Goal: Task Accomplishment & Management: Complete application form

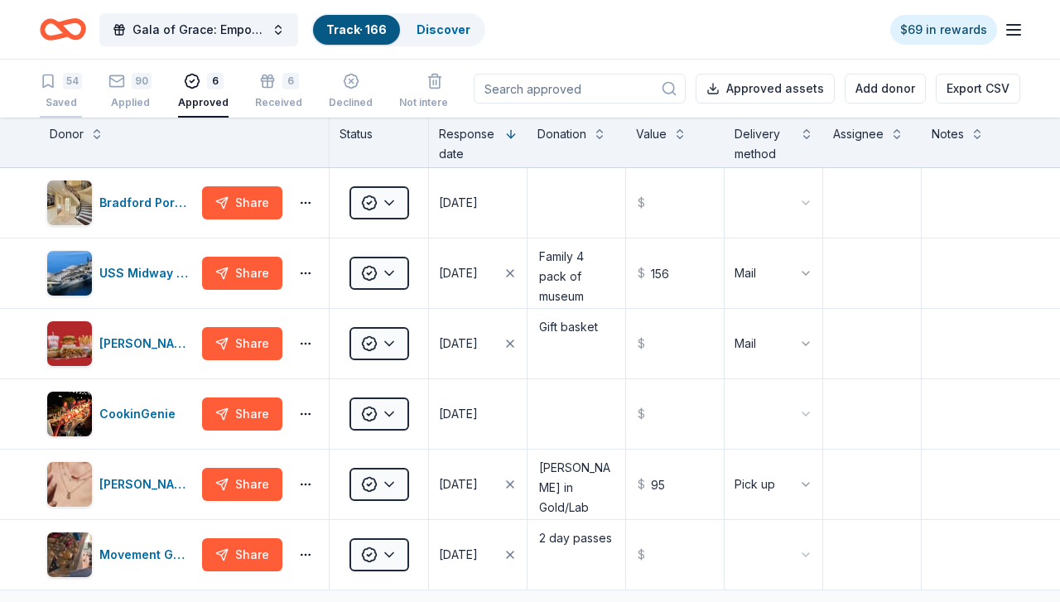
click at [70, 77] on div "54" at bounding box center [72, 81] width 19 height 17
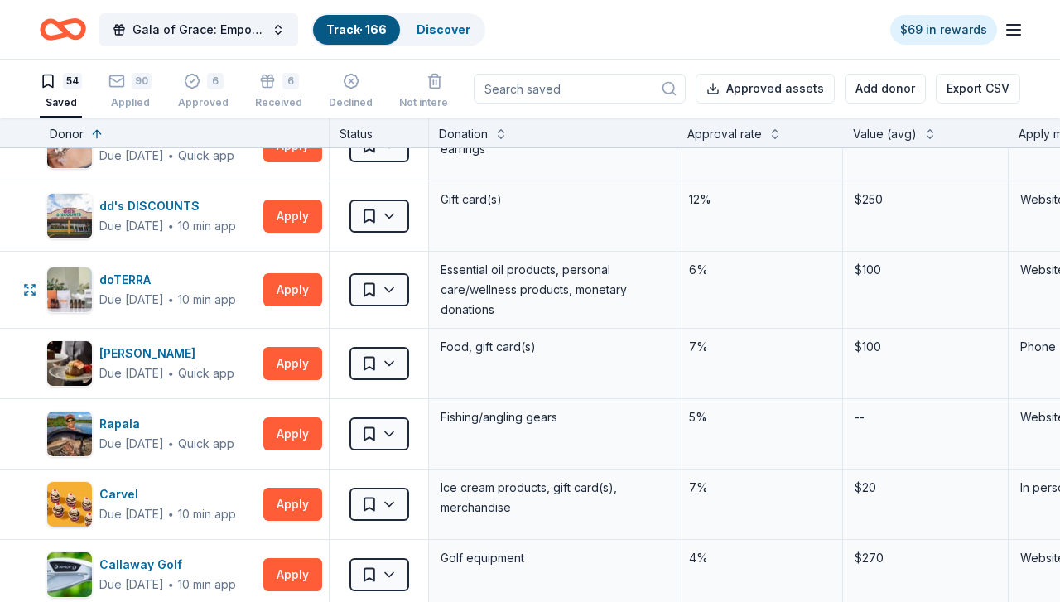
scroll to position [994, 0]
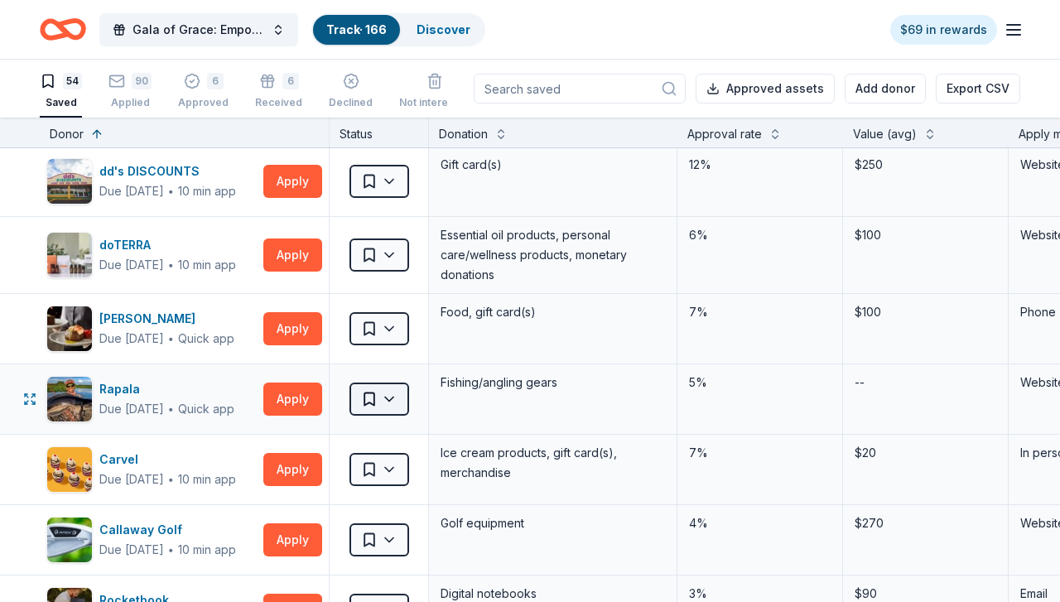
click at [379, 401] on html "Gala of Grace: Empowering Futures for El Porvenir Track · 166 Discover $69 in r…" at bounding box center [530, 301] width 1060 height 602
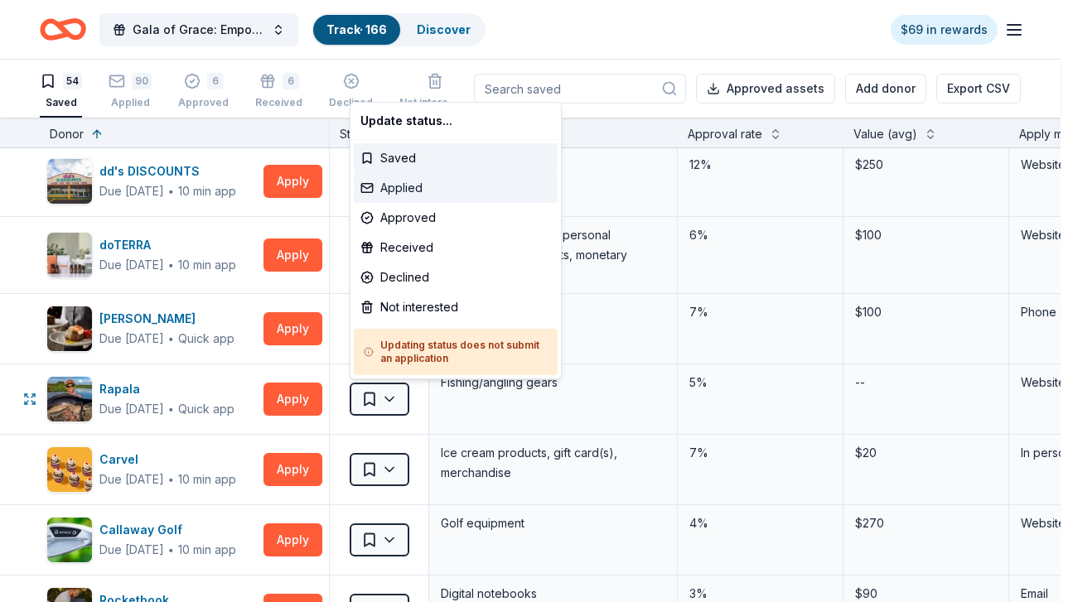
click at [426, 198] on div "Applied" at bounding box center [456, 188] width 204 height 30
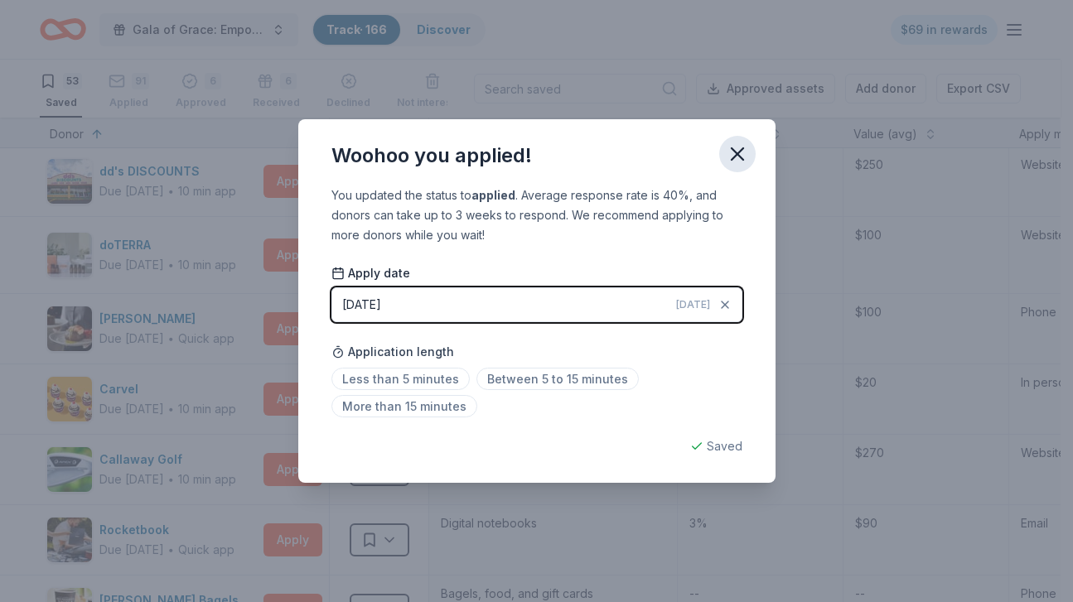
click at [730, 157] on icon "button" at bounding box center [737, 153] width 23 height 23
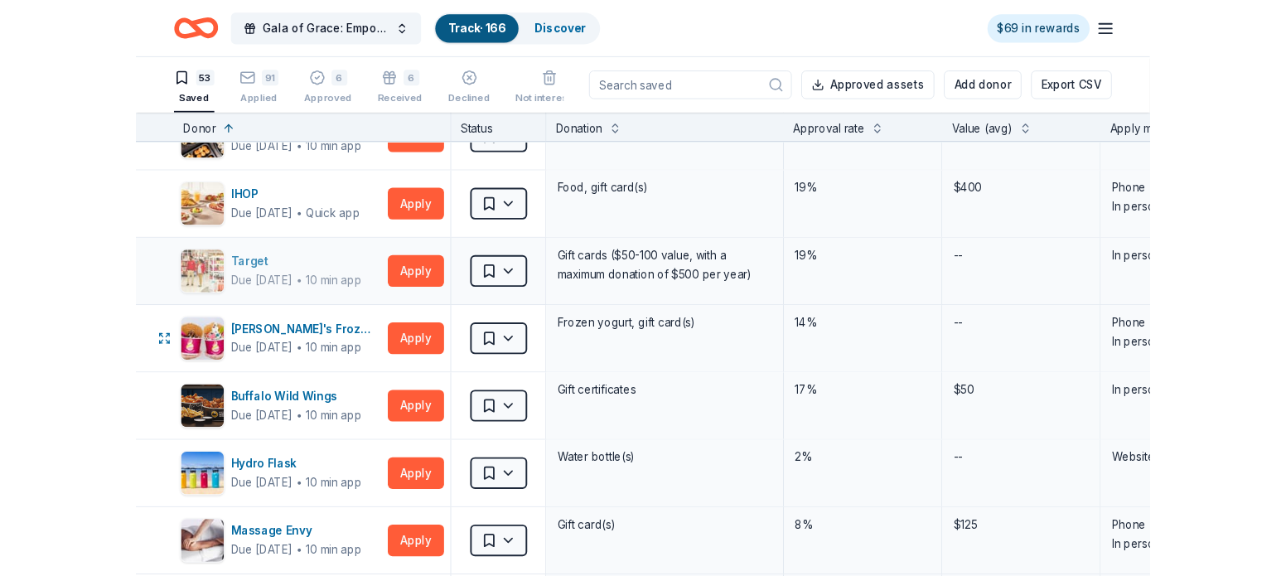
scroll to position [249, 0]
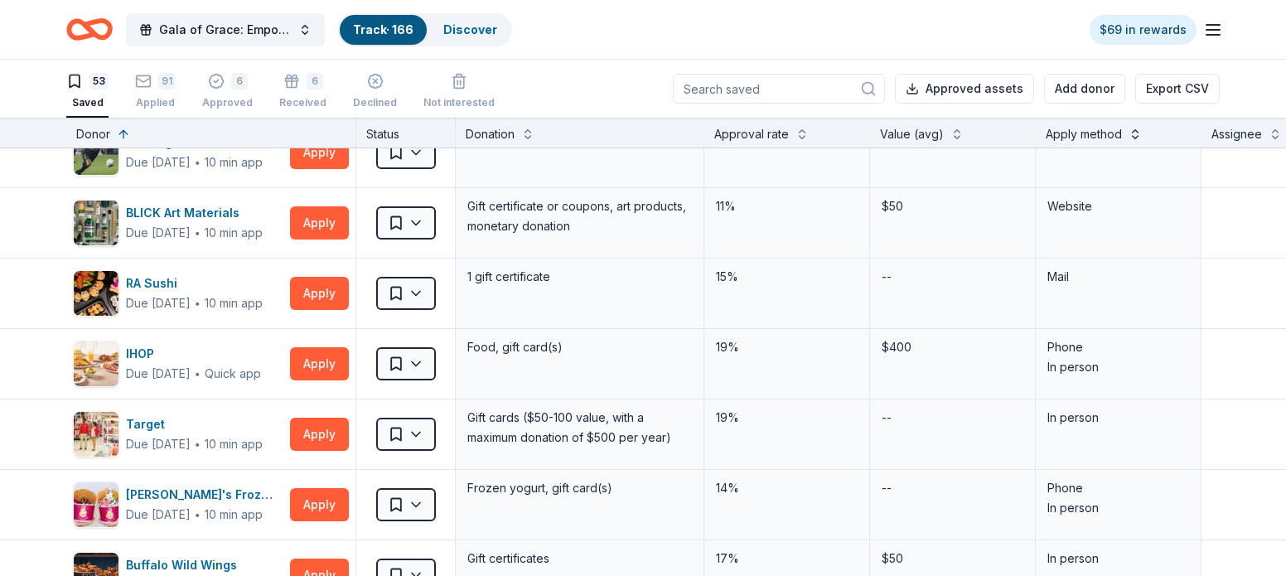
click at [1060, 131] on button at bounding box center [1134, 132] width 13 height 17
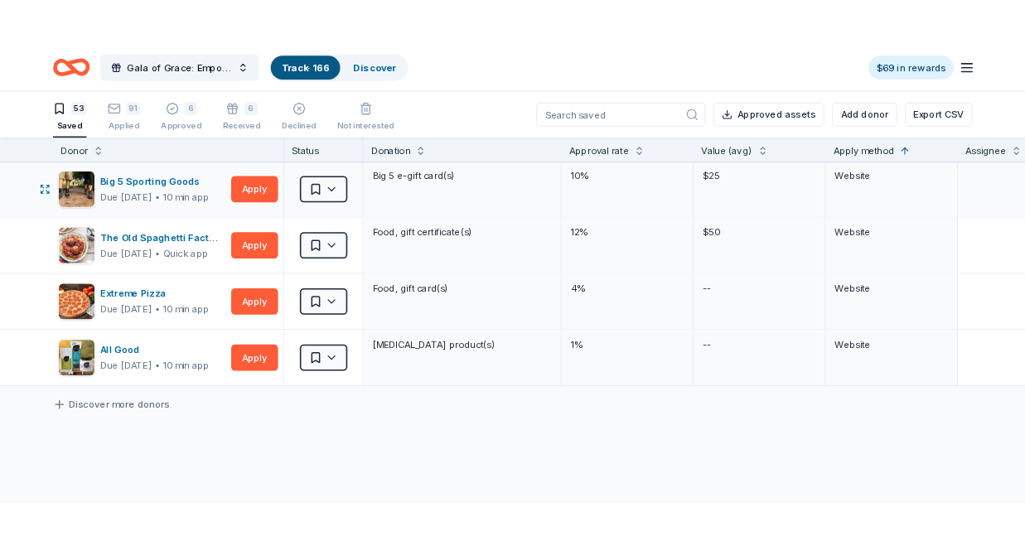
scroll to position [3479, 0]
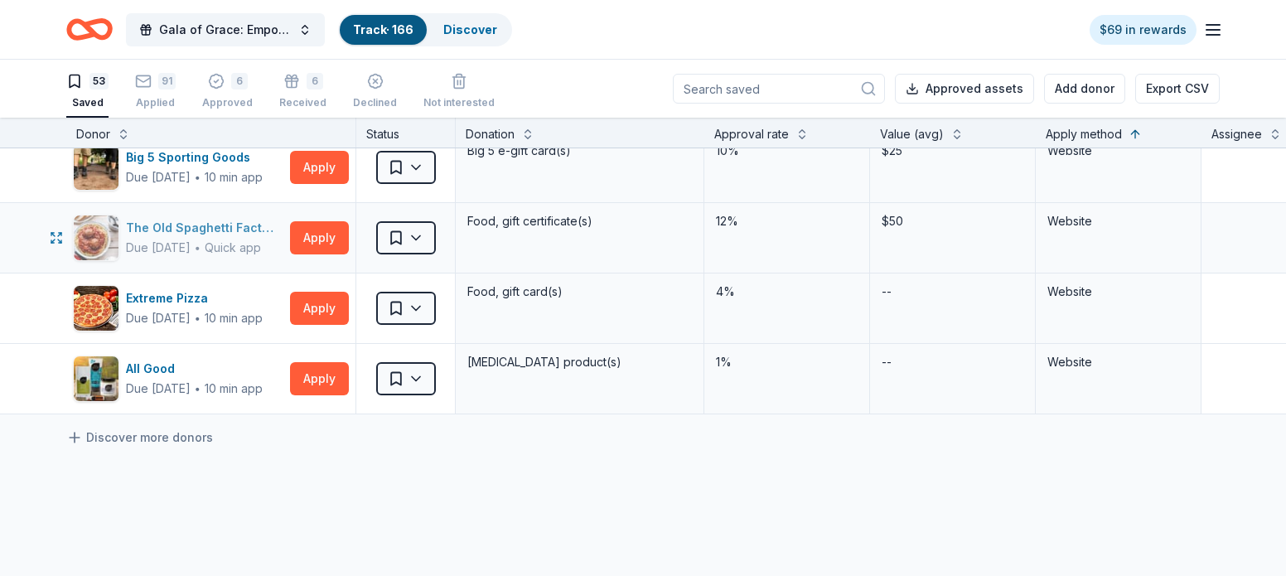
click at [237, 227] on div "The Old Spaghetti Factory" at bounding box center [204, 228] width 157 height 20
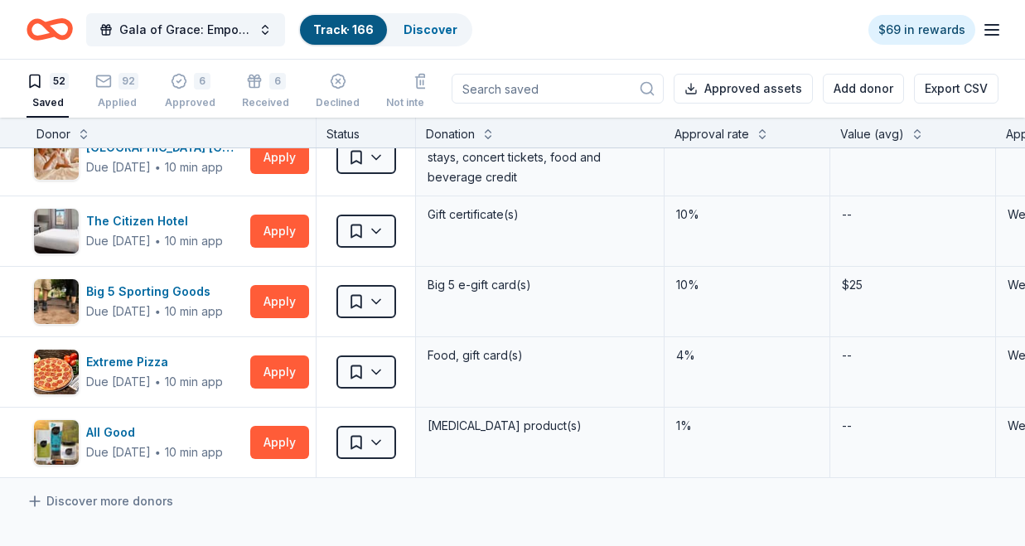
scroll to position [3314, 0]
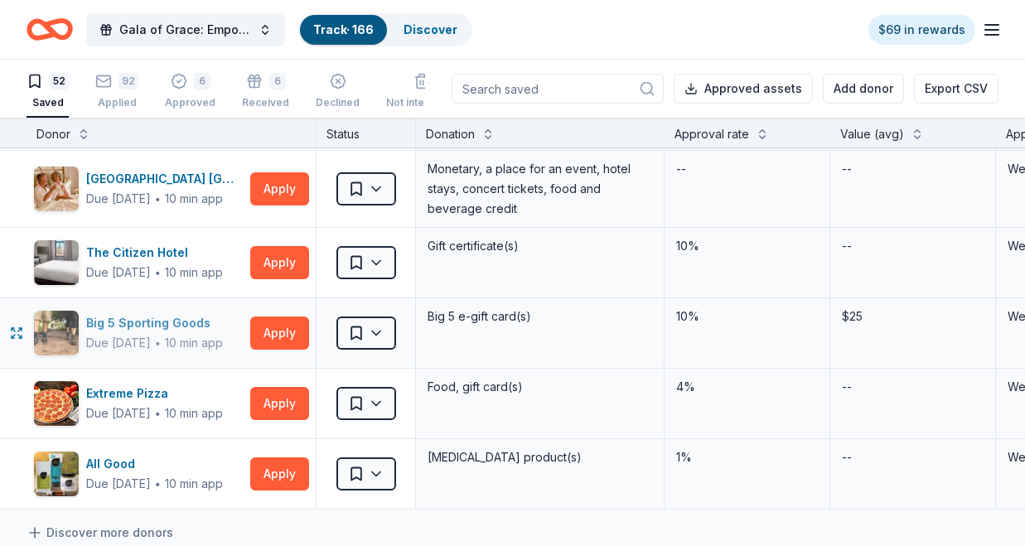
click at [135, 321] on div "Big 5 Sporting Goods" at bounding box center [154, 323] width 137 height 20
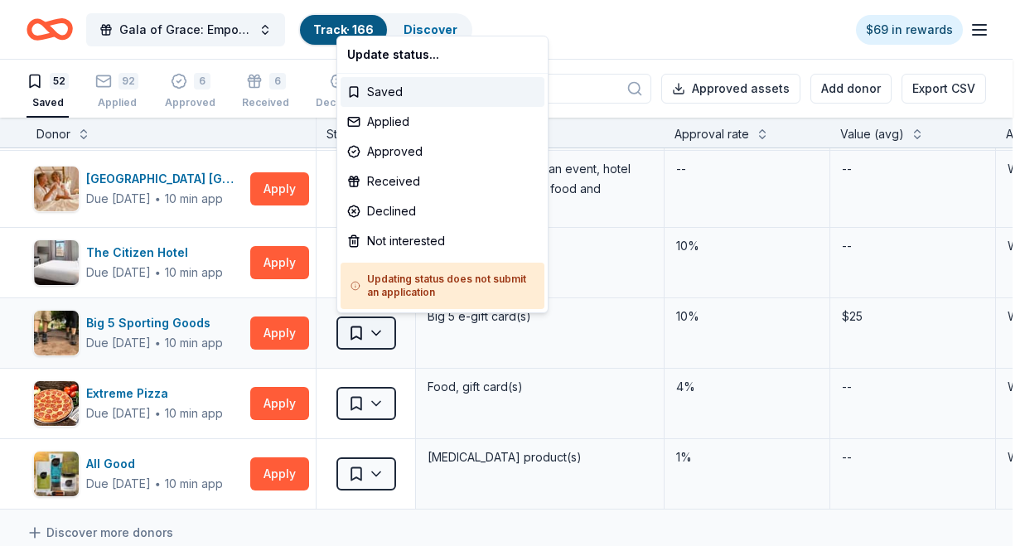
click at [368, 336] on html "Gala of Grace: Empowering Futures for El Porvenir Track · 166 Discover $69 in r…" at bounding box center [512, 273] width 1025 height 546
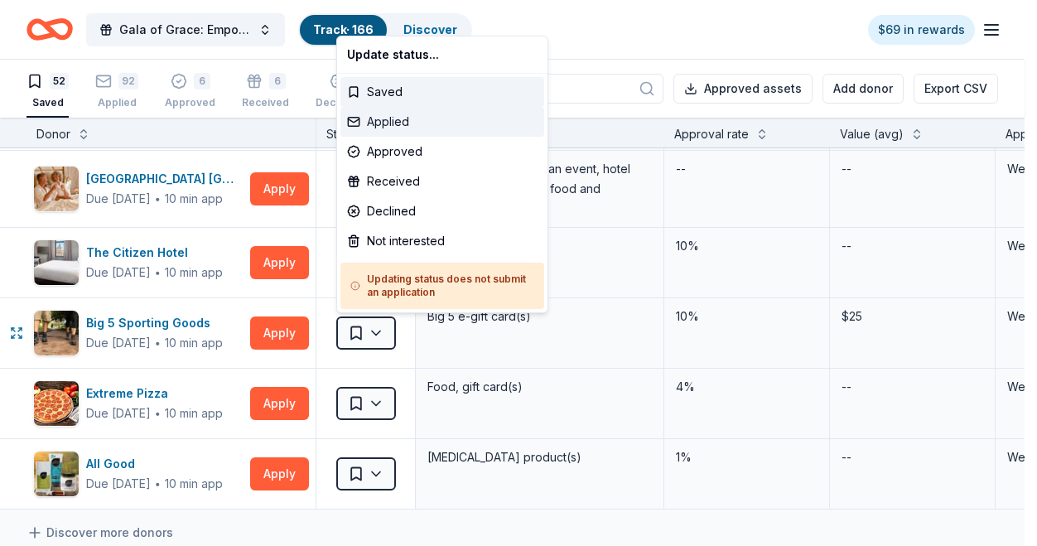
click at [412, 115] on div "Applied" at bounding box center [442, 122] width 204 height 30
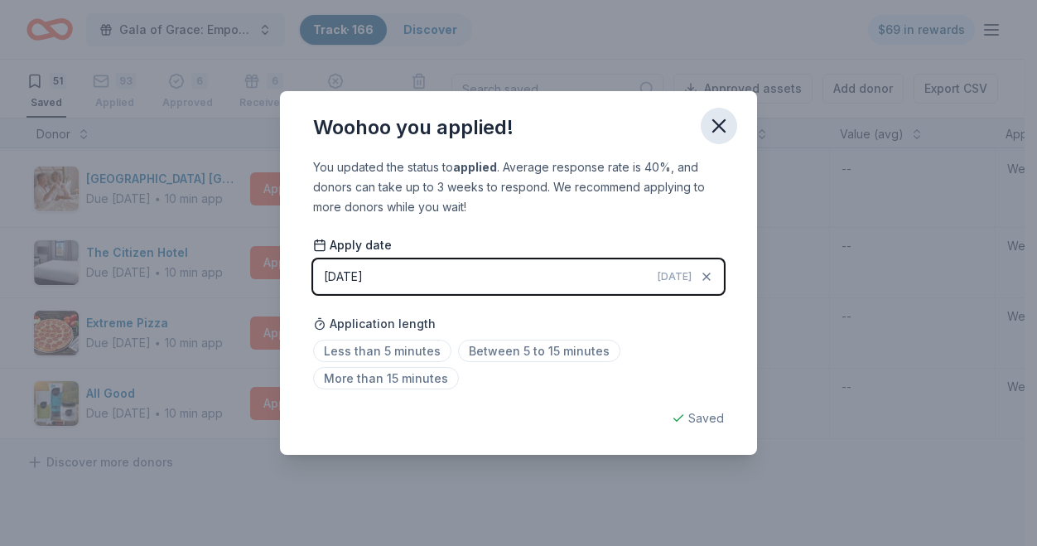
click at [714, 122] on icon "button" at bounding box center [719, 126] width 12 height 12
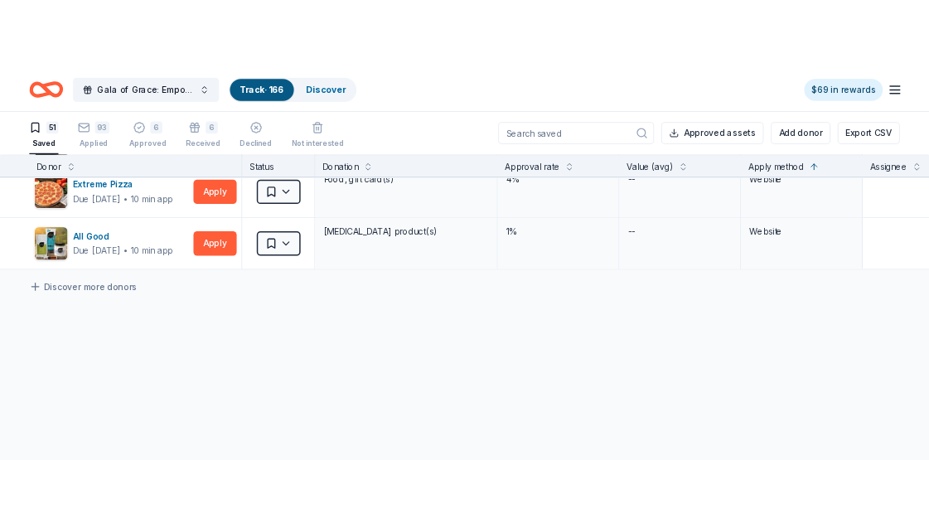
scroll to position [3378, 0]
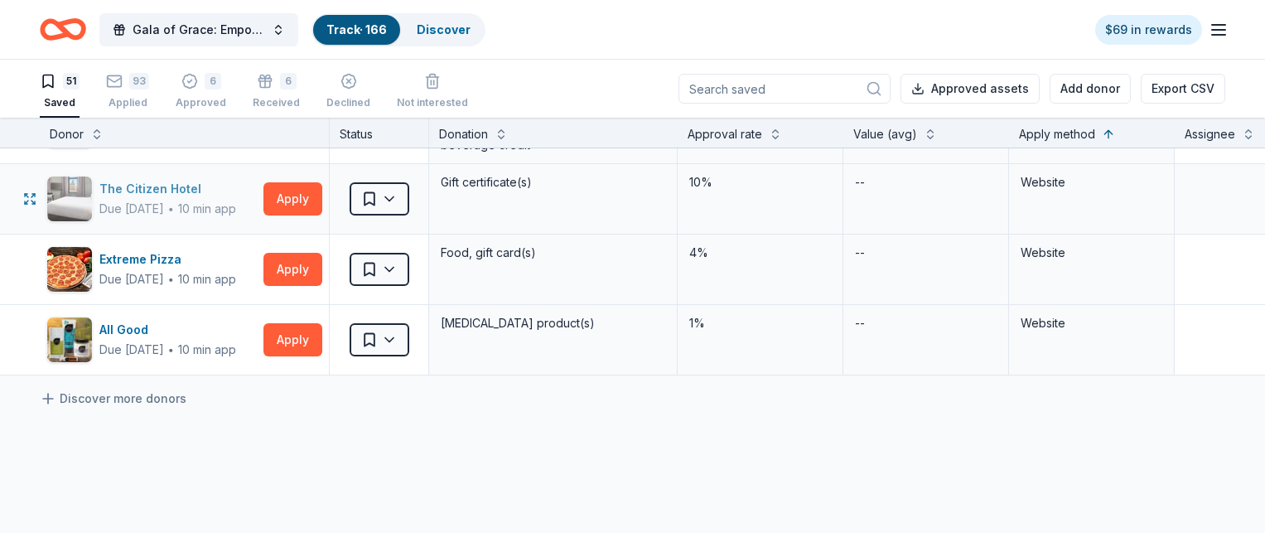
click at [167, 182] on div "The Citizen Hotel" at bounding box center [167, 189] width 137 height 20
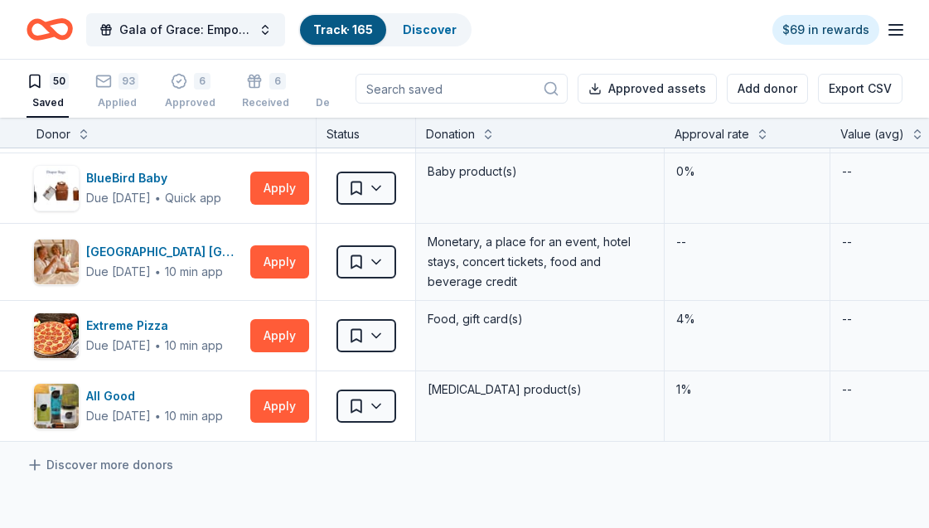
scroll to position [3212, 0]
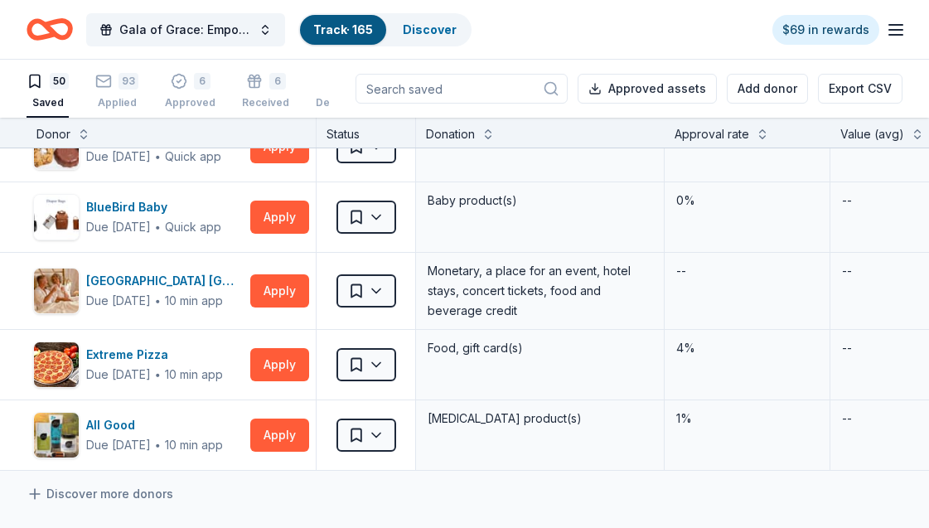
click at [898, 30] on line "button" at bounding box center [895, 30] width 13 height 0
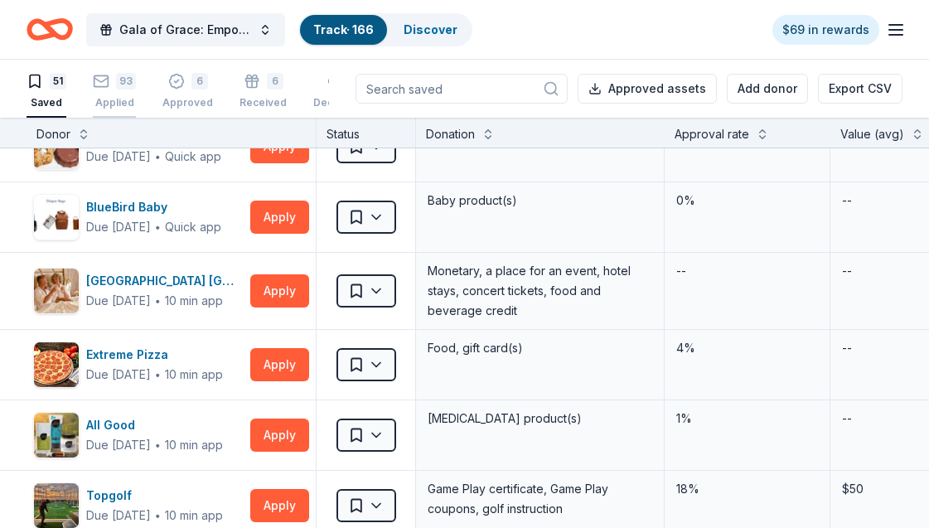
click at [113, 80] on div "93" at bounding box center [114, 72] width 43 height 17
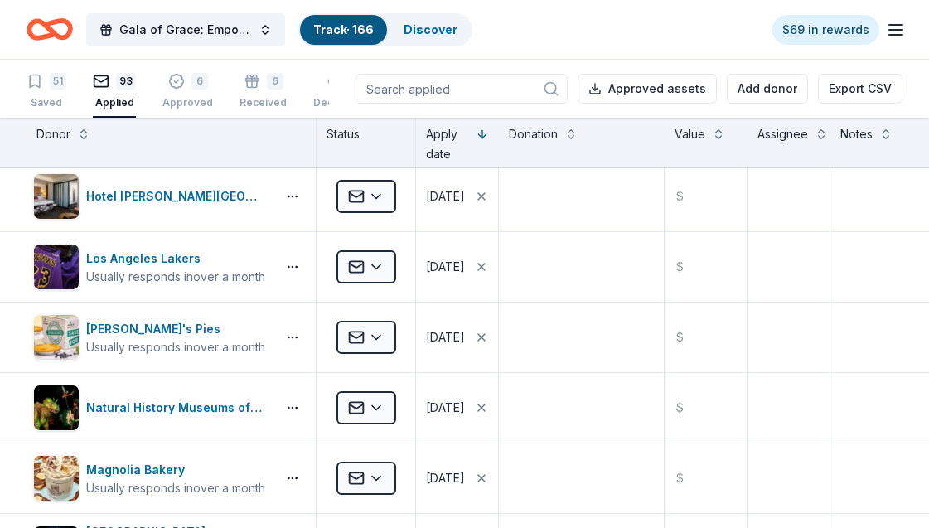
scroll to position [2320, 0]
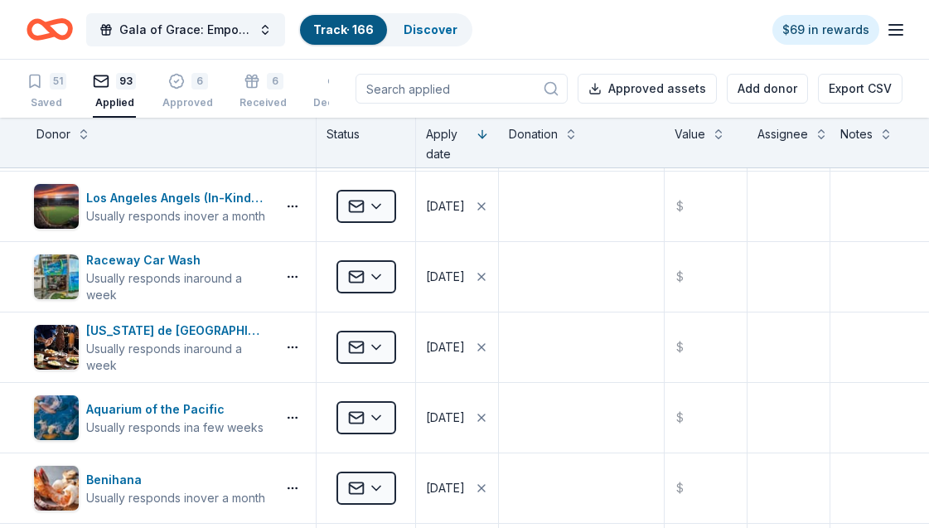
click at [427, 89] on input at bounding box center [461, 89] width 212 height 30
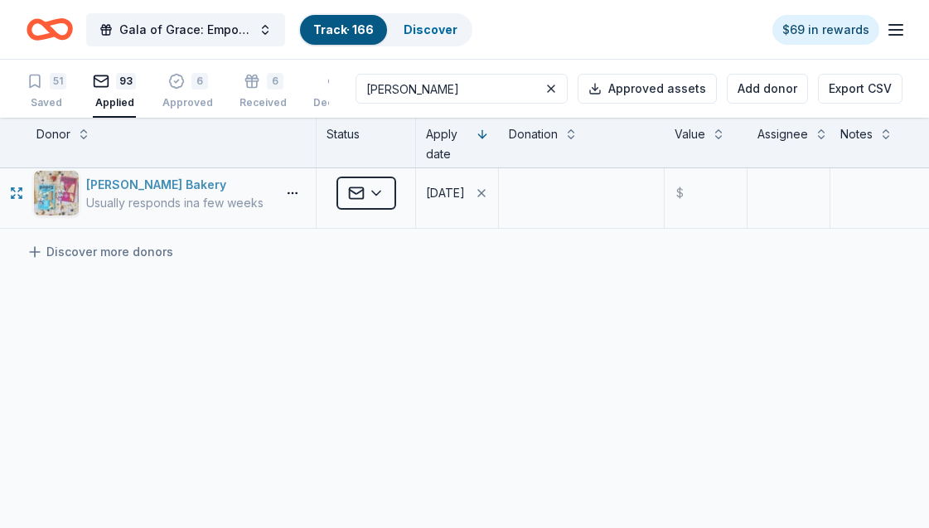
scroll to position [0, 0]
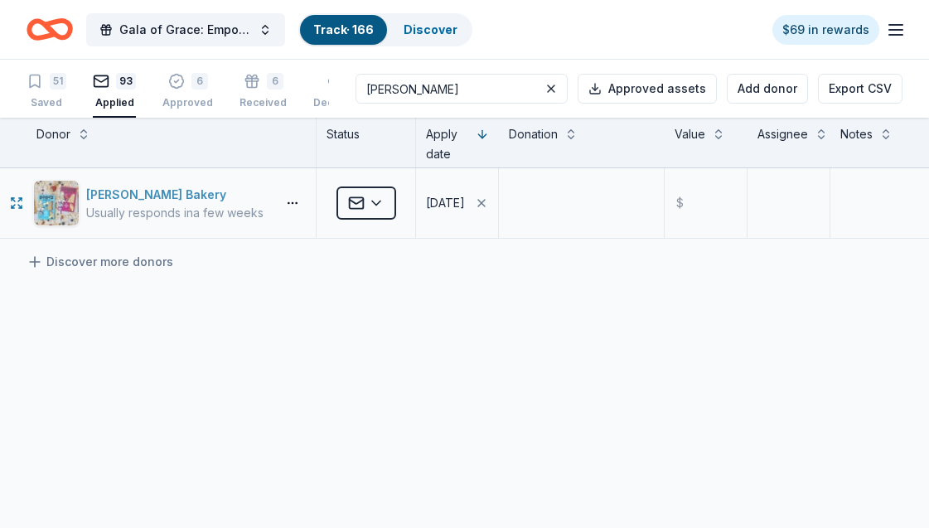
type input "bobo"
click at [129, 199] on div "Bobo's Bakery" at bounding box center [174, 195] width 177 height 20
click at [40, 90] on div "50 Saved" at bounding box center [48, 91] width 42 height 36
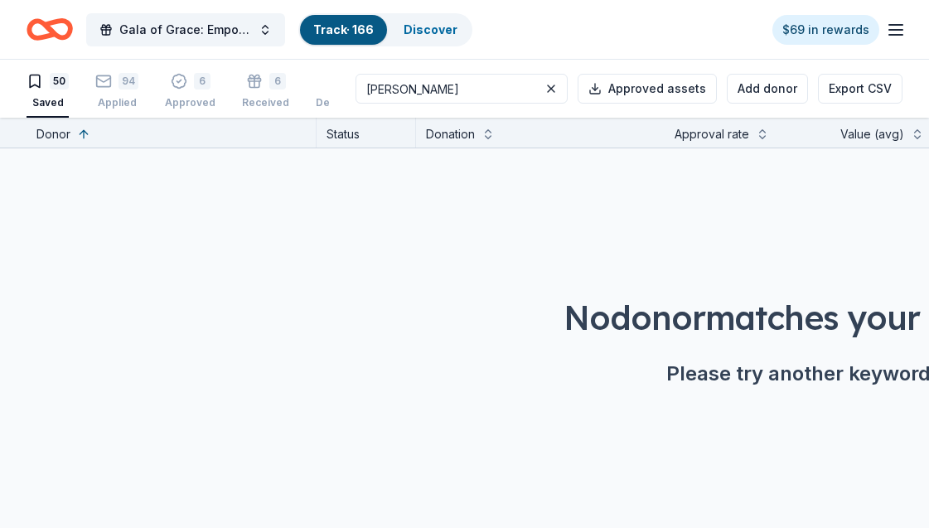
scroll to position [1, 0]
click at [558, 84] on button at bounding box center [551, 88] width 20 height 20
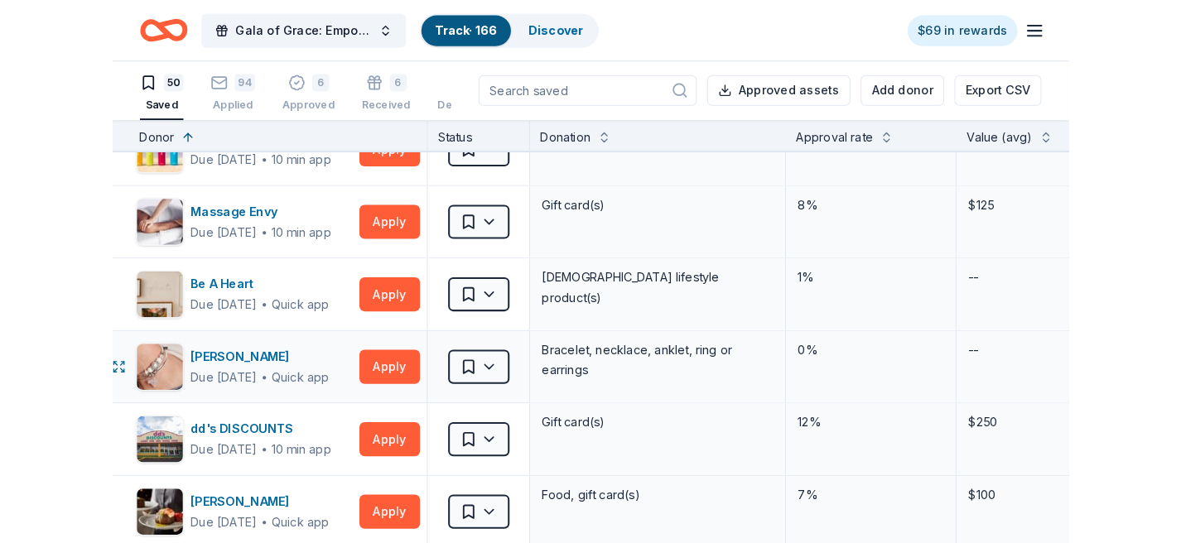
scroll to position [828, 11]
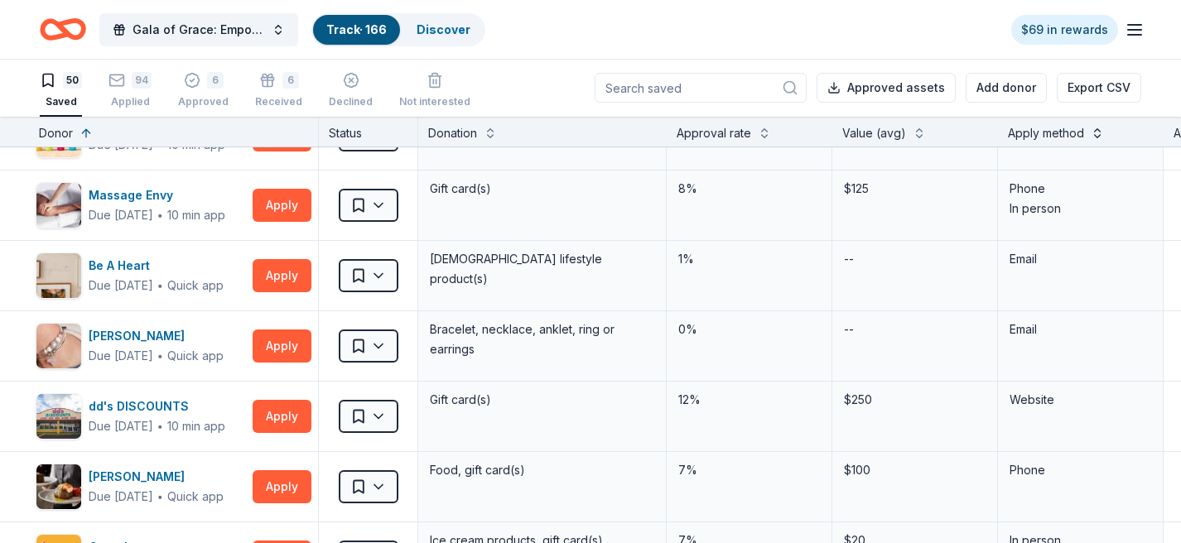
click at [1060, 135] on button at bounding box center [1097, 131] width 13 height 17
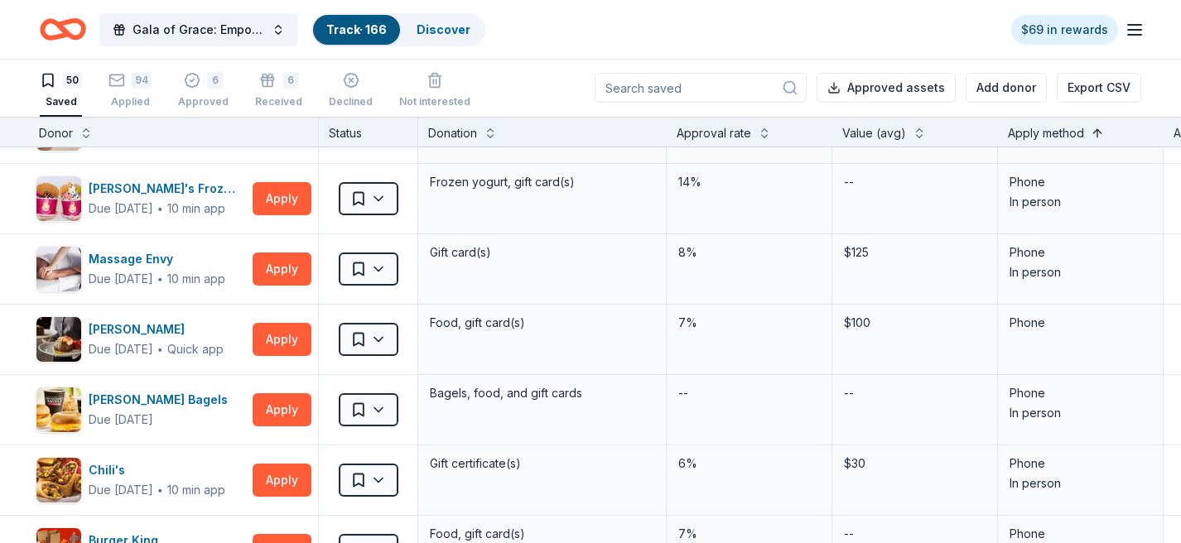
click at [1060, 134] on button at bounding box center [1097, 131] width 13 height 17
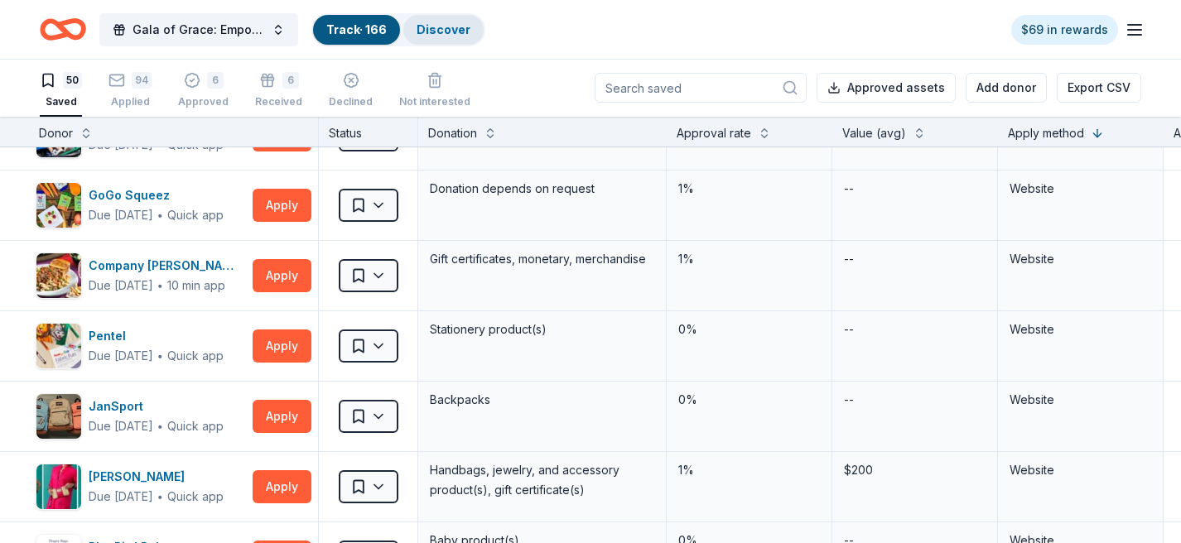
click at [434, 36] on div "Discover" at bounding box center [443, 30] width 80 height 30
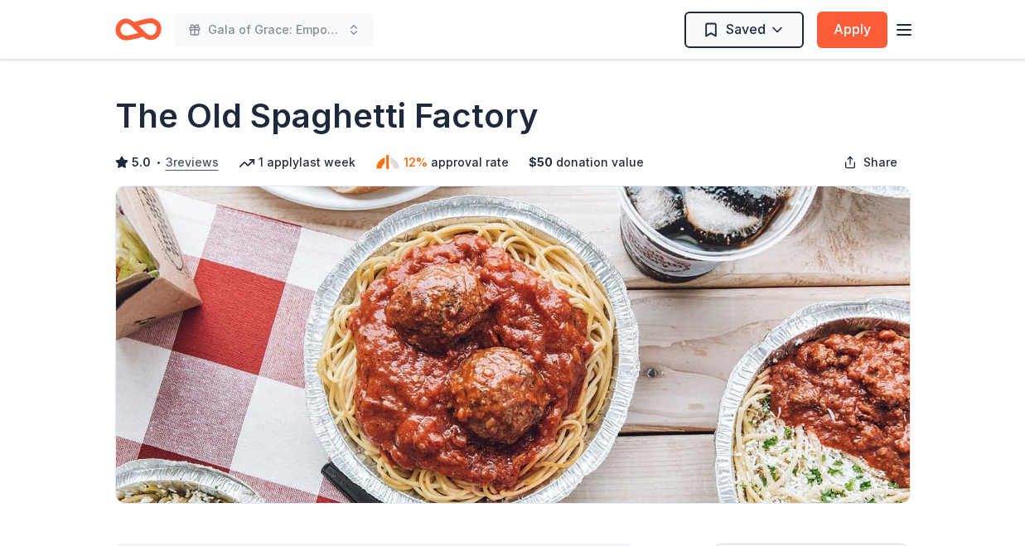
click at [210, 155] on button "3 reviews" at bounding box center [192, 162] width 53 height 20
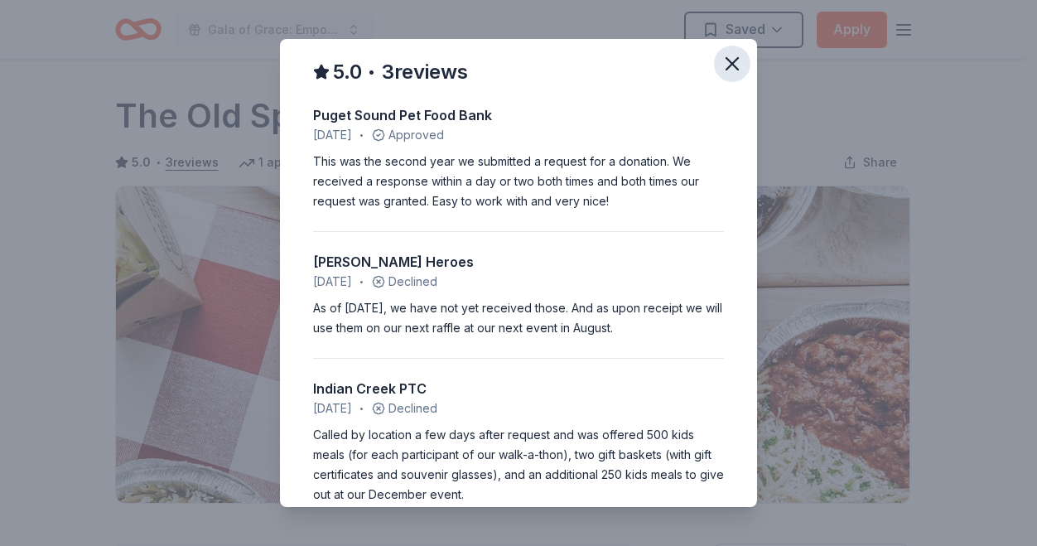
click at [721, 60] on icon "button" at bounding box center [732, 63] width 23 height 23
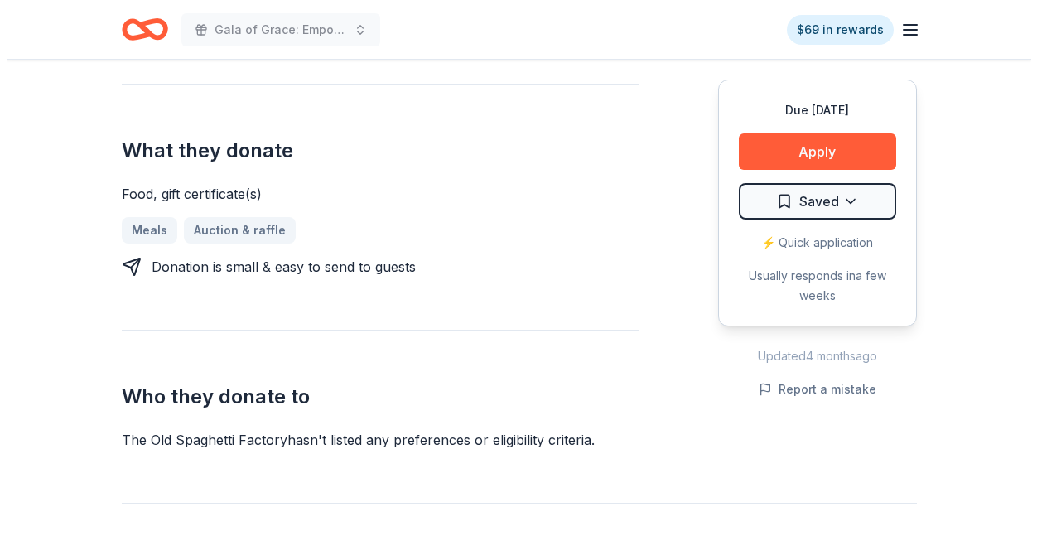
scroll to position [580, 0]
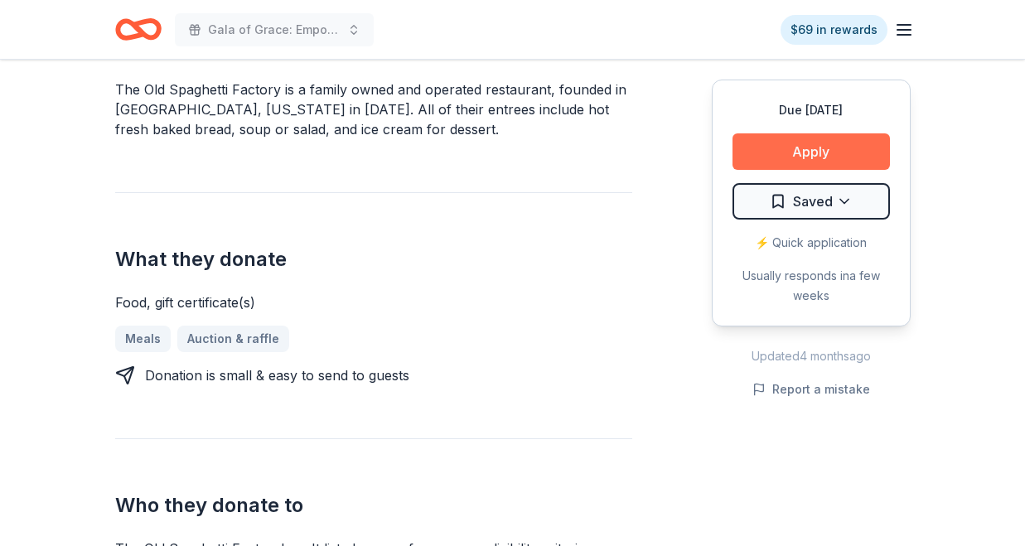
click at [780, 162] on button "Apply" at bounding box center [810, 151] width 157 height 36
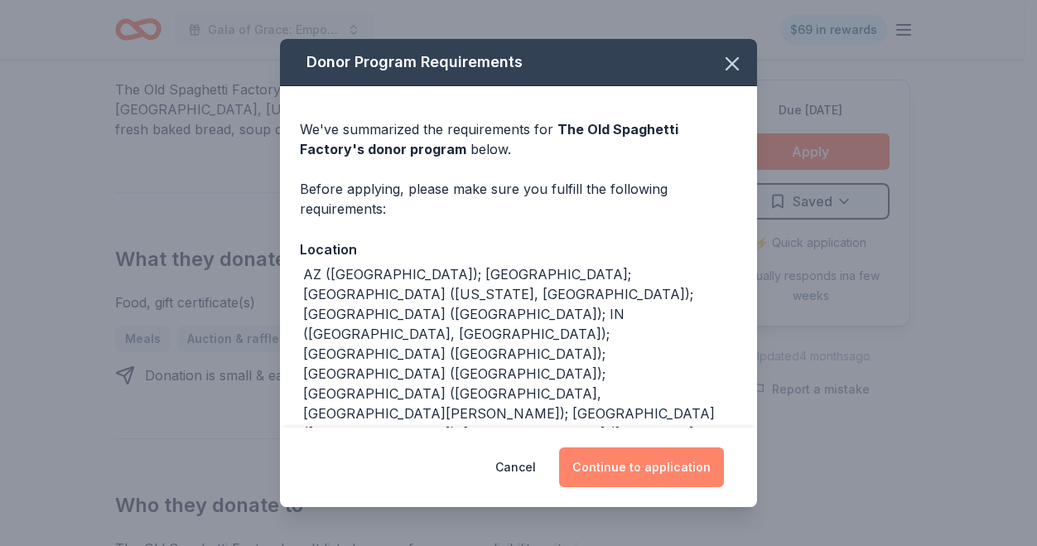
click at [654, 476] on button "Continue to application" at bounding box center [641, 467] width 165 height 40
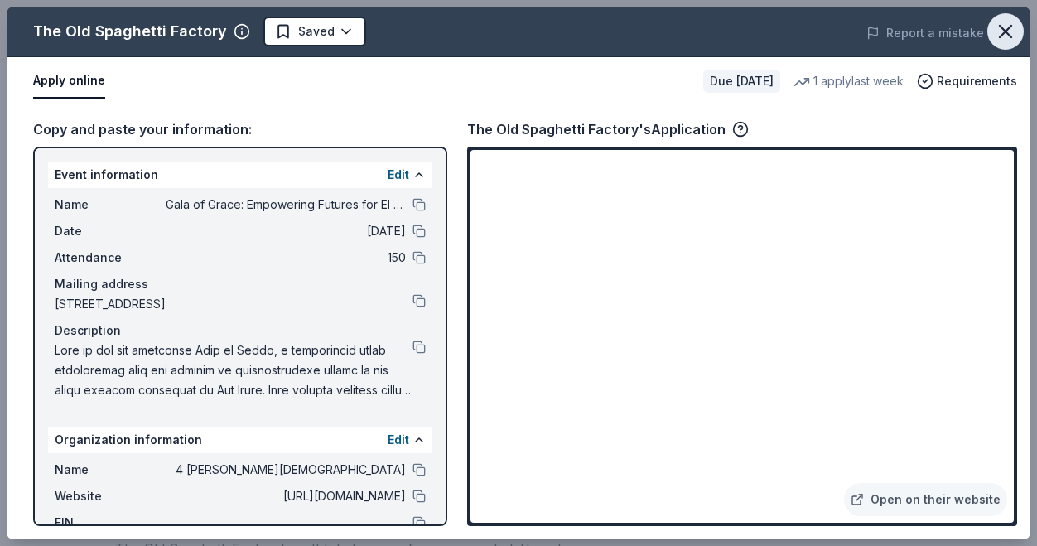
click at [1006, 36] on icon "button" at bounding box center [1005, 31] width 23 height 23
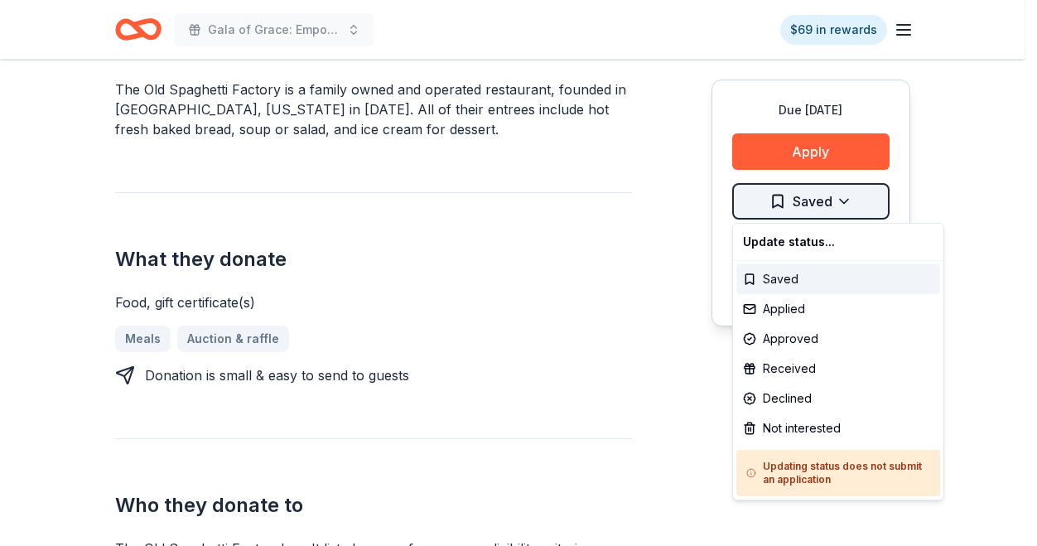
click at [809, 303] on div "Applied" at bounding box center [838, 309] width 204 height 30
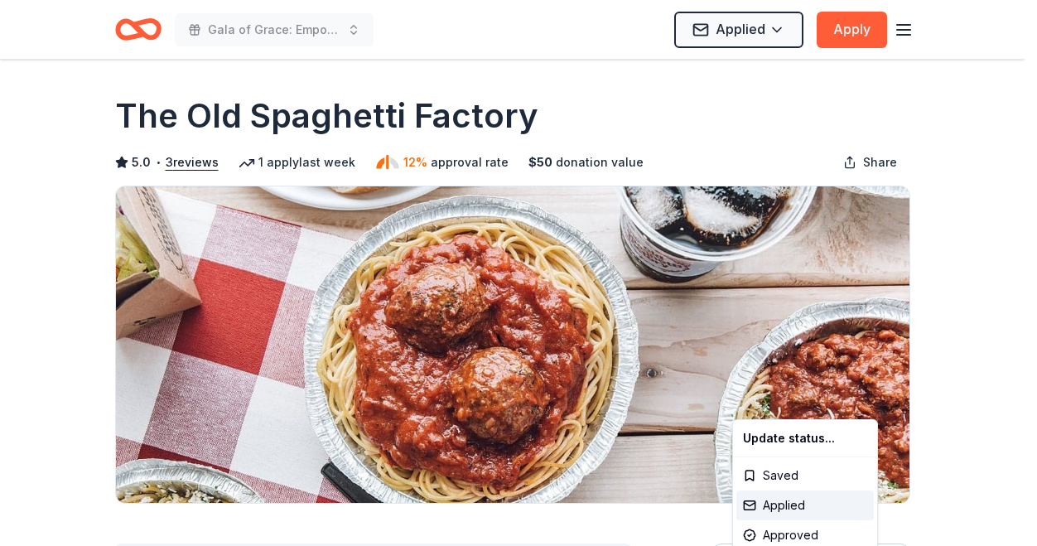
scroll to position [0, 0]
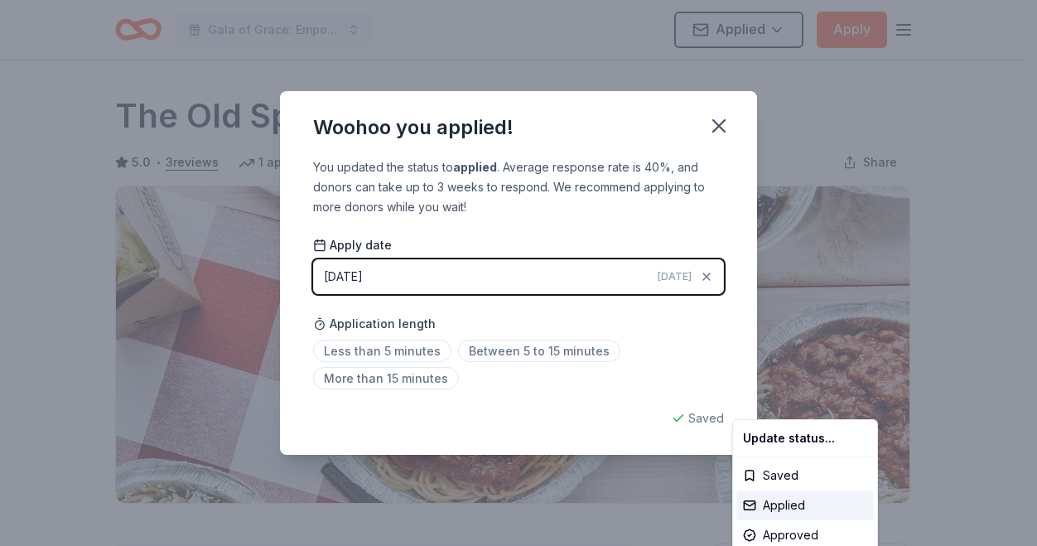
click at [732, 124] on html "Gala of Grace: Empowering Futures for El Porvenir Applied Apply Due in 42 days …" at bounding box center [518, 273] width 1037 height 546
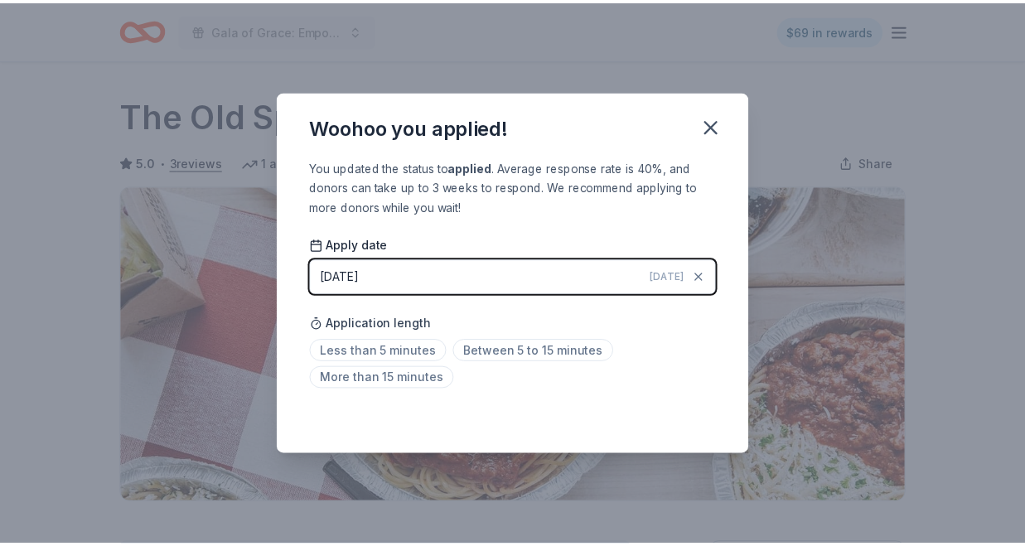
scroll to position [393, 0]
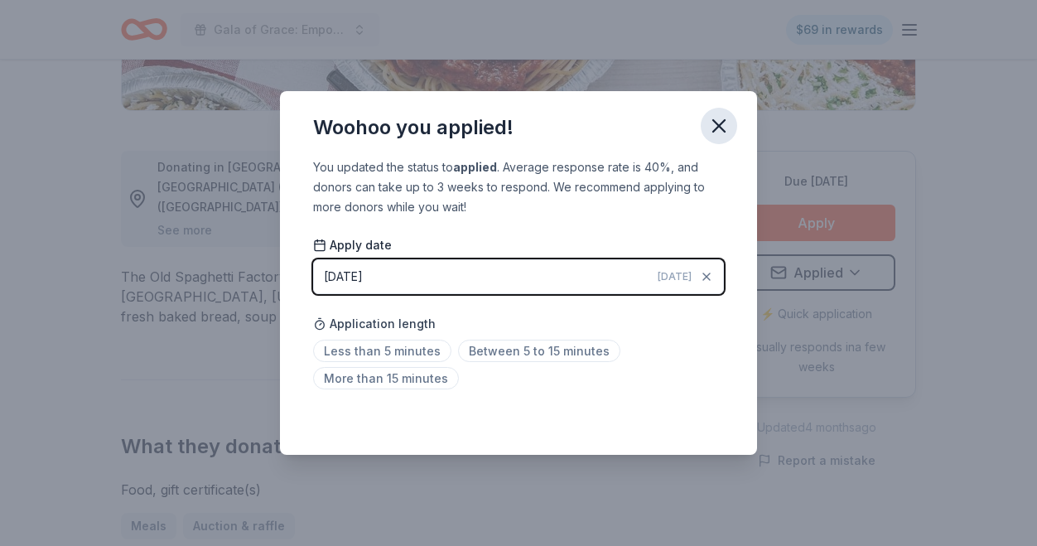
click at [710, 123] on icon "button" at bounding box center [718, 125] width 23 height 23
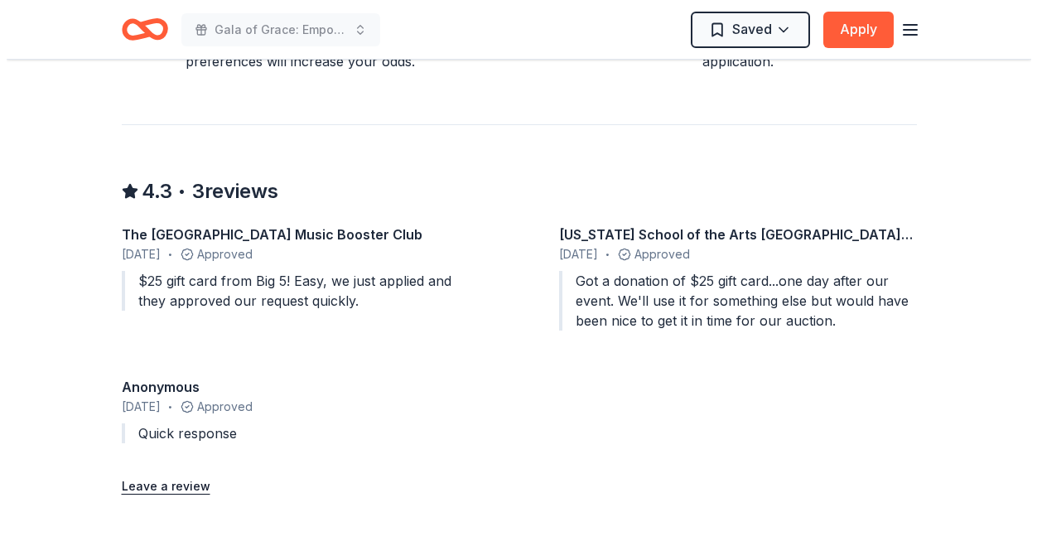
scroll to position [1574, 0]
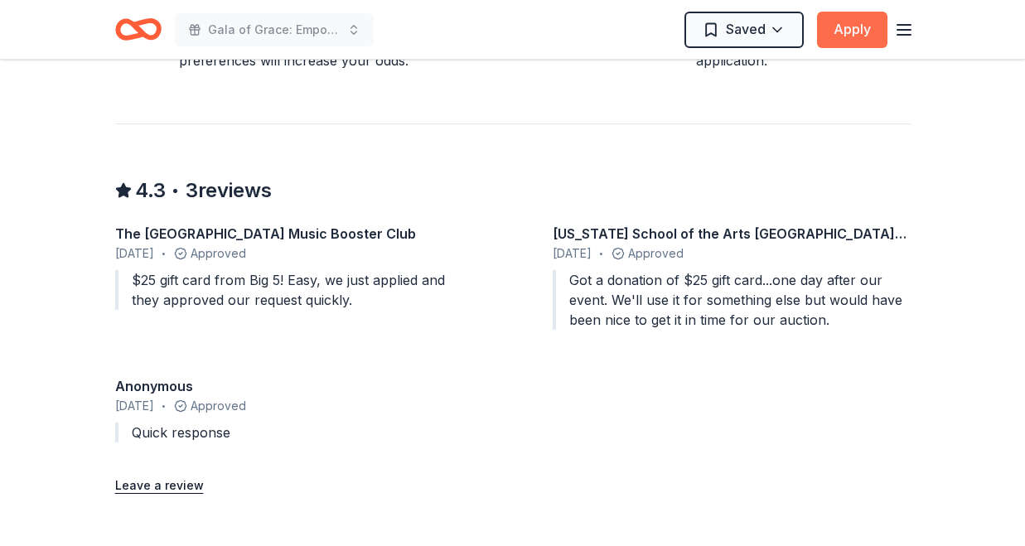
click at [842, 40] on button "Apply" at bounding box center [852, 30] width 70 height 36
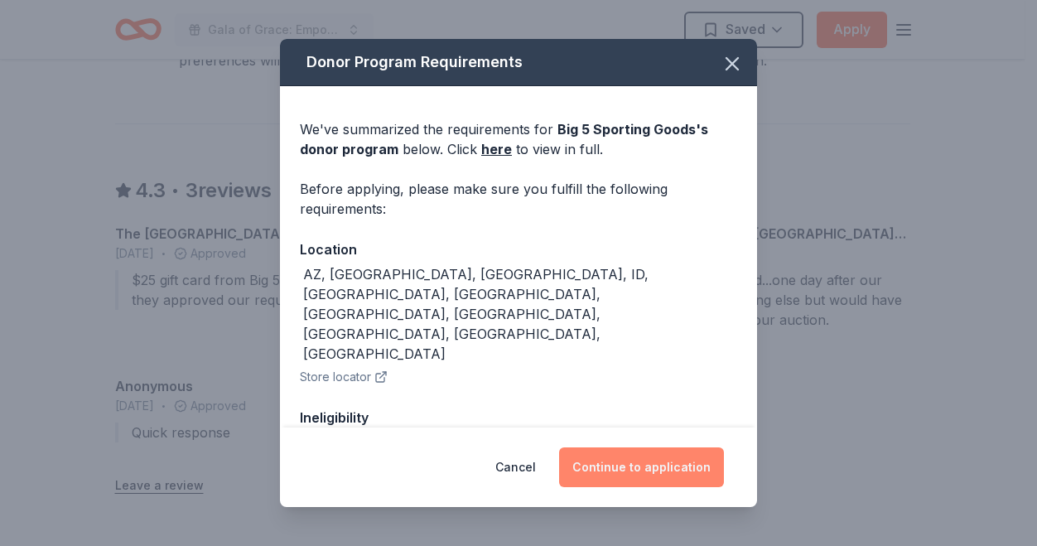
click at [614, 461] on button "Continue to application" at bounding box center [641, 467] width 165 height 40
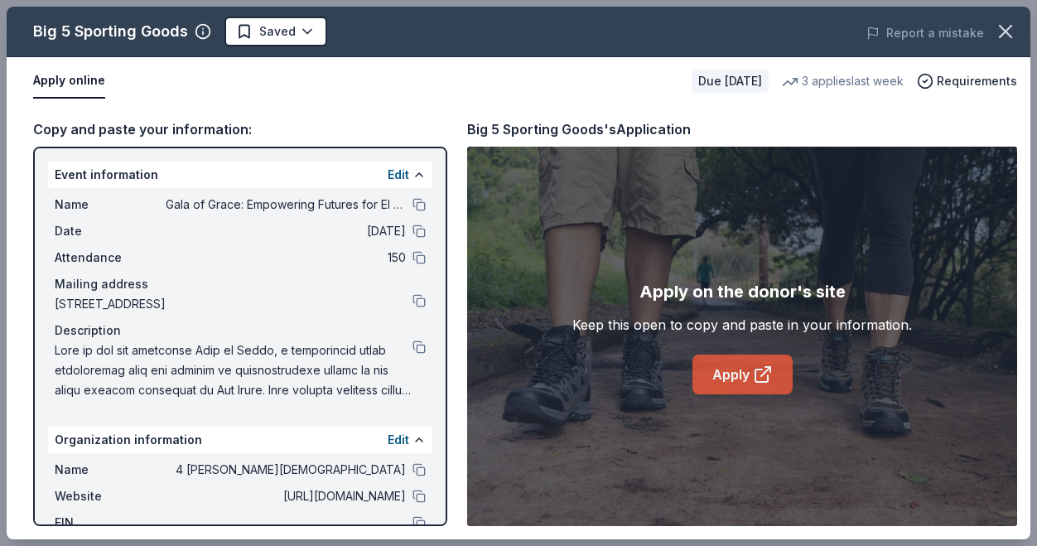
click at [719, 377] on link "Apply" at bounding box center [743, 375] width 100 height 40
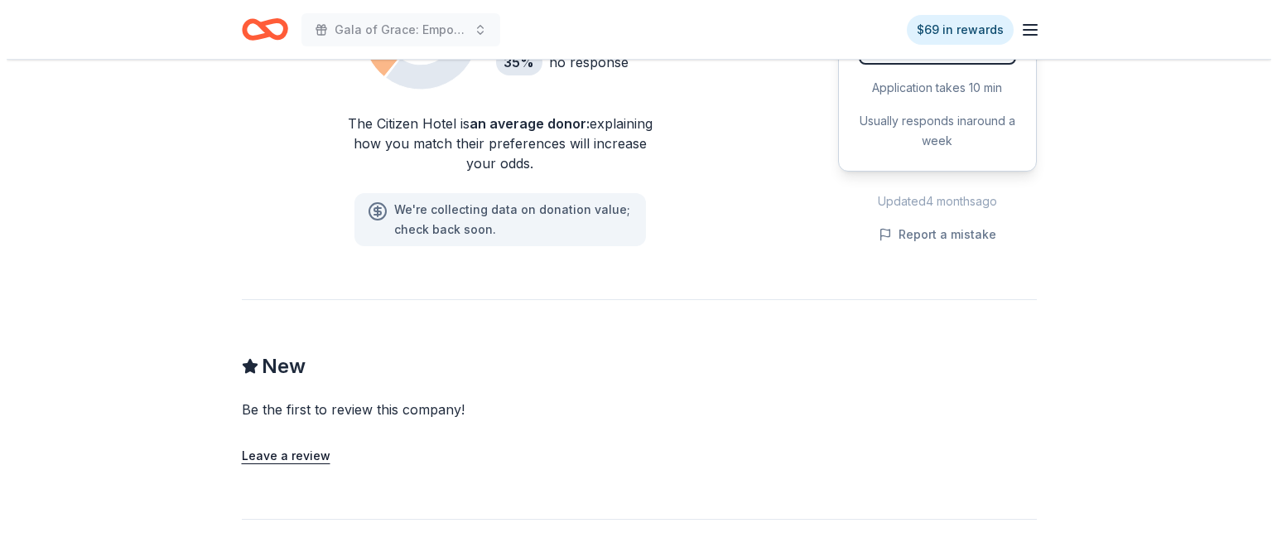
scroll to position [1160, 0]
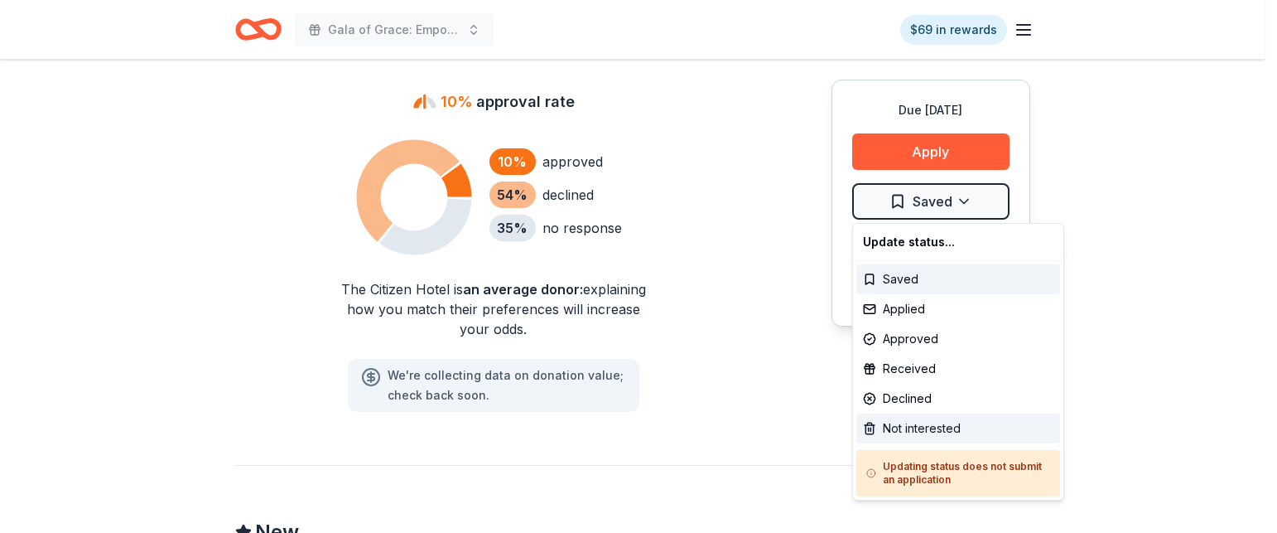
click at [930, 419] on div "Not interested" at bounding box center [959, 428] width 204 height 30
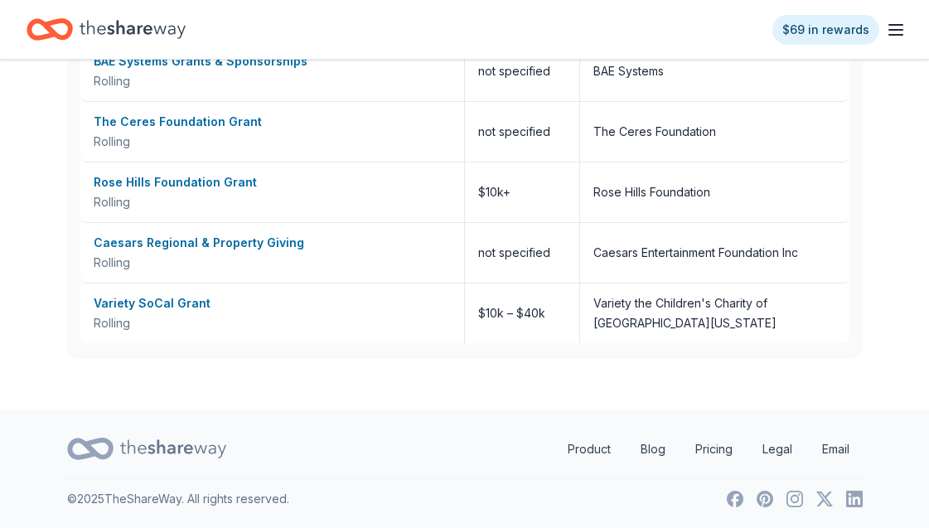
scroll to position [970, 0]
click at [643, 451] on link "Blog" at bounding box center [652, 448] width 51 height 33
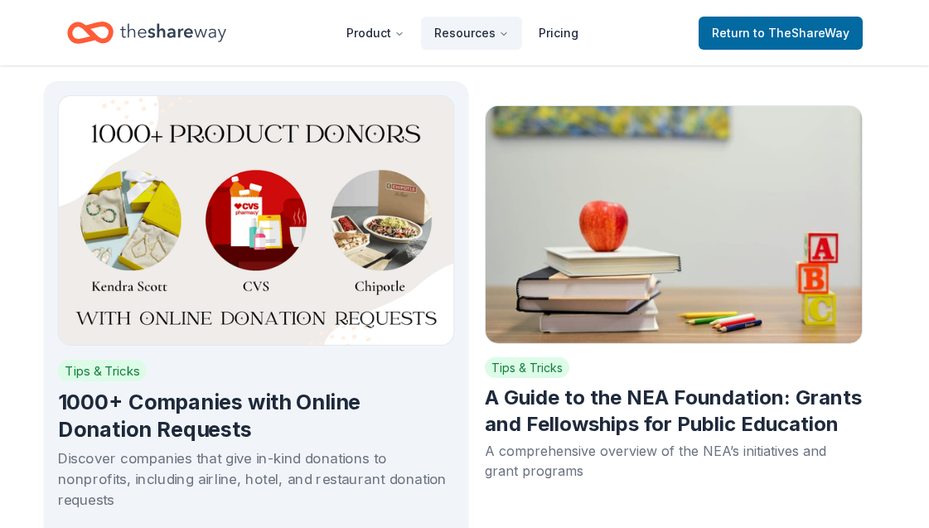
scroll to position [7042, 0]
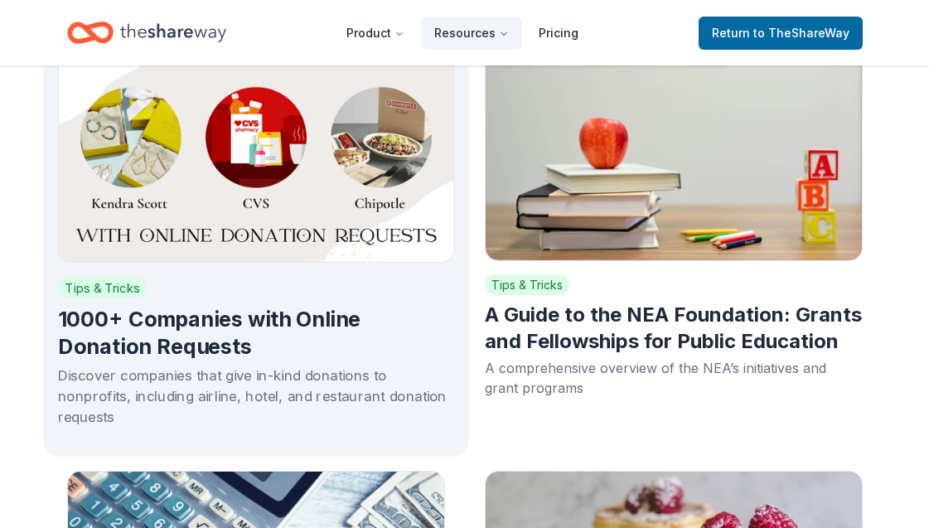
click at [233, 306] on h2 "1000+ Companies with Online Donation Requests" at bounding box center [255, 334] width 397 height 56
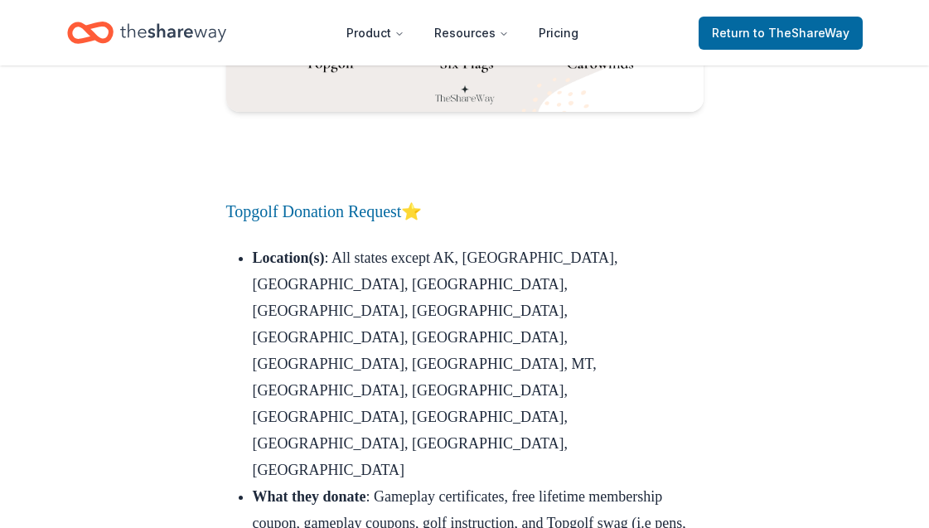
scroll to position [19754, 0]
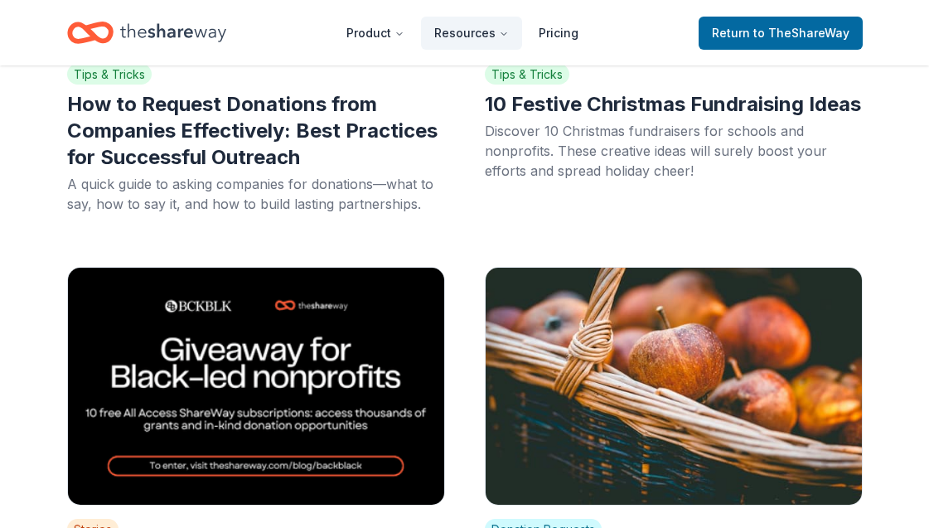
scroll to position [746, 0]
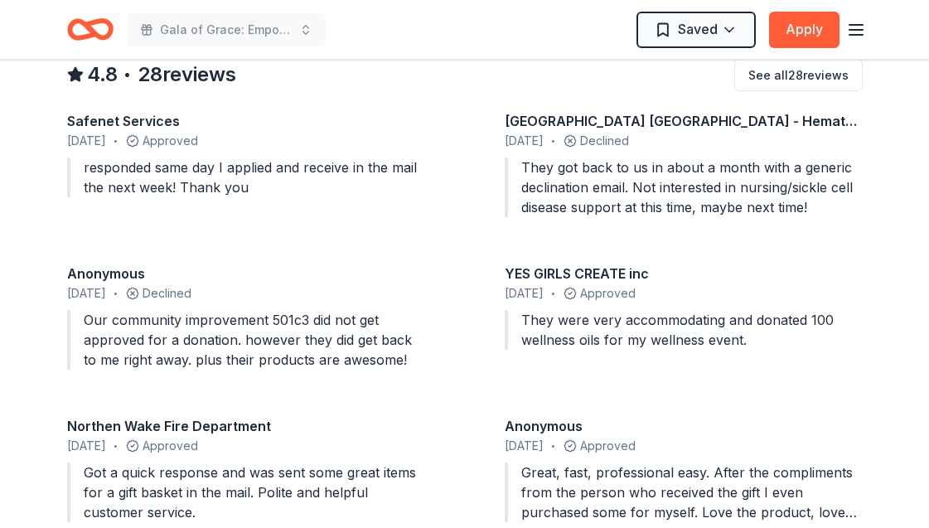
scroll to position [1823, 0]
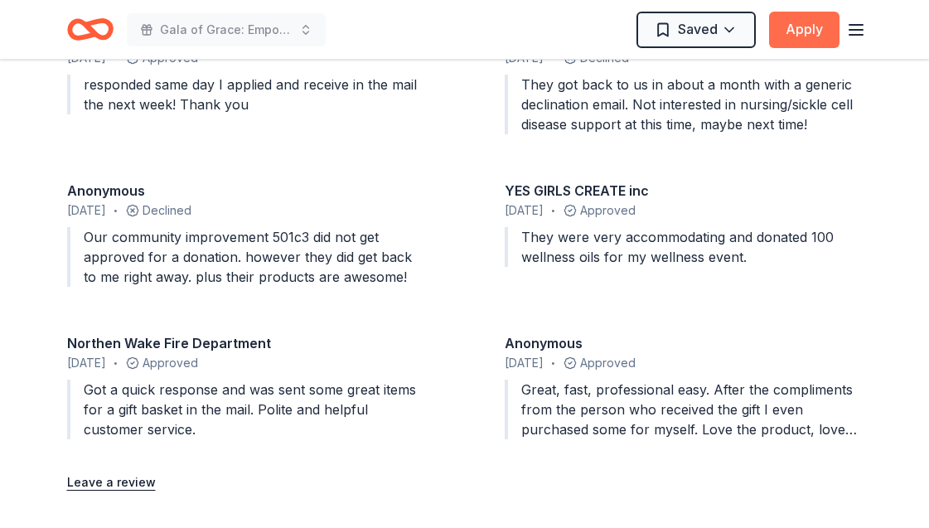
click at [810, 36] on button "Apply" at bounding box center [804, 30] width 70 height 36
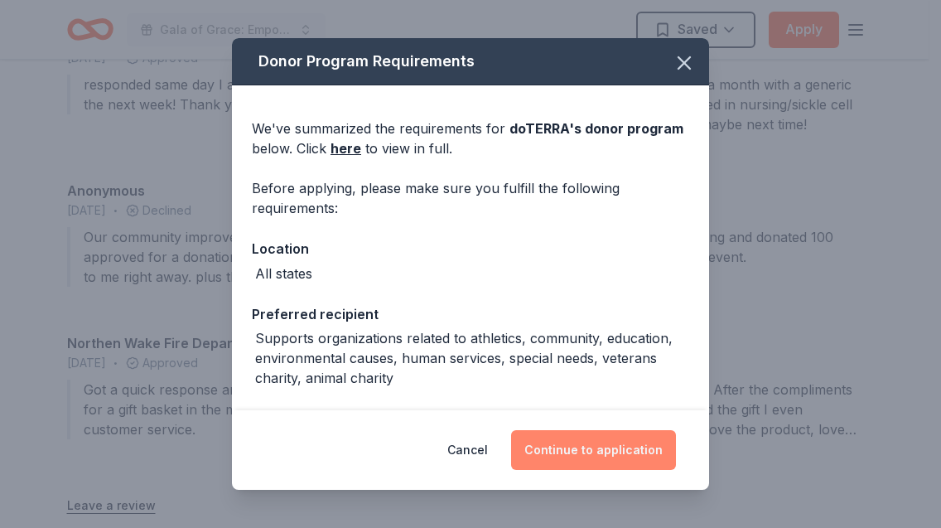
click at [596, 439] on button "Continue to application" at bounding box center [593, 450] width 165 height 40
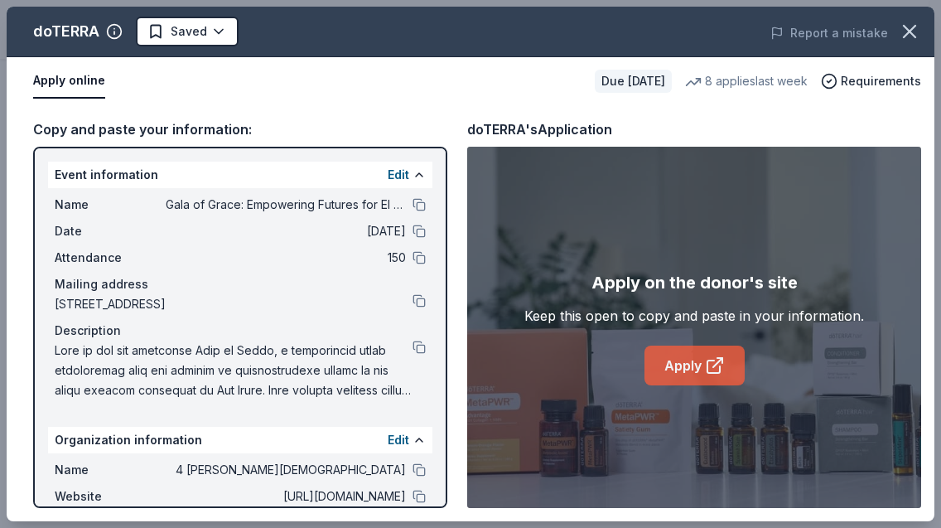
click at [705, 370] on icon at bounding box center [715, 365] width 20 height 20
click at [910, 27] on icon "button" at bounding box center [909, 31] width 23 height 23
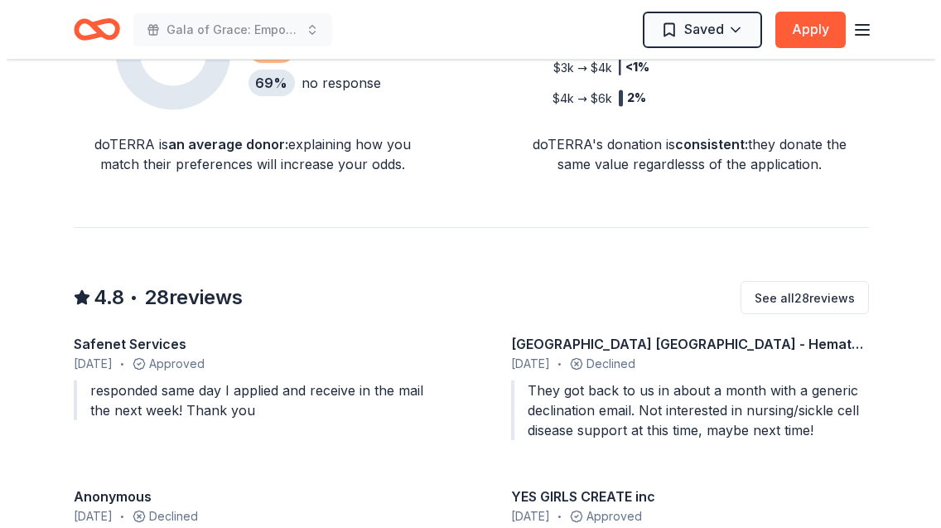
scroll to position [1491, 0]
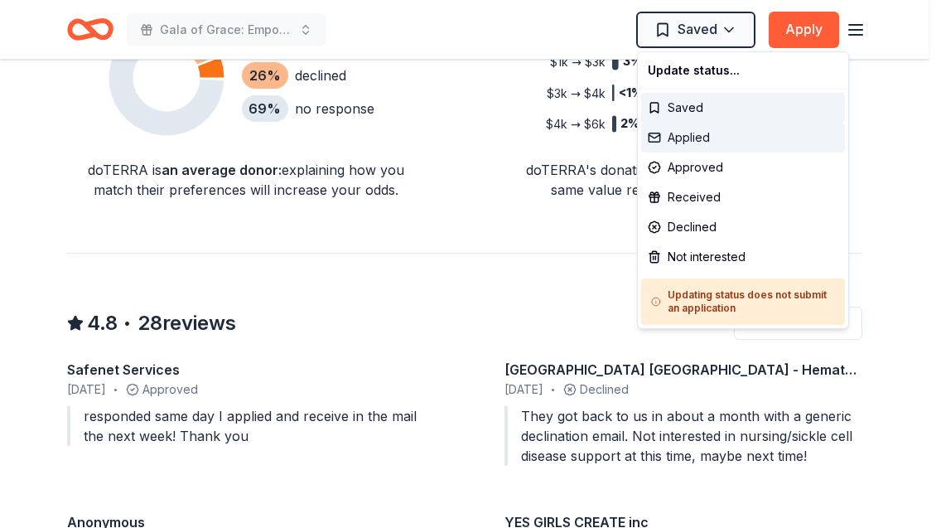
click at [701, 134] on div "Applied" at bounding box center [743, 138] width 204 height 30
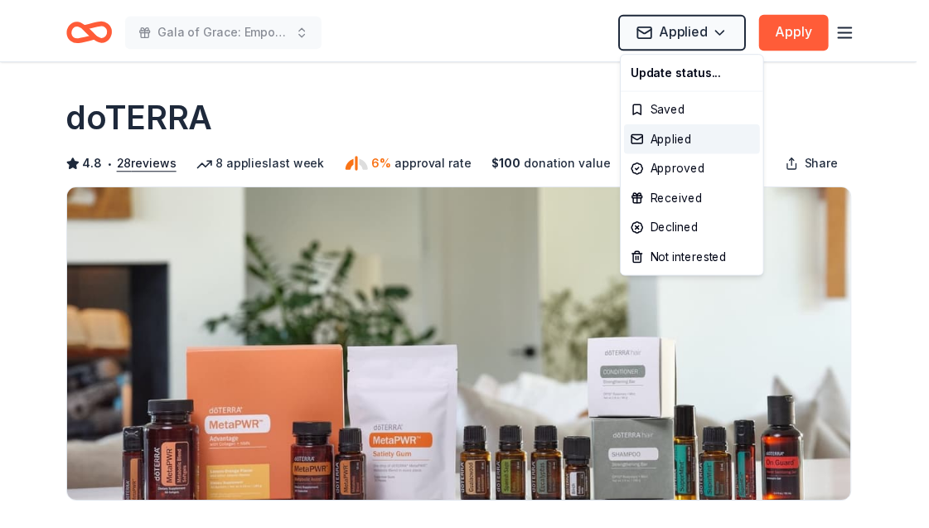
scroll to position [0, 0]
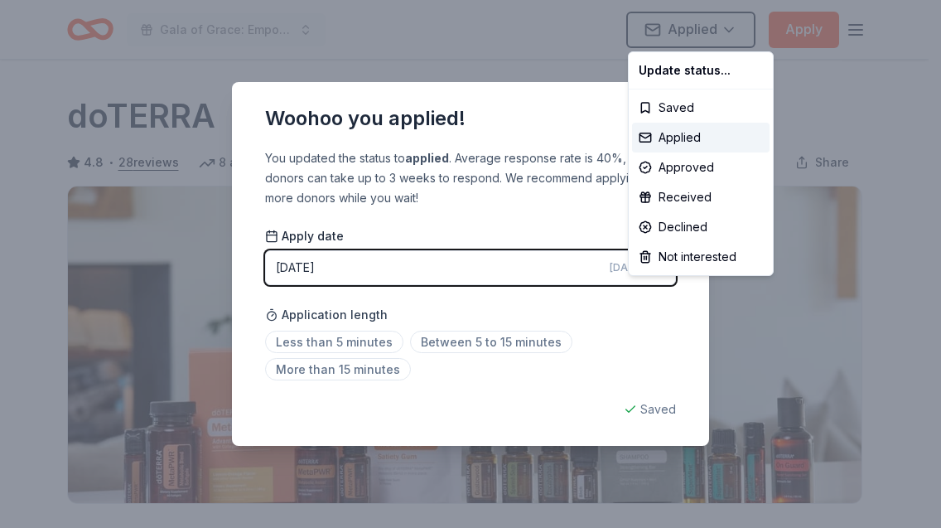
click at [576, 104] on html "Gala of Grace: Empowering Futures for El Porvenir Applied Apply Due in 42 days …" at bounding box center [470, 264] width 941 height 528
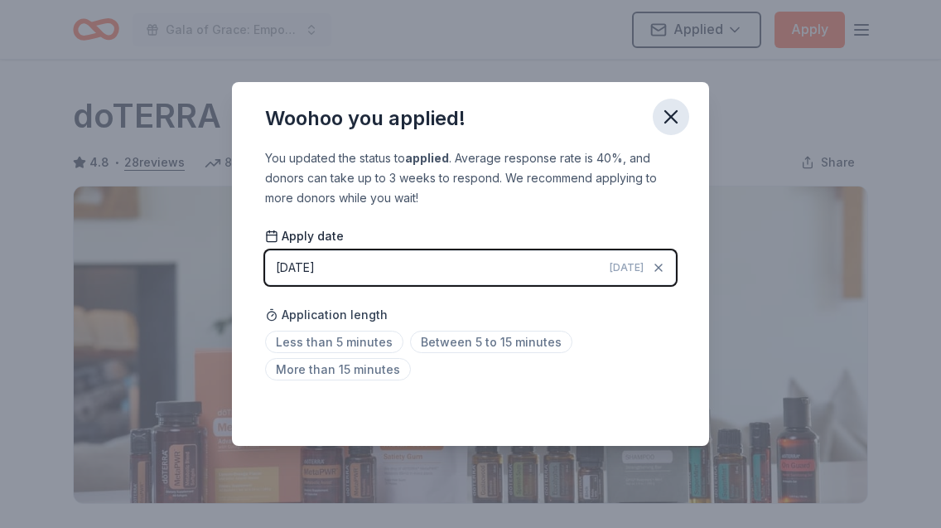
click at [674, 123] on icon "button" at bounding box center [670, 116] width 23 height 23
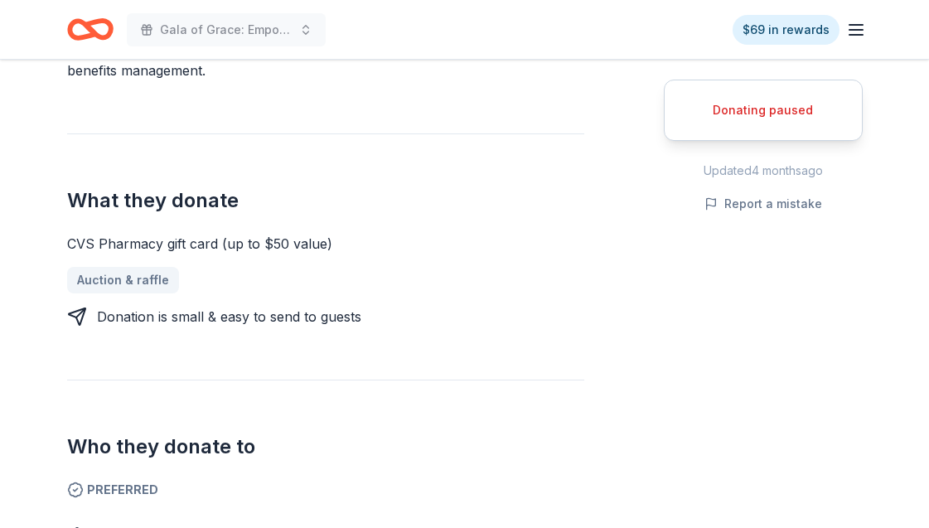
scroll to position [663, 0]
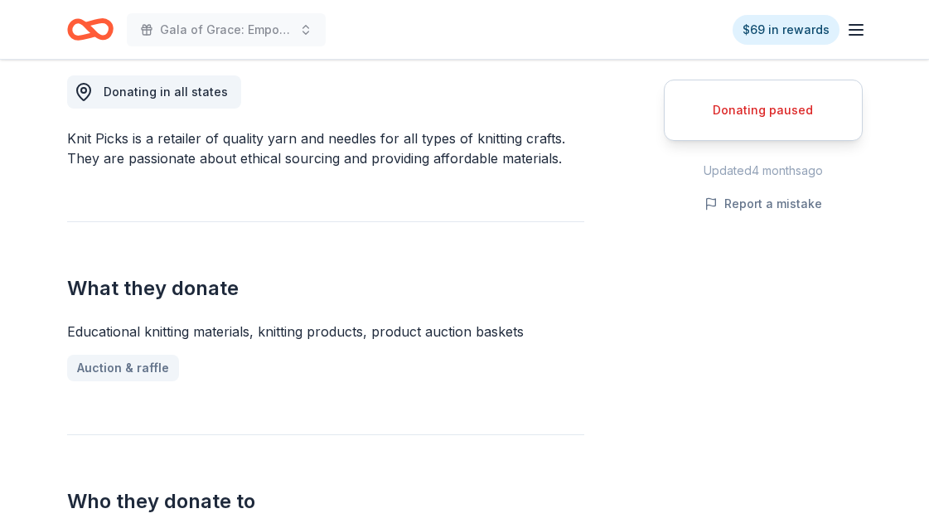
scroll to position [497, 0]
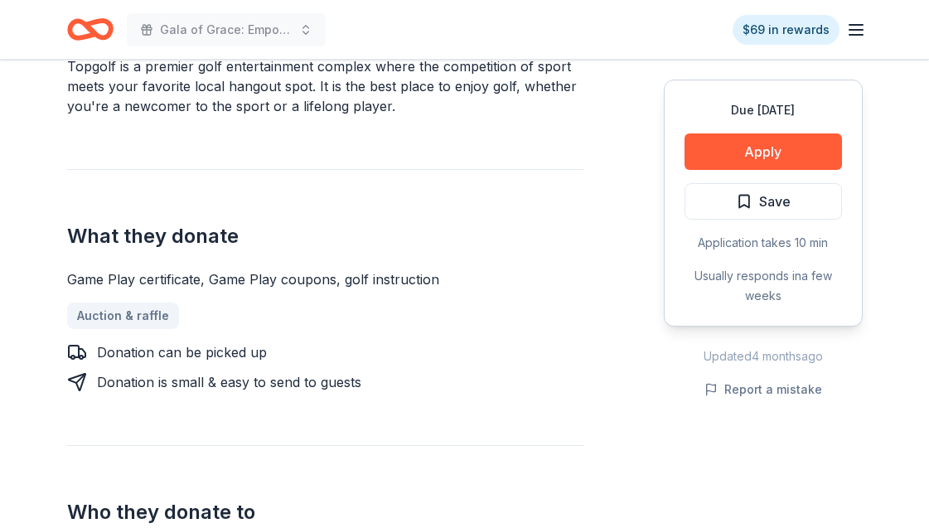
scroll to position [663, 0]
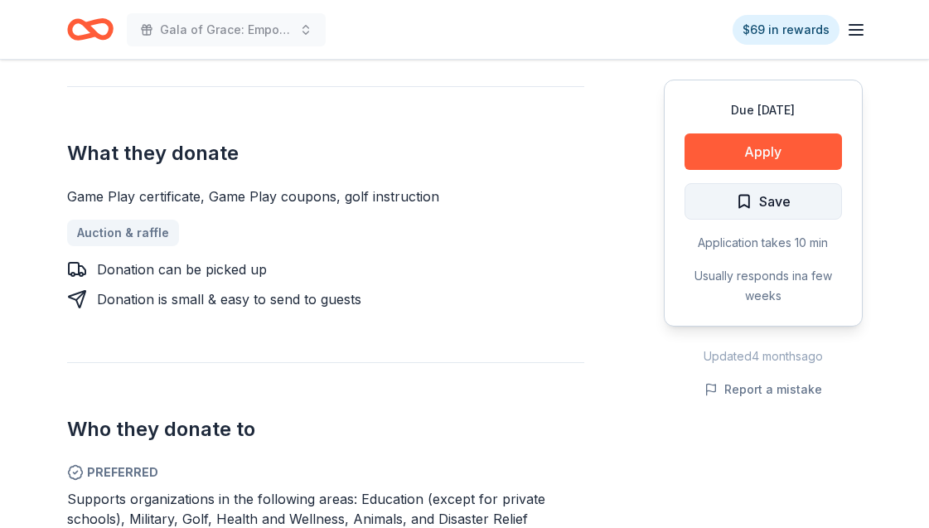
click at [767, 200] on span "Save" at bounding box center [774, 202] width 31 height 22
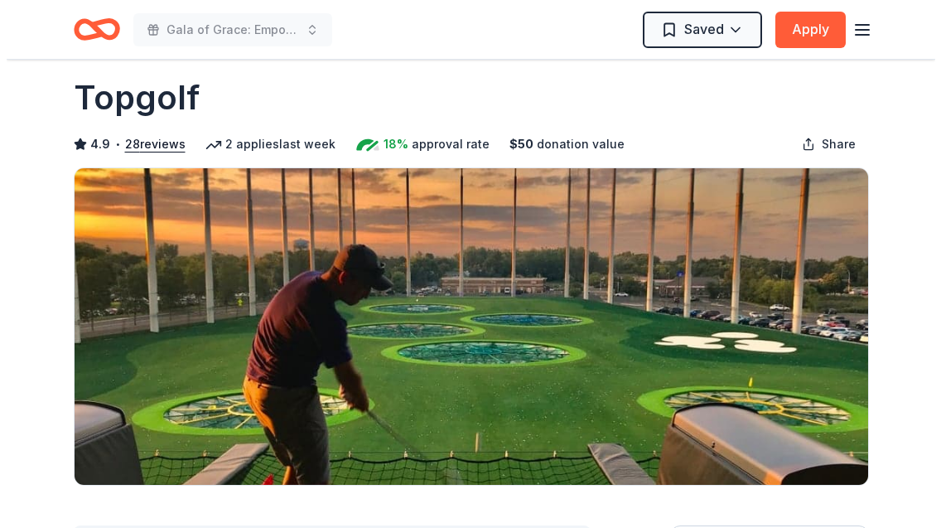
scroll to position [0, 0]
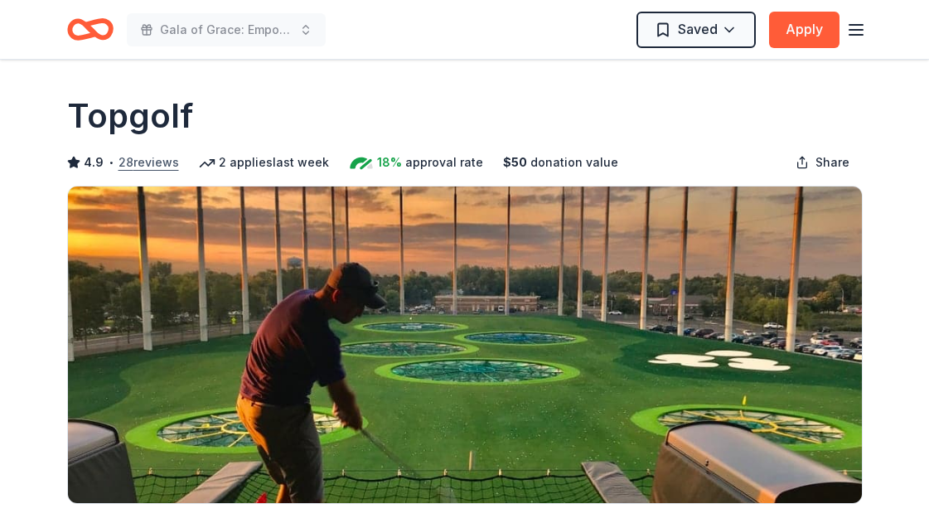
click at [151, 165] on button "28 reviews" at bounding box center [148, 162] width 60 height 20
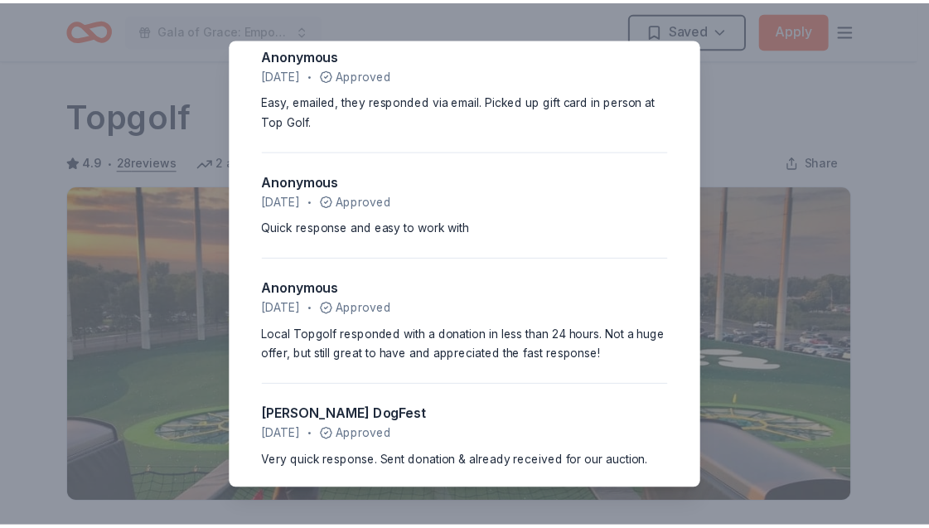
scroll to position [3017, 0]
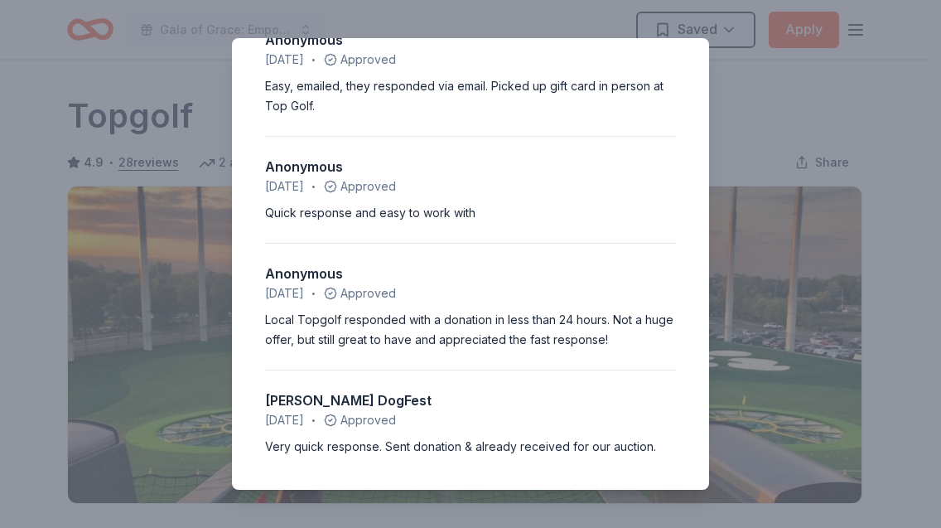
click at [662, 17] on div "4.9 • 28 reviews Oregon Trail Elementary PTO December 2024 • Approved They were…" at bounding box center [470, 264] width 941 height 528
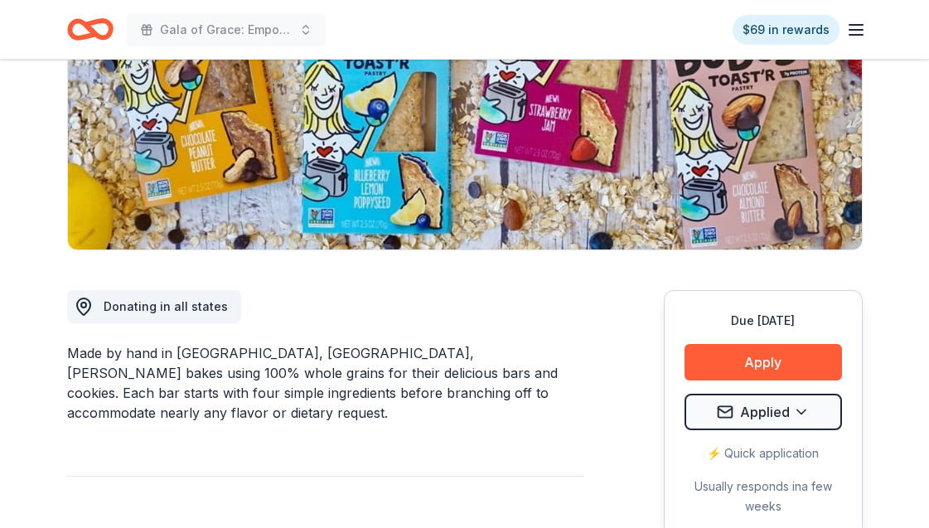
scroll to position [249, 0]
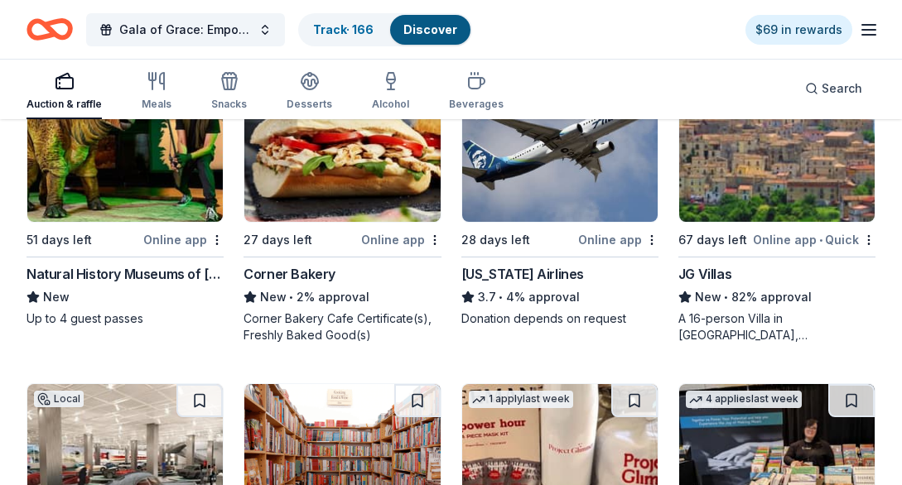
scroll to position [2737, 0]
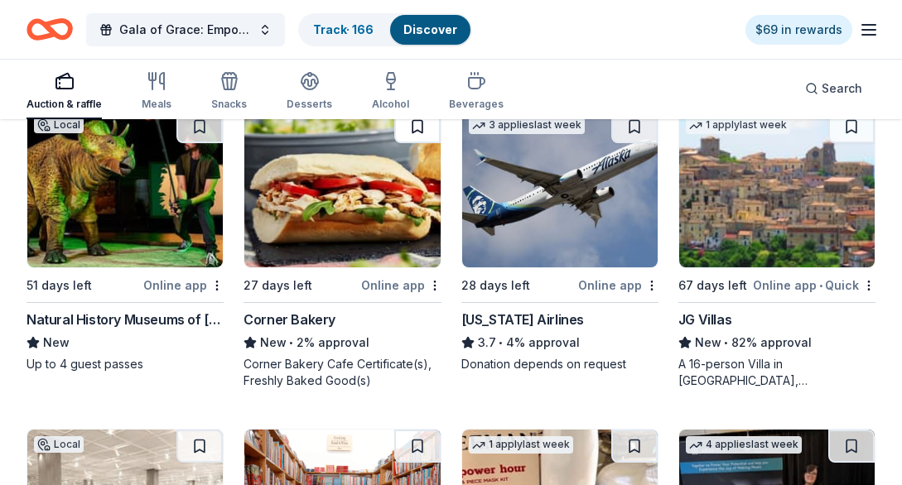
click at [430, 131] on button at bounding box center [417, 126] width 46 height 33
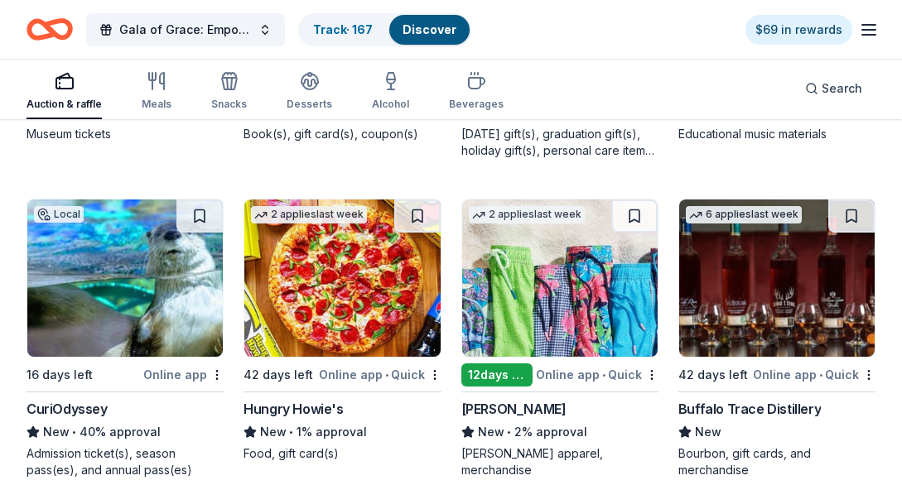
scroll to position [3317, 0]
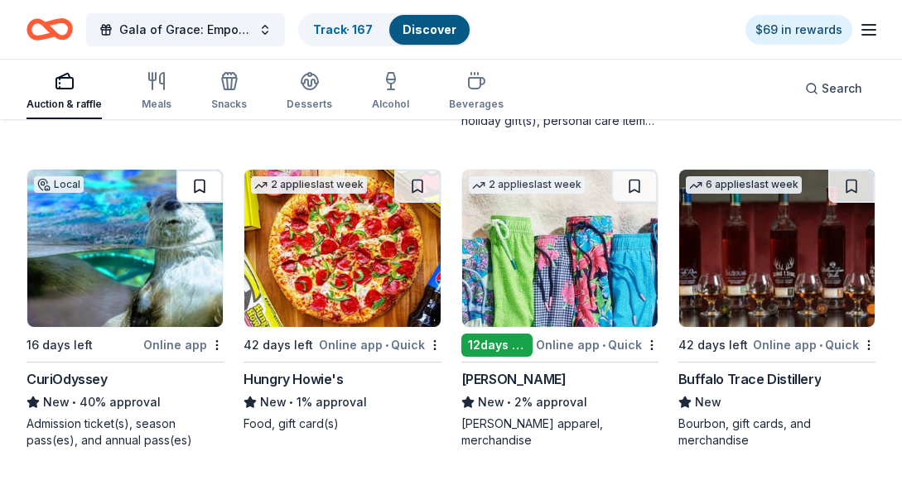
click at [216, 195] on button at bounding box center [199, 186] width 46 height 33
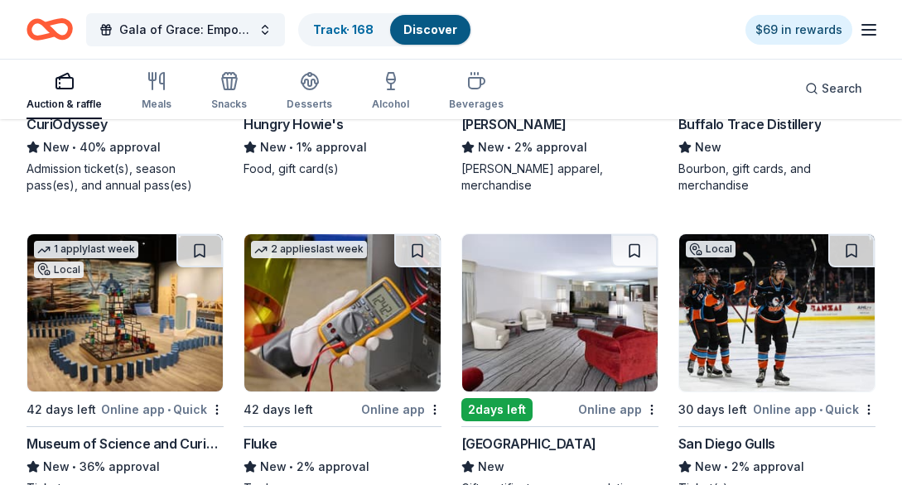
scroll to position [3566, 0]
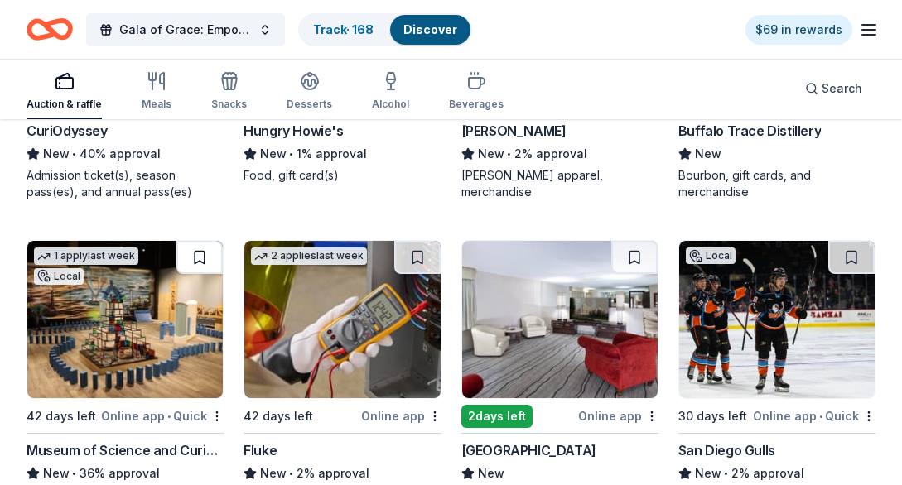
click at [195, 246] on button at bounding box center [199, 257] width 46 height 33
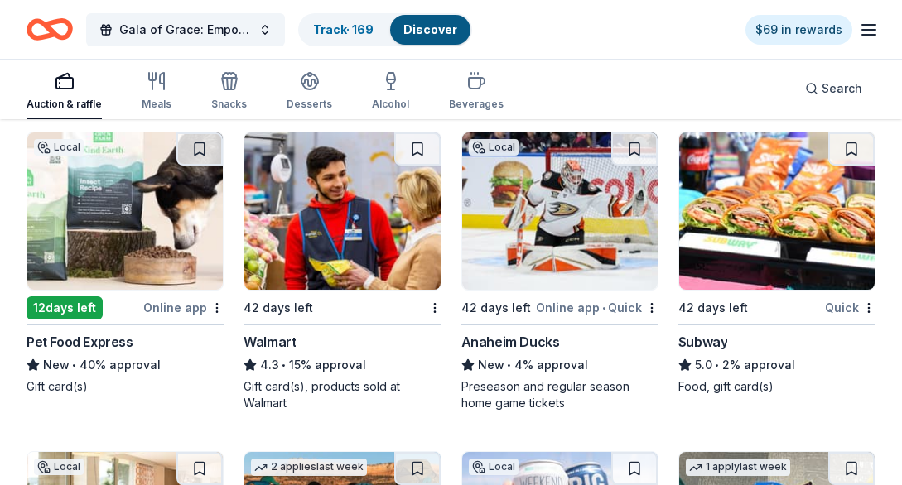
scroll to position [4285, 0]
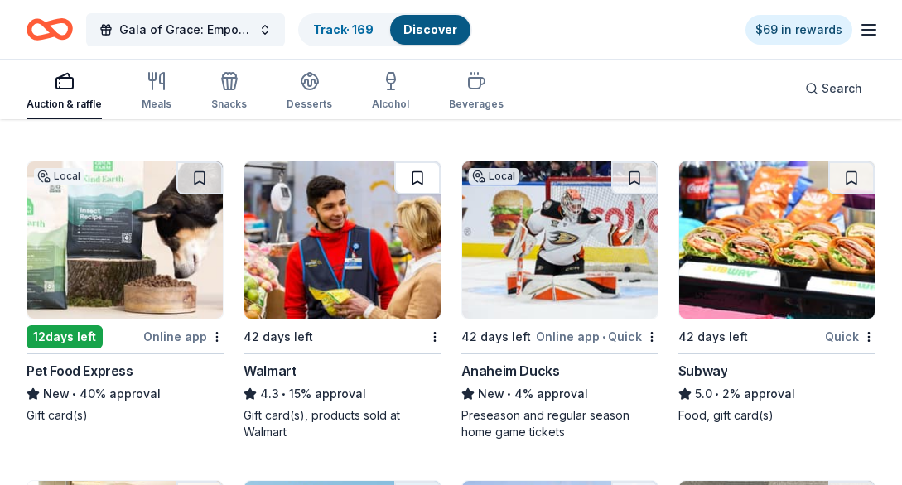
click at [413, 181] on button at bounding box center [417, 178] width 46 height 33
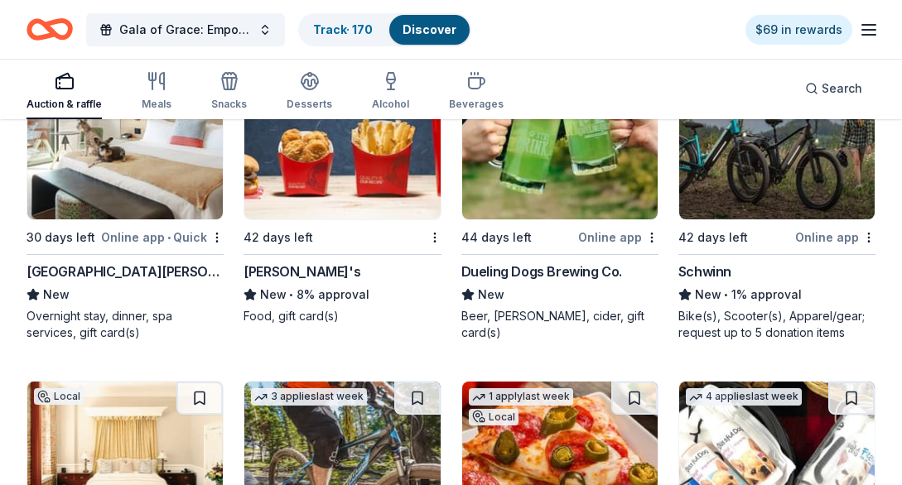
scroll to position [4924, 0]
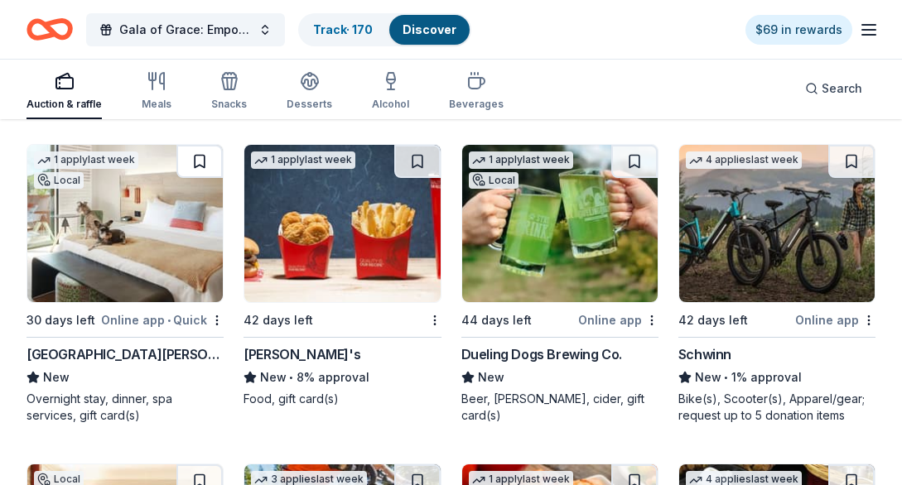
click at [210, 165] on button at bounding box center [199, 161] width 46 height 33
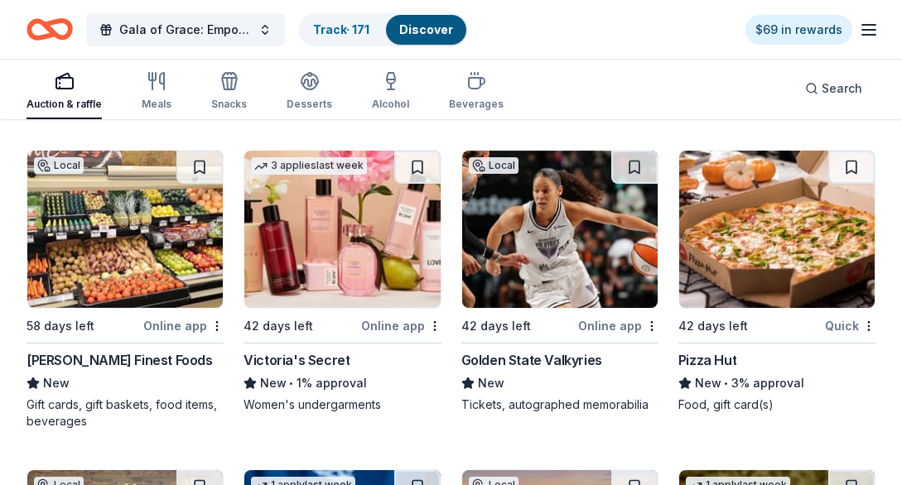
scroll to position [5587, 0]
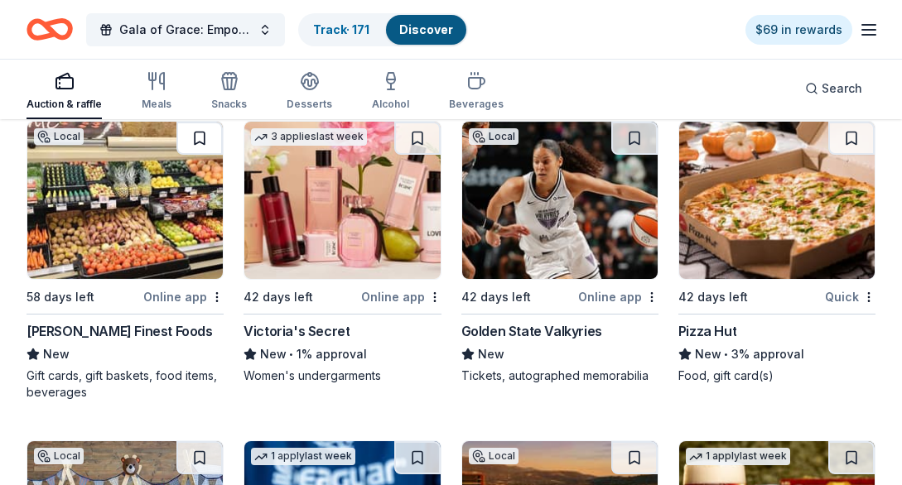
click at [206, 131] on button at bounding box center [199, 138] width 46 height 33
click at [858, 142] on button at bounding box center [851, 138] width 46 height 33
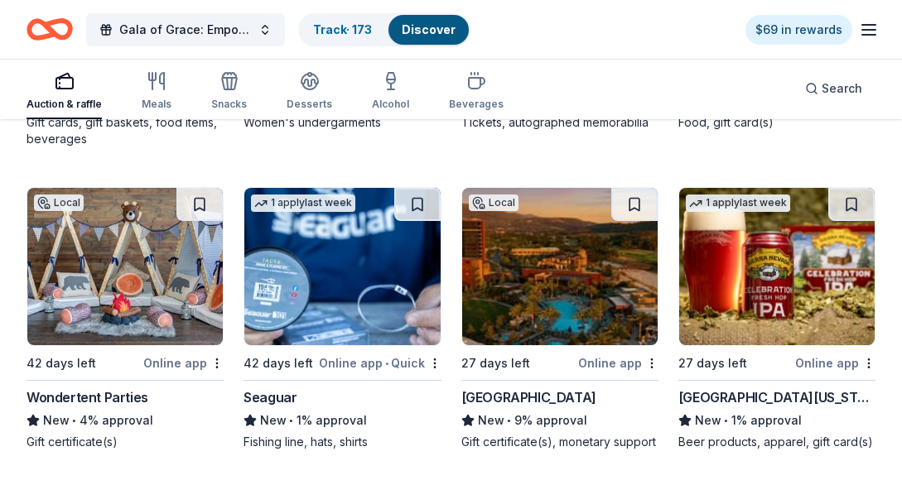
scroll to position [5918, 0]
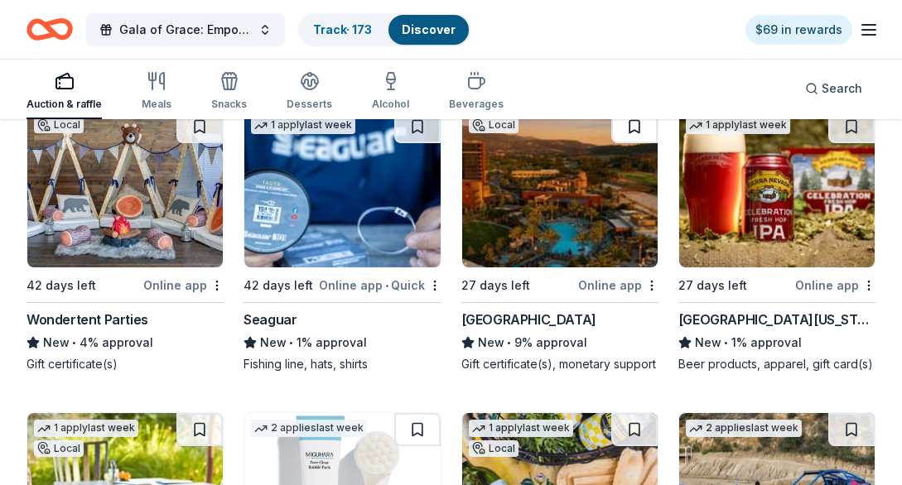
click at [654, 129] on button at bounding box center [634, 126] width 46 height 33
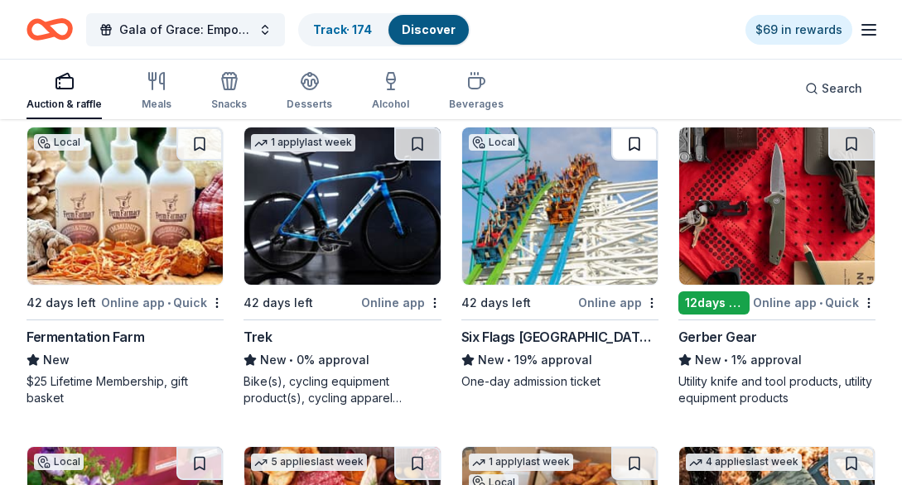
scroll to position [7118, 0]
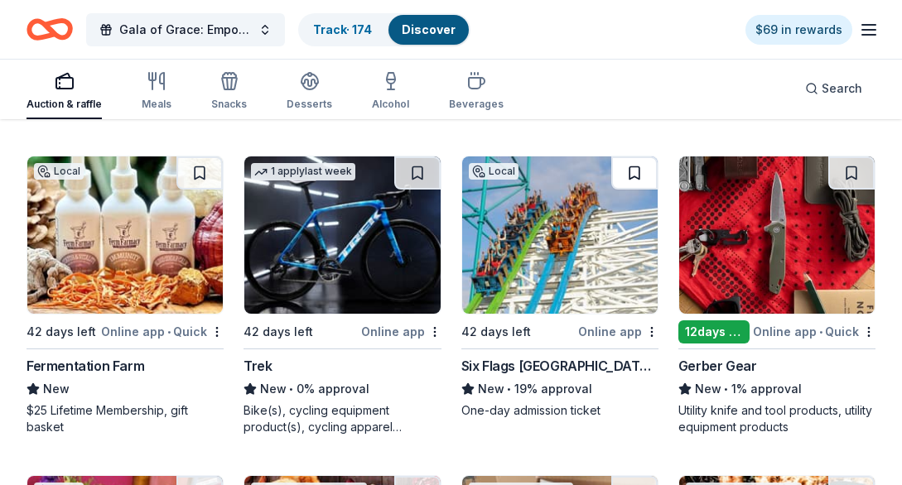
click at [630, 165] on button at bounding box center [634, 173] width 46 height 33
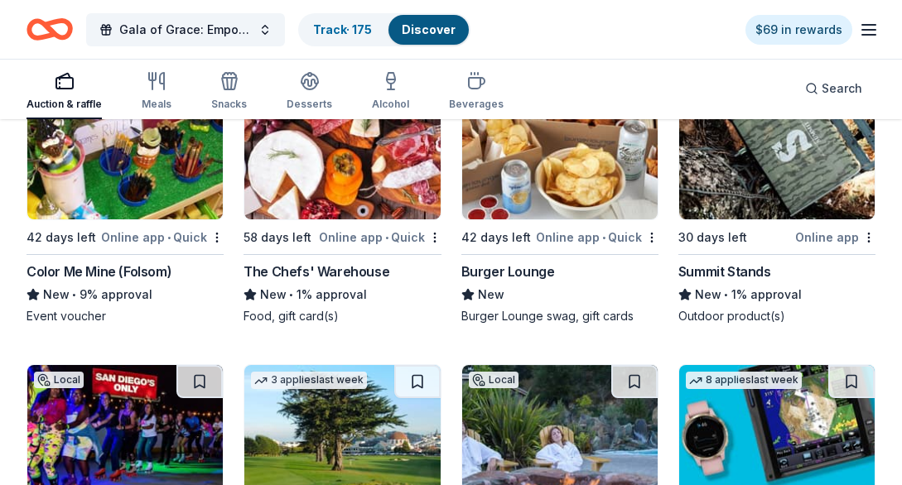
scroll to position [7449, 0]
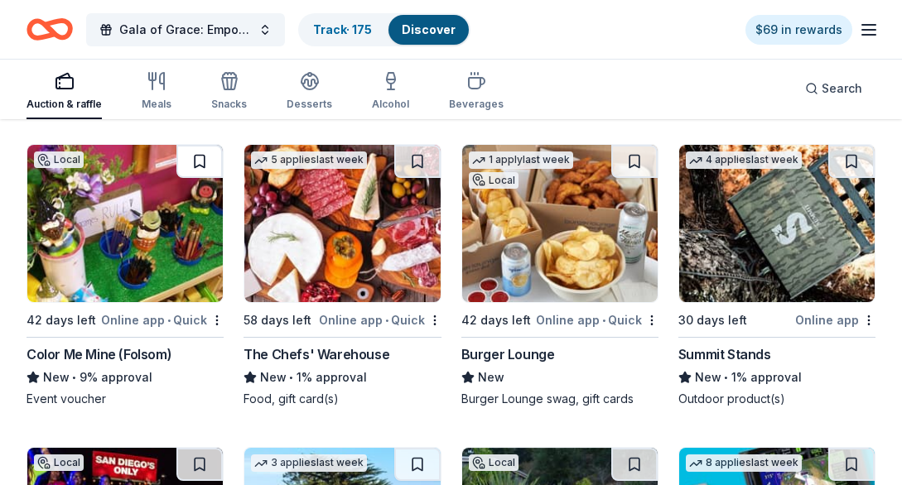
click at [201, 166] on button at bounding box center [199, 161] width 46 height 33
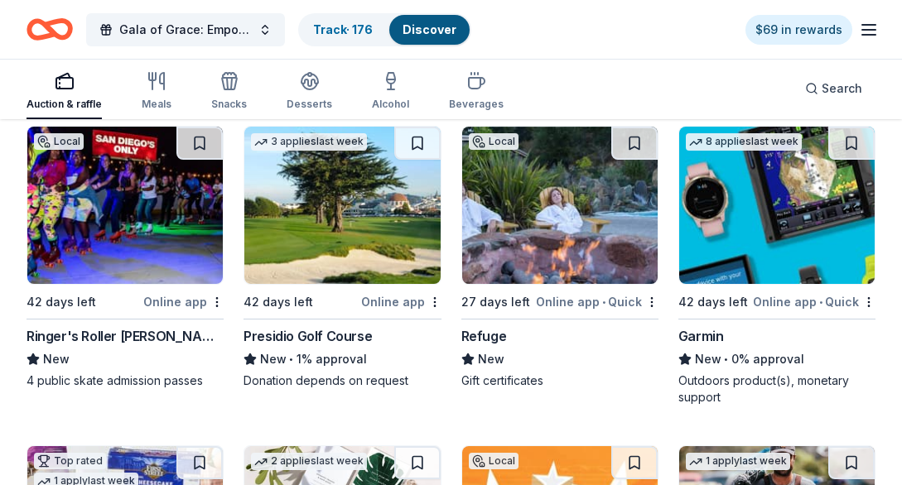
scroll to position [7741, 0]
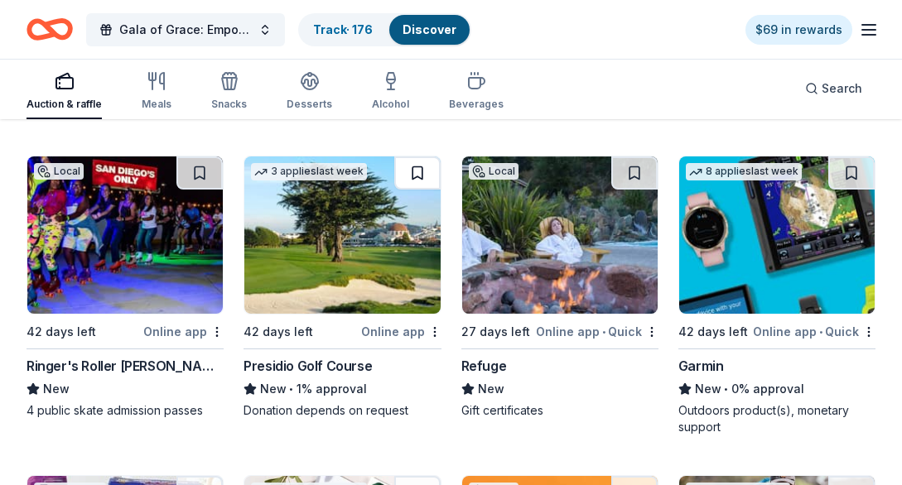
click at [427, 176] on button at bounding box center [417, 173] width 46 height 33
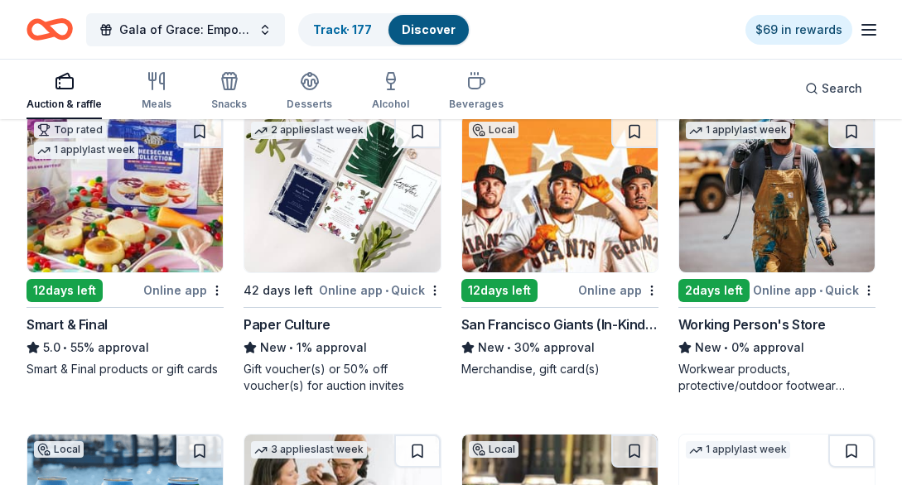
scroll to position [8072, 0]
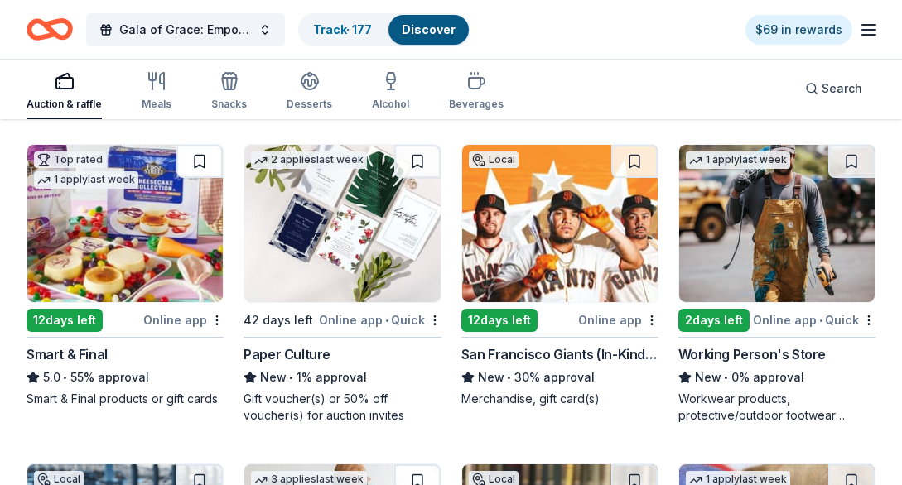
click at [200, 162] on button at bounding box center [199, 161] width 46 height 33
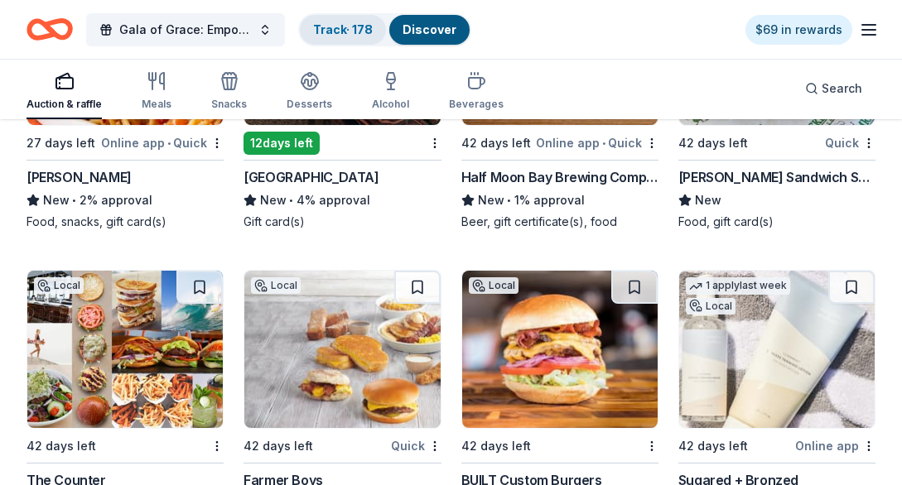
scroll to position [11429, 0]
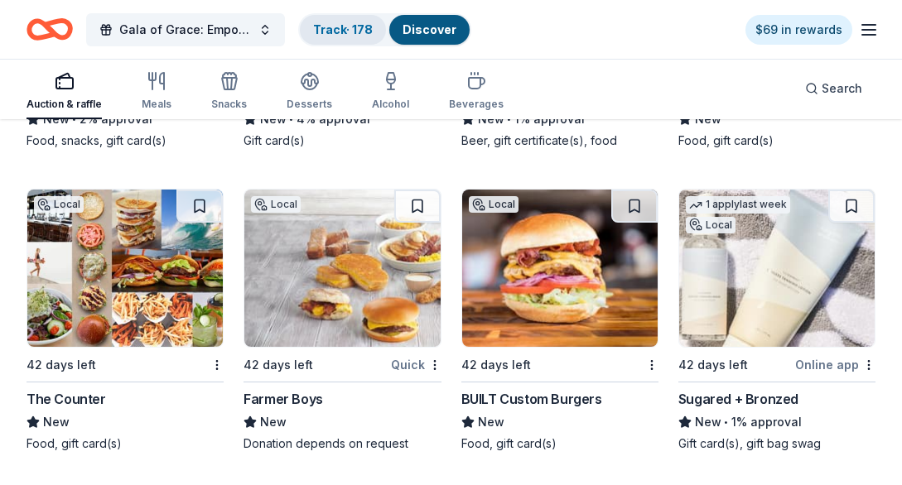
click at [350, 27] on link "Track · 178" at bounding box center [343, 29] width 60 height 14
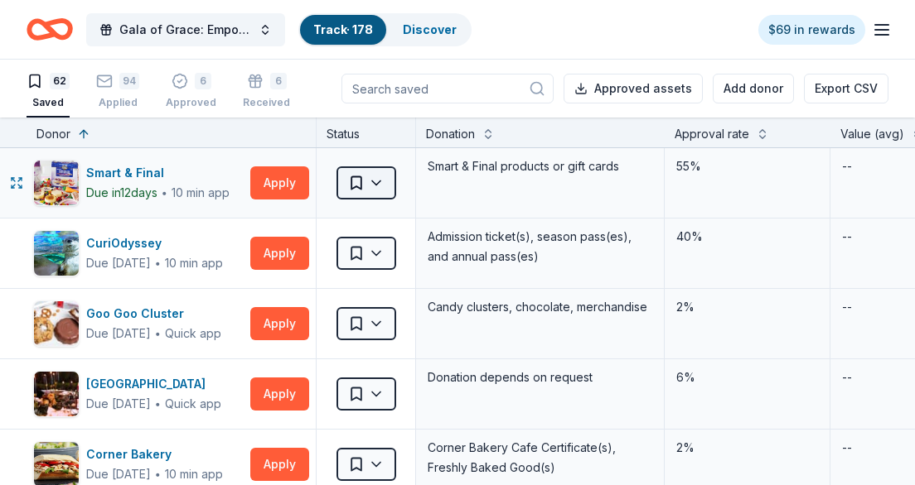
click at [362, 190] on html "Gala of Grace: Empowering Futures for El Porvenir Track · 178 Discover $69 in r…" at bounding box center [457, 242] width 915 height 485
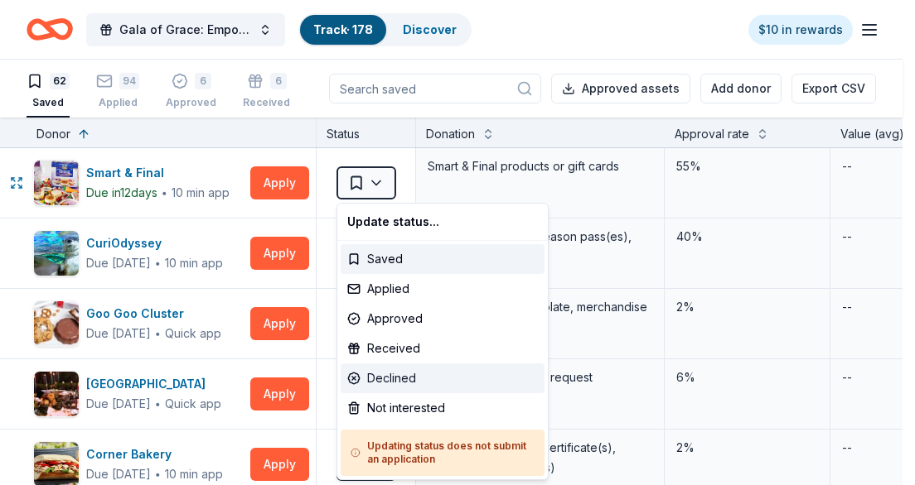
click at [398, 374] on div "Declined" at bounding box center [442, 379] width 204 height 30
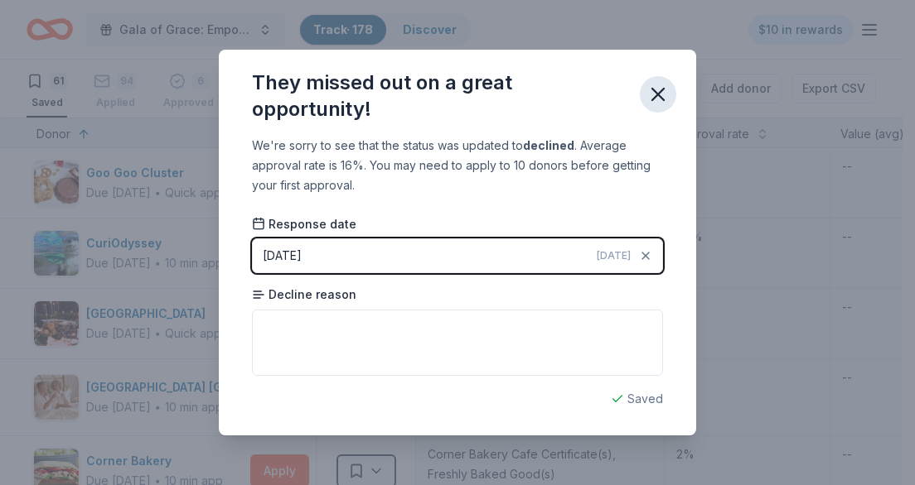
click at [649, 102] on icon "button" at bounding box center [657, 94] width 23 height 23
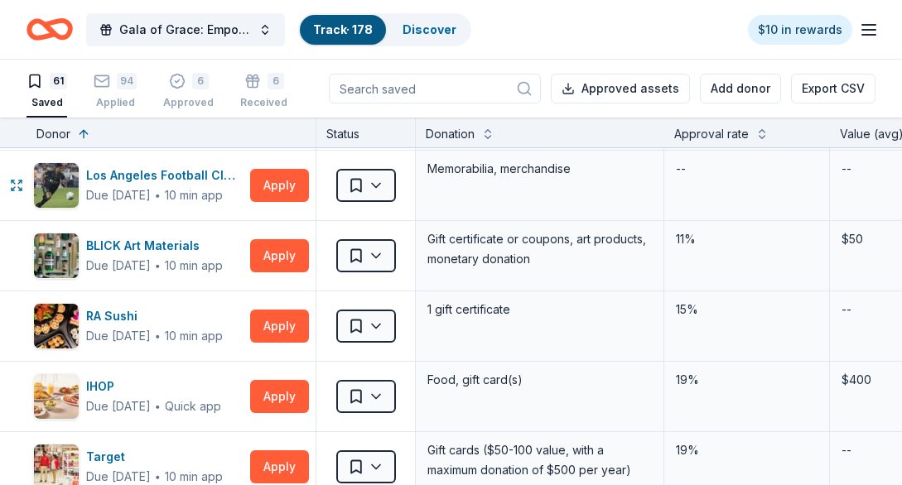
scroll to position [580, 0]
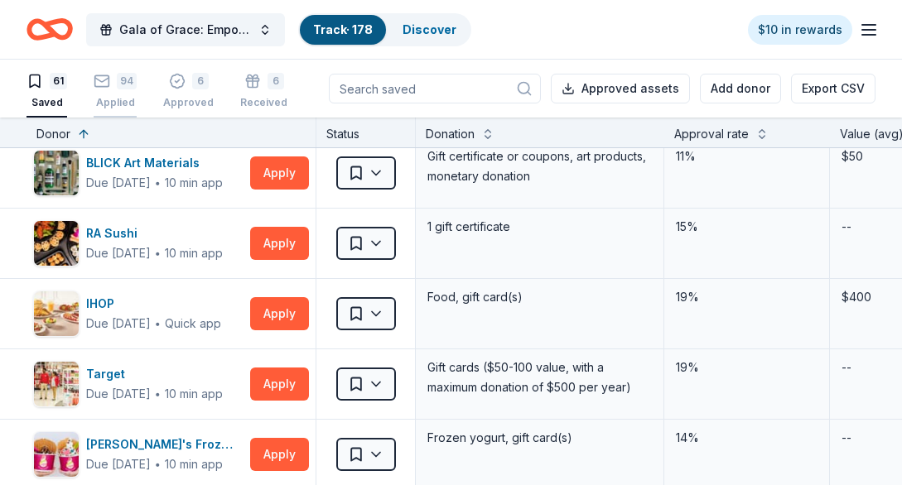
click at [130, 102] on div "Applied" at bounding box center [115, 102] width 43 height 13
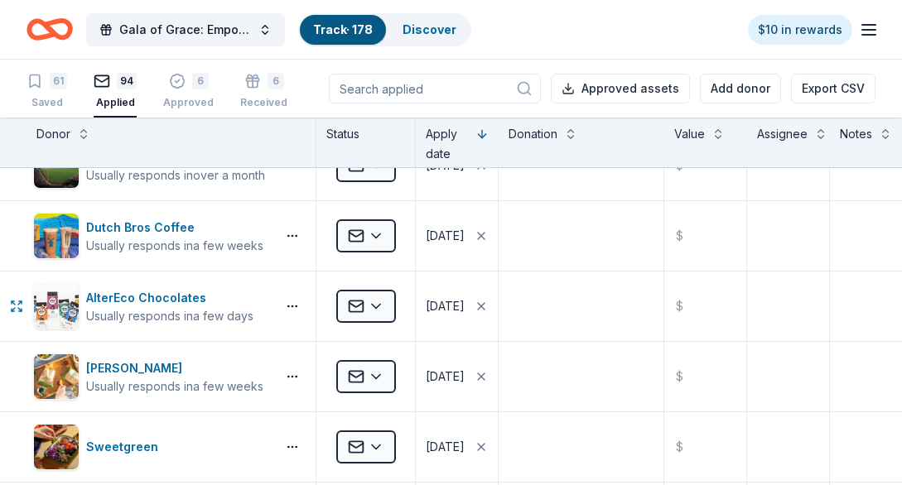
scroll to position [911, 0]
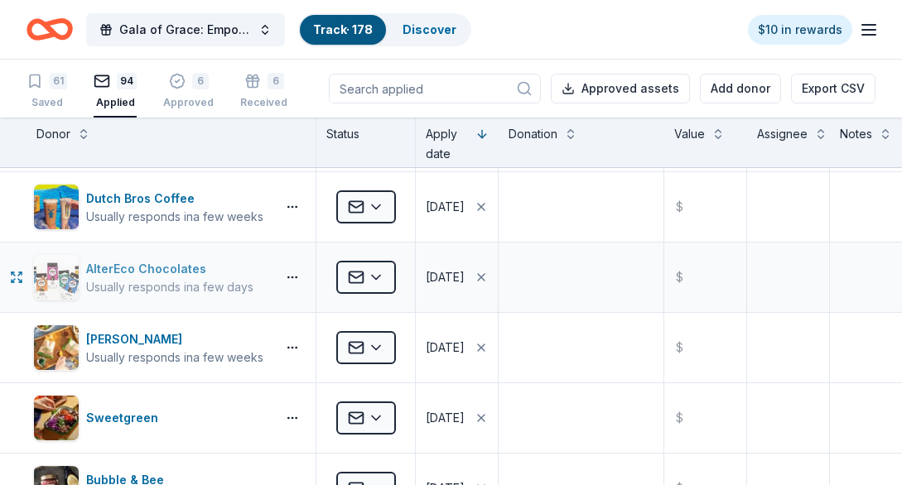
click at [133, 278] on div "AlterEco Chocolates" at bounding box center [169, 269] width 167 height 20
click at [58, 88] on div "61" at bounding box center [58, 81] width 17 height 17
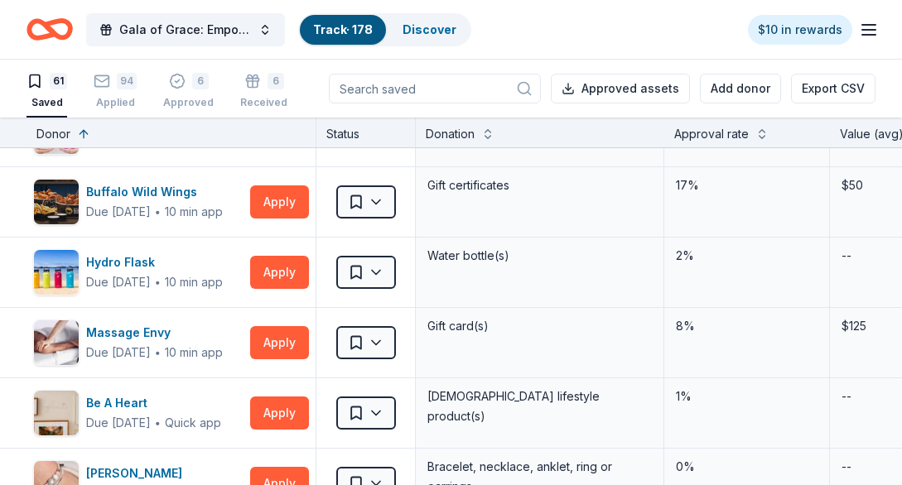
scroll to position [974, 0]
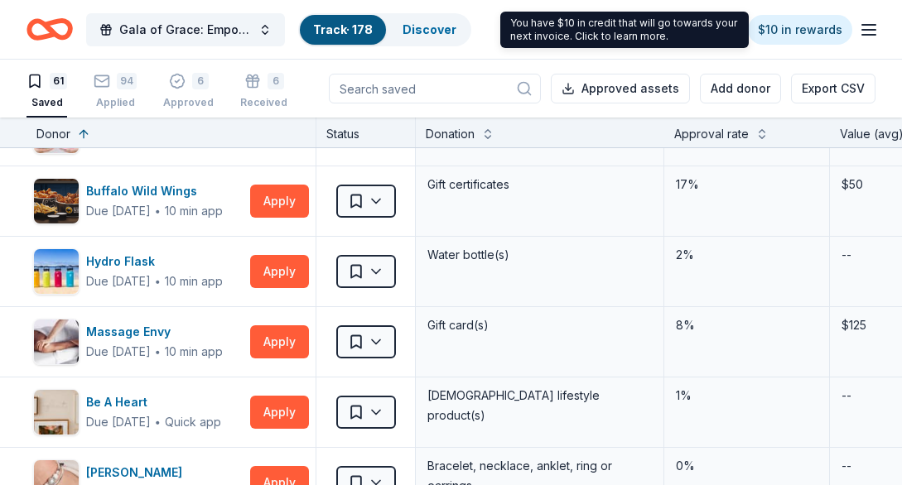
click at [864, 27] on icon "button" at bounding box center [869, 30] width 20 height 20
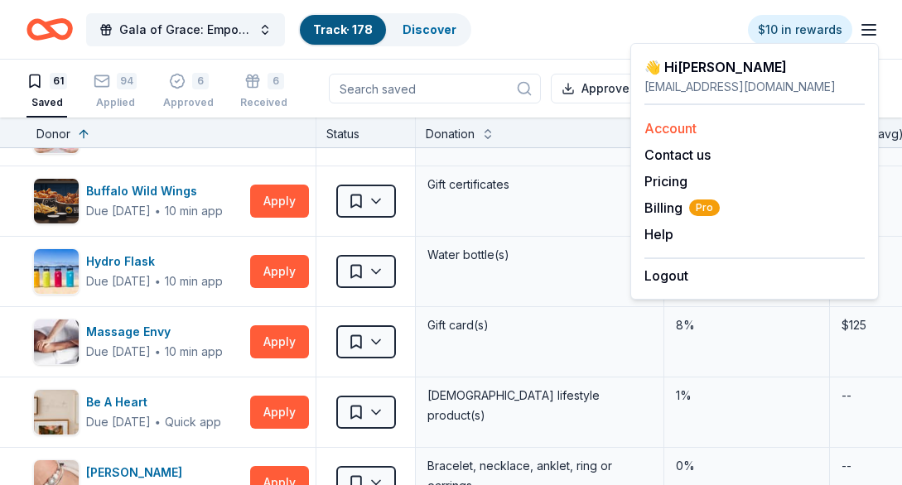
click at [669, 135] on link "Account" at bounding box center [671, 128] width 52 height 17
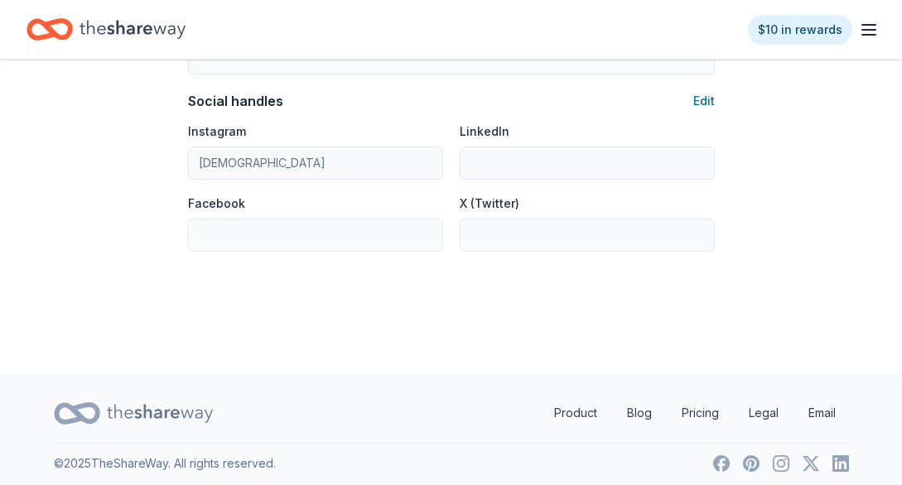
scroll to position [1120, 0]
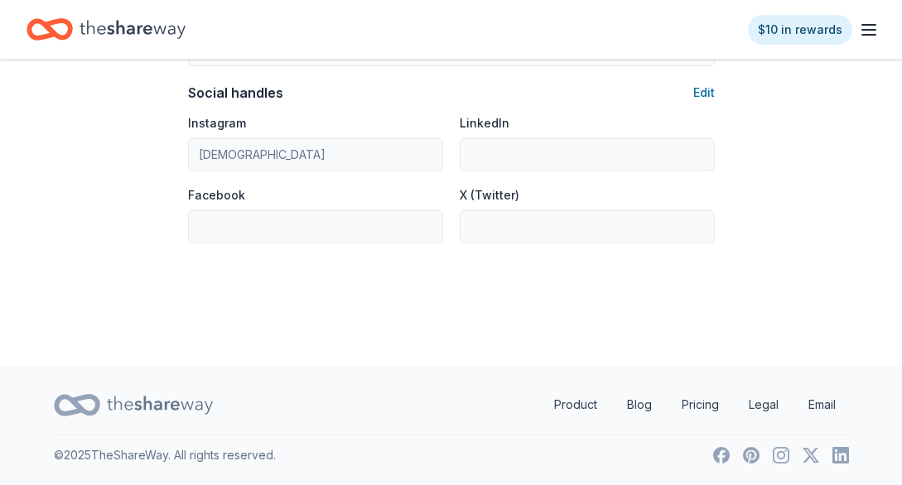
click at [861, 36] on icon "button" at bounding box center [869, 30] width 20 height 20
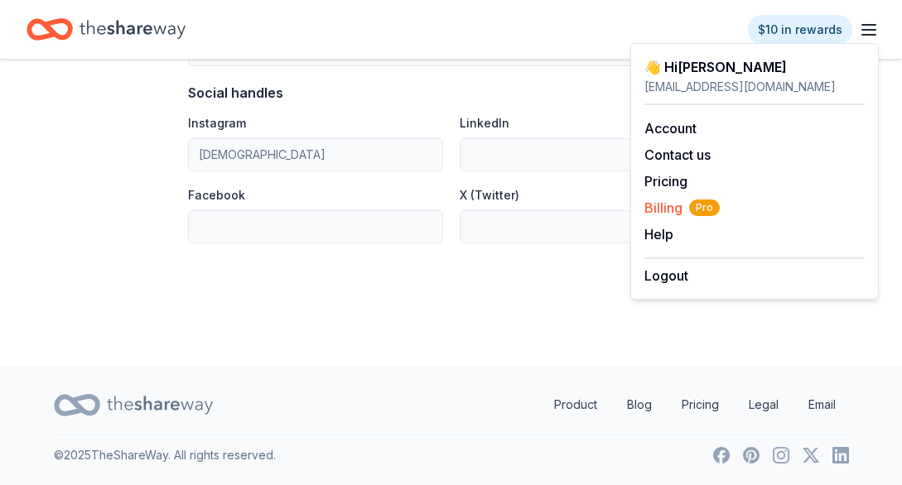
click at [664, 216] on span "Billing Pro" at bounding box center [682, 208] width 75 height 20
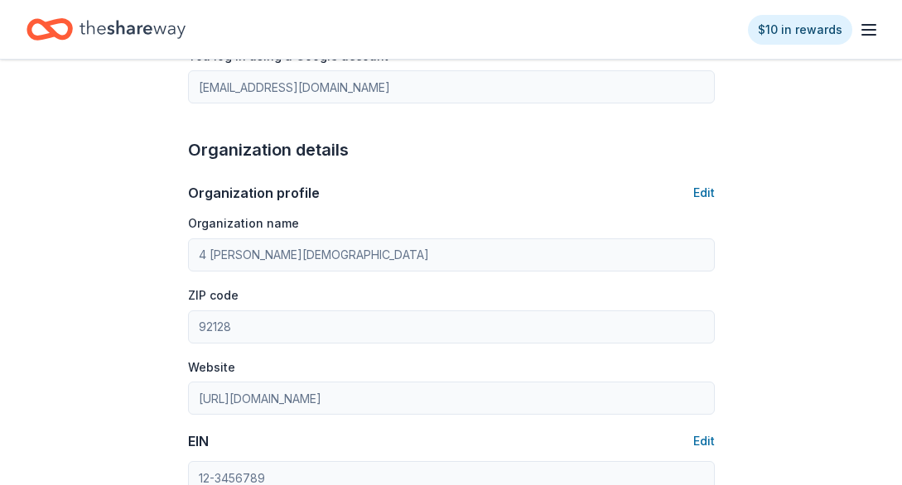
scroll to position [374, 0]
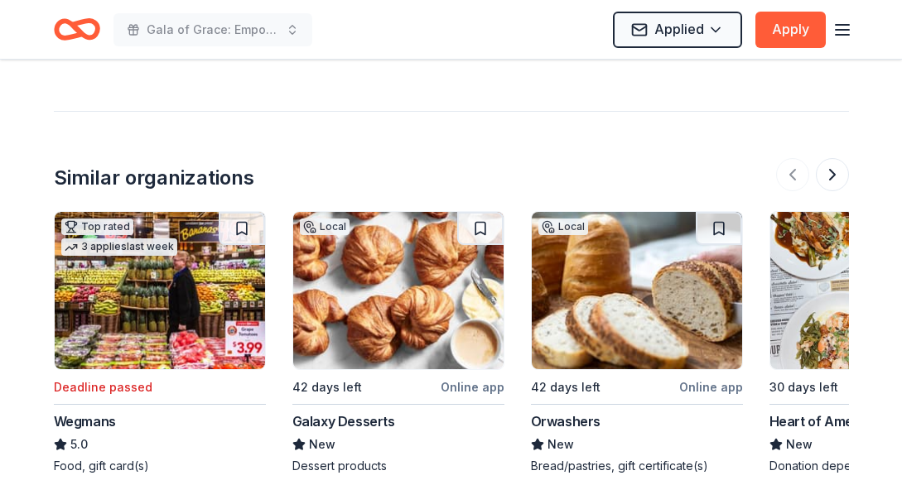
scroll to position [1823, 0]
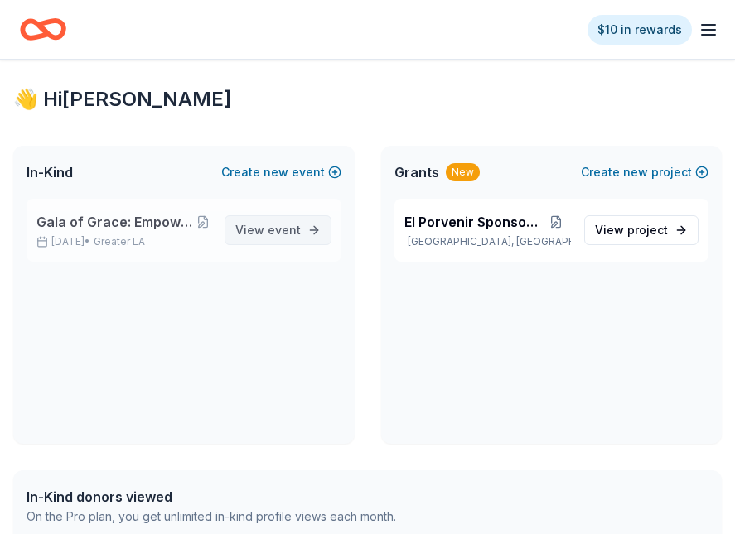
click at [256, 229] on span "View event" at bounding box center [267, 230] width 65 height 20
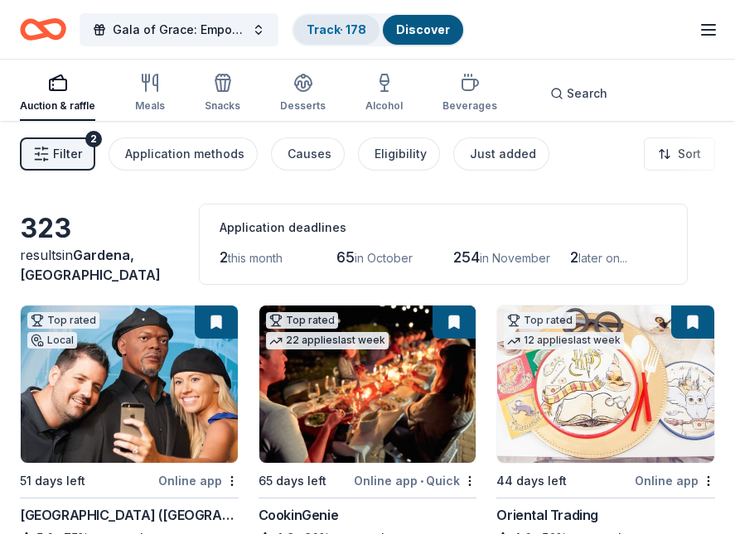
click at [333, 22] on link "Track · 178" at bounding box center [337, 29] width 60 height 14
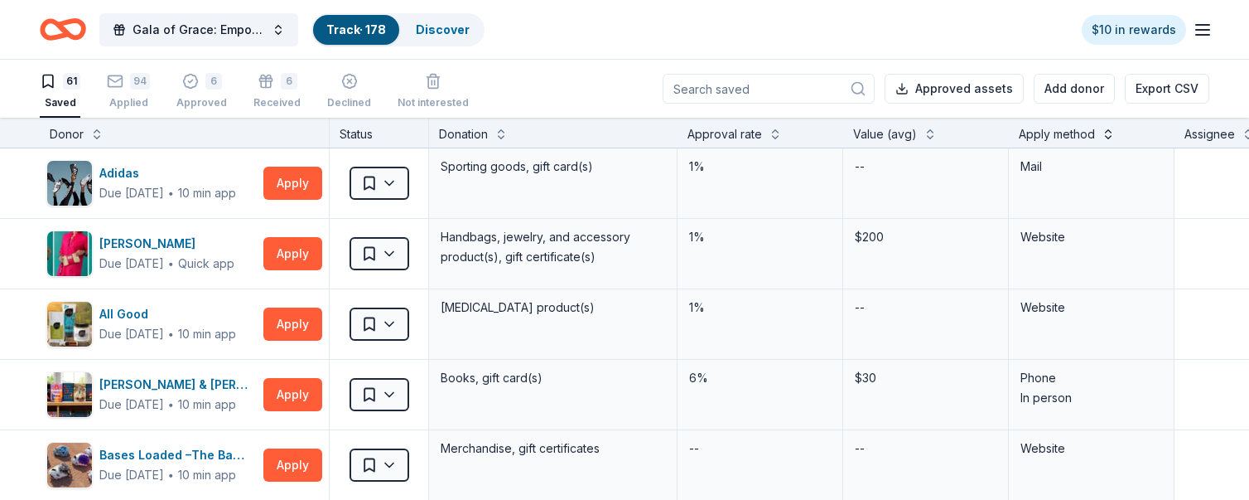
click at [734, 135] on button at bounding box center [1108, 132] width 13 height 17
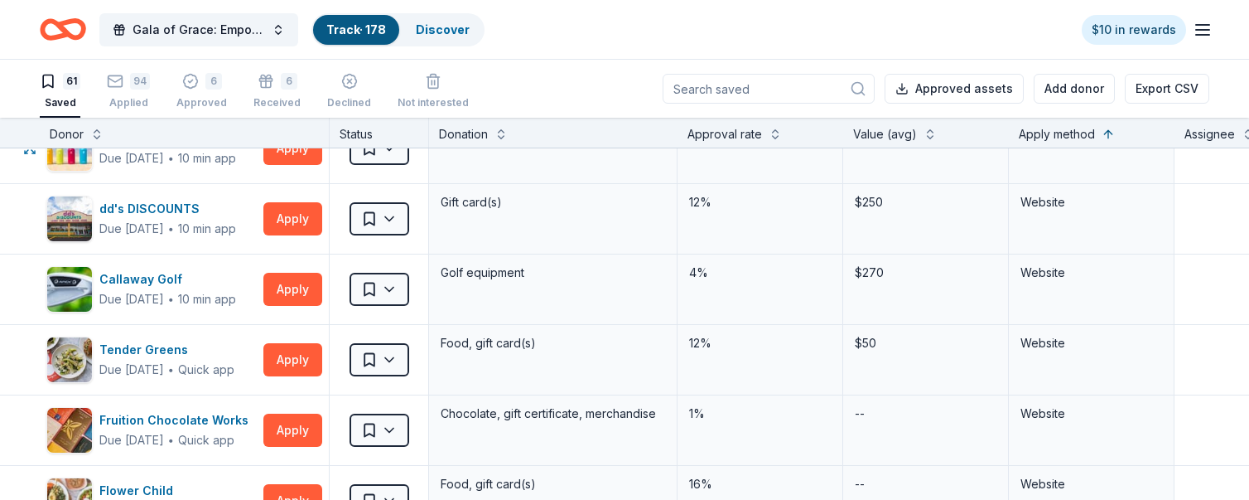
scroll to position [2237, 0]
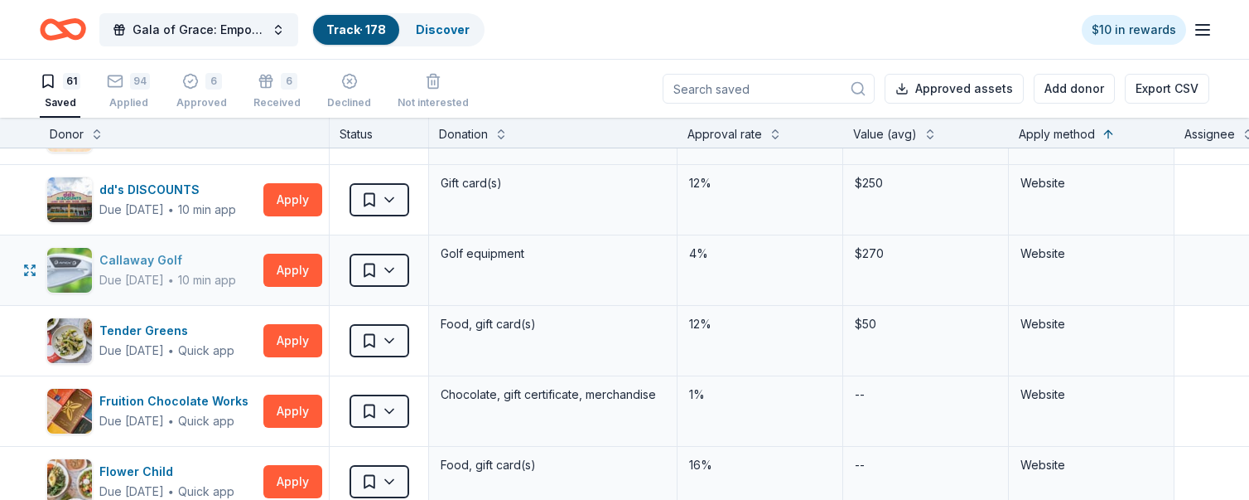
drag, startPoint x: 157, startPoint y: 266, endPoint x: 125, endPoint y: 253, distance: 34.2
click at [125, 253] on div "Callaway Golf" at bounding box center [167, 260] width 137 height 20
click at [166, 324] on div "Tender Greens" at bounding box center [166, 331] width 135 height 20
click at [148, 403] on div "Fruition Chocolate Works" at bounding box center [177, 401] width 156 height 20
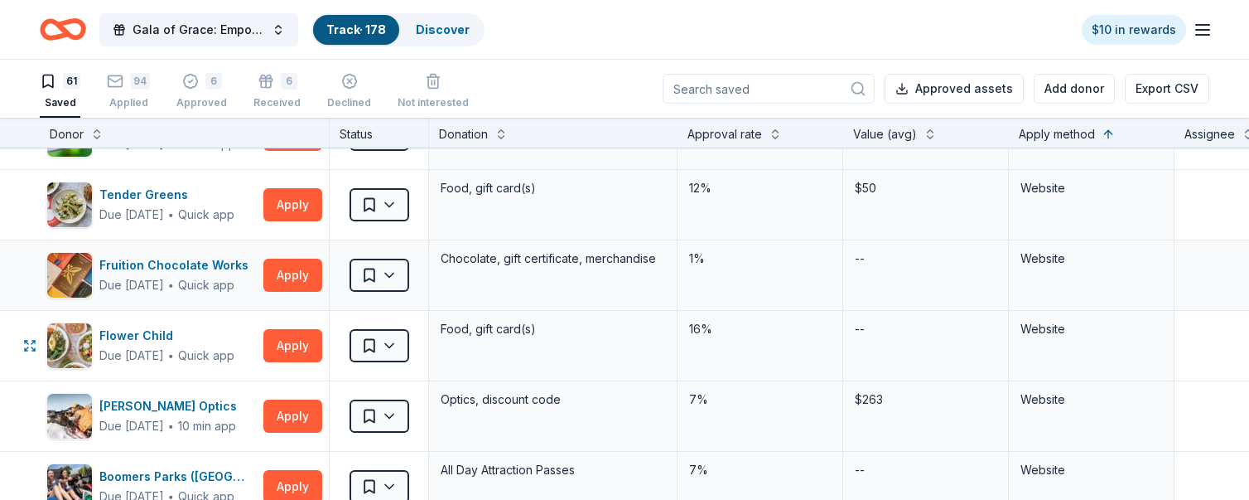
scroll to position [2402, 0]
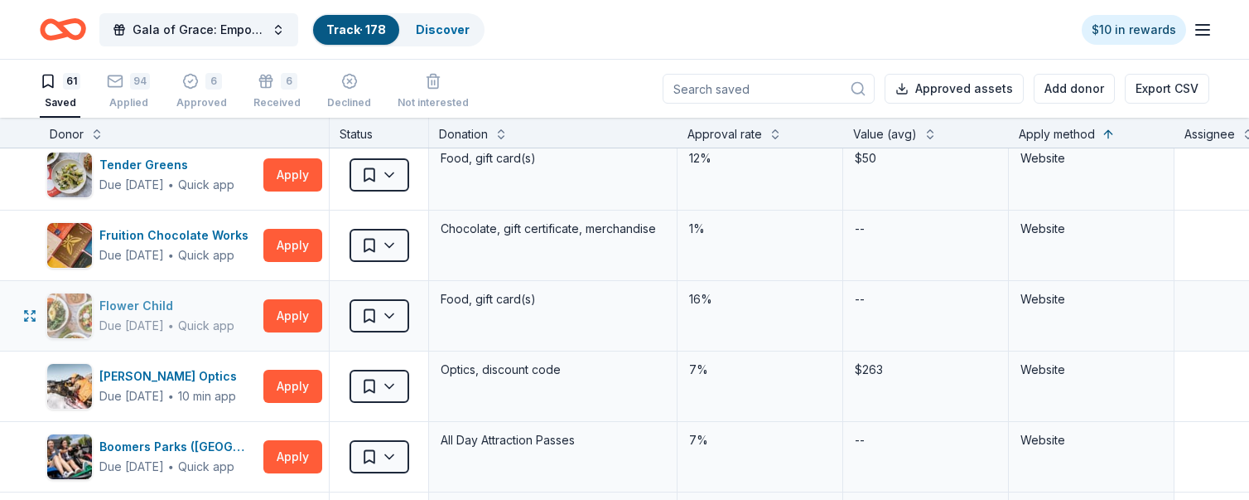
click at [160, 308] on div "Flower Child" at bounding box center [166, 306] width 135 height 20
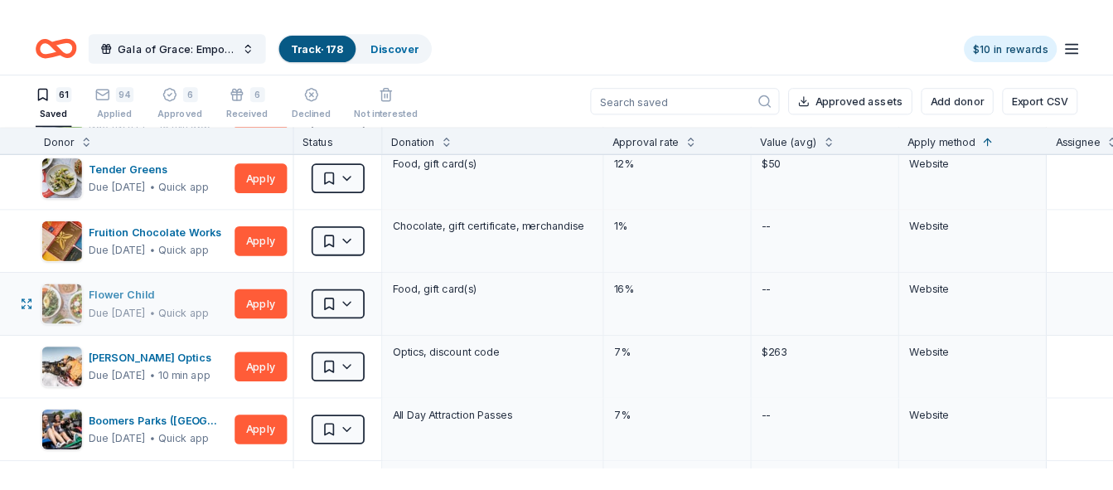
scroll to position [2485, 0]
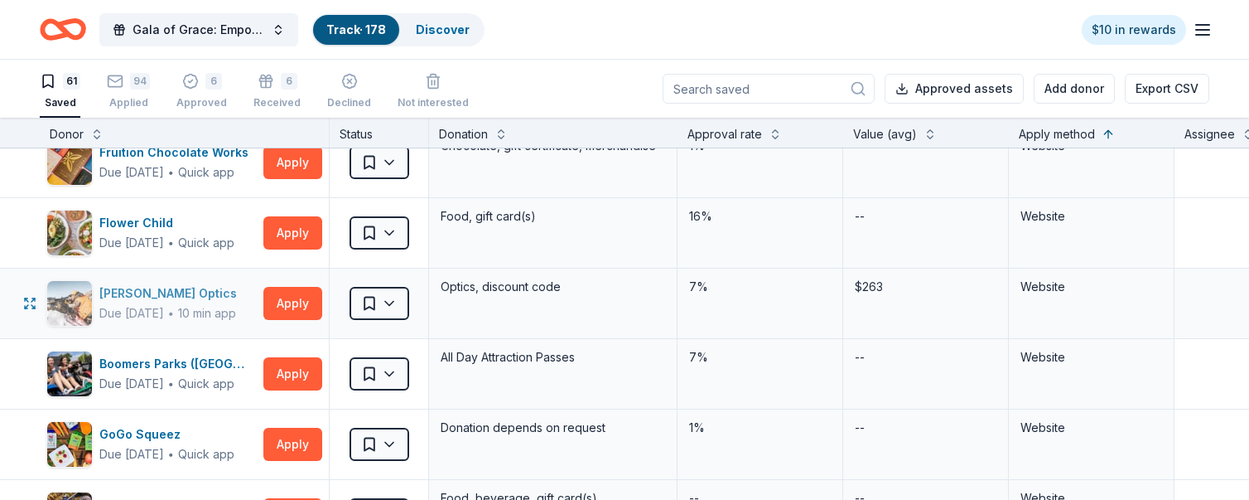
click at [152, 289] on div "Burris Optics" at bounding box center [171, 293] width 144 height 20
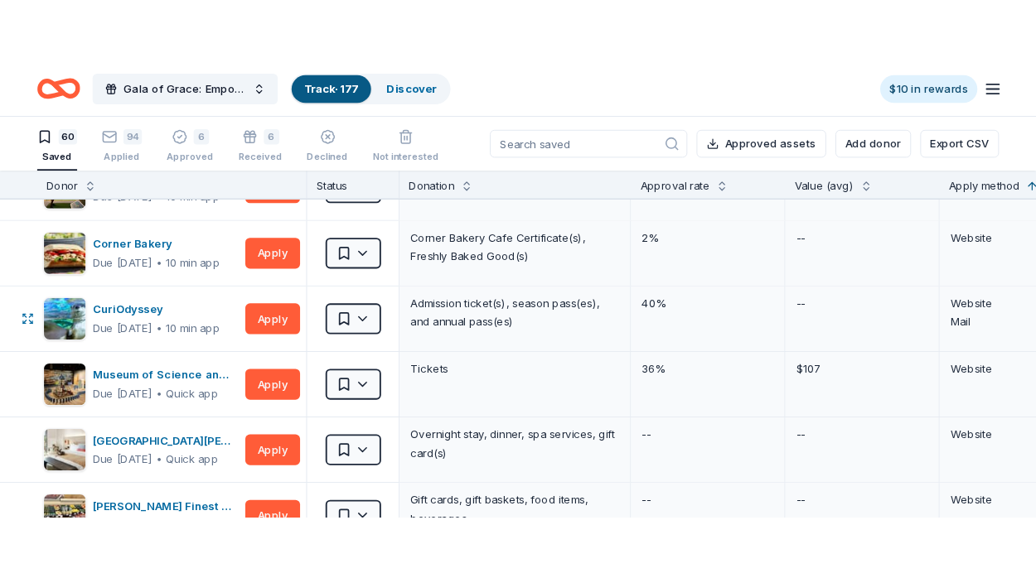
scroll to position [3492, 0]
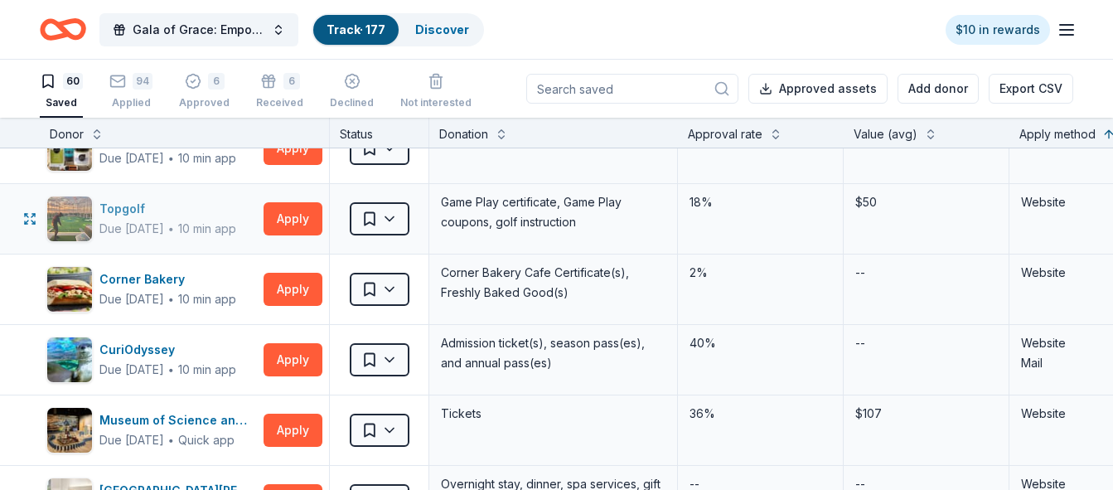
click at [156, 210] on div "Topgolf" at bounding box center [167, 209] width 137 height 20
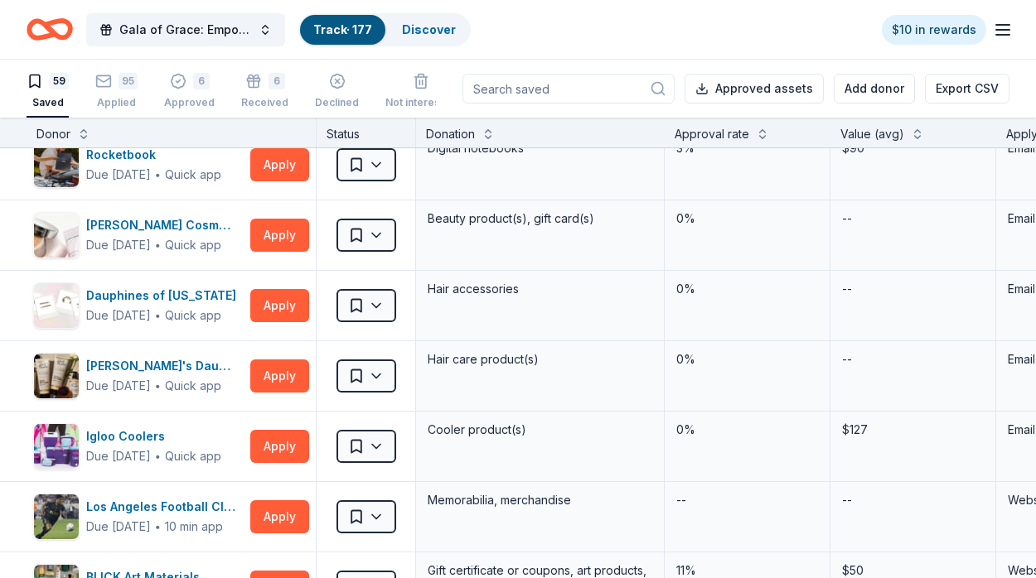
scroll to position [1735, 0]
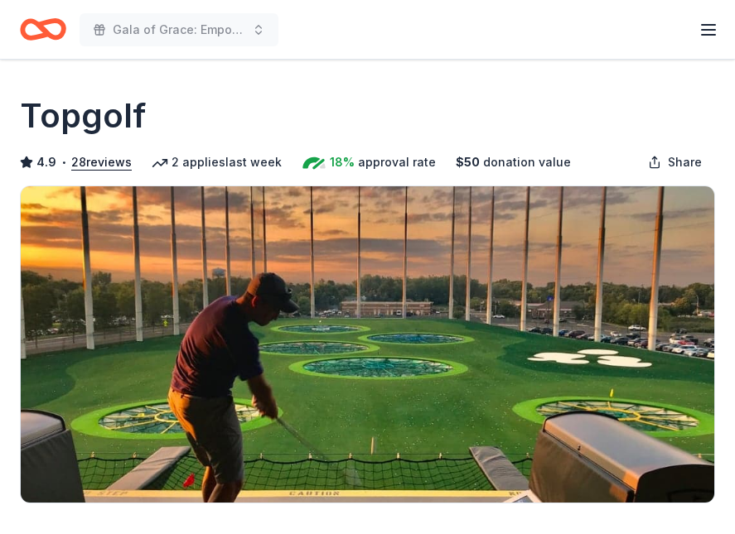
scroll to position [497, 0]
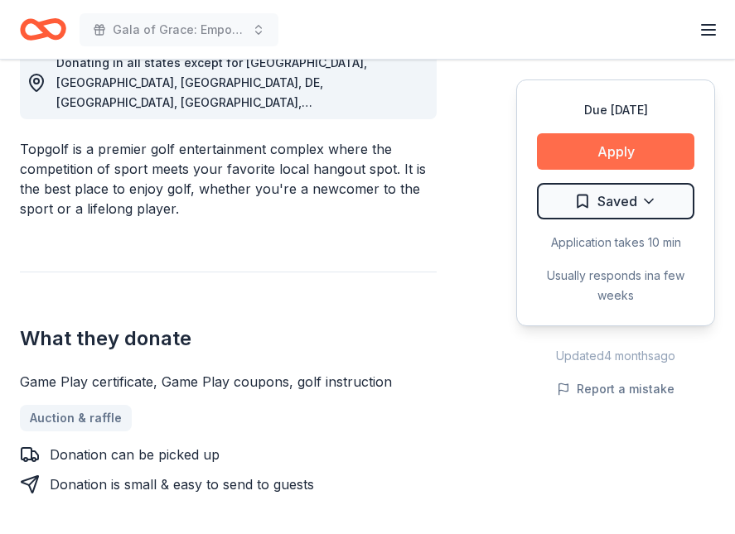
click at [649, 138] on button "Apply" at bounding box center [615, 151] width 157 height 36
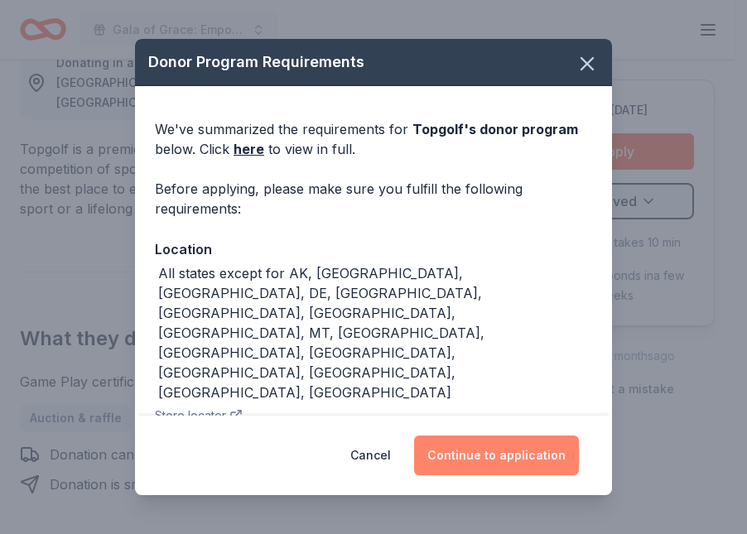
click at [534, 452] on button "Continue to application" at bounding box center [496, 456] width 165 height 40
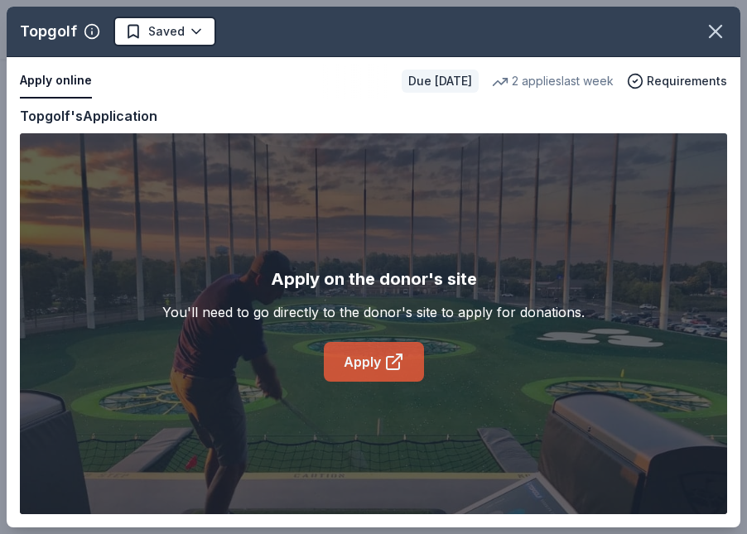
click at [363, 343] on link "Apply" at bounding box center [374, 362] width 100 height 40
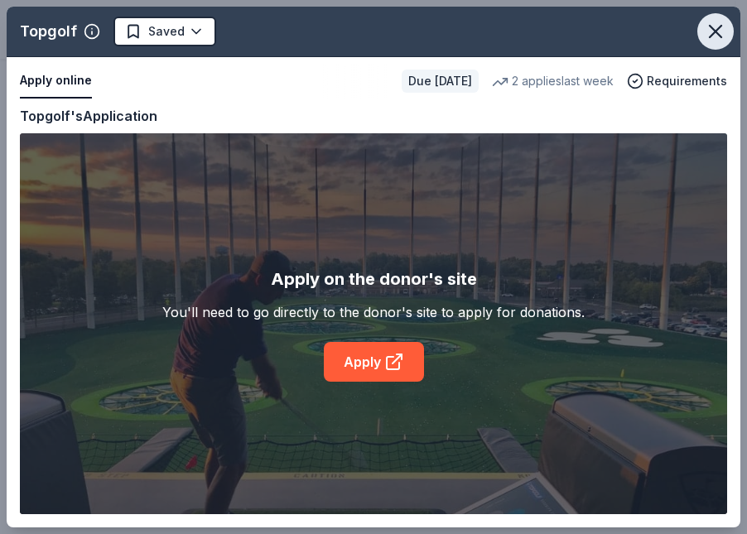
drag, startPoint x: 717, startPoint y: 34, endPoint x: 710, endPoint y: 27, distance: 10.0
click at [717, 34] on icon "button" at bounding box center [715, 31] width 23 height 23
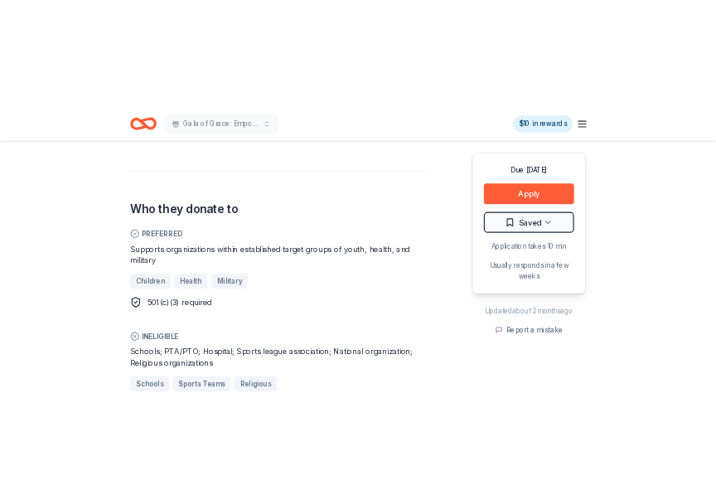
scroll to position [663, 0]
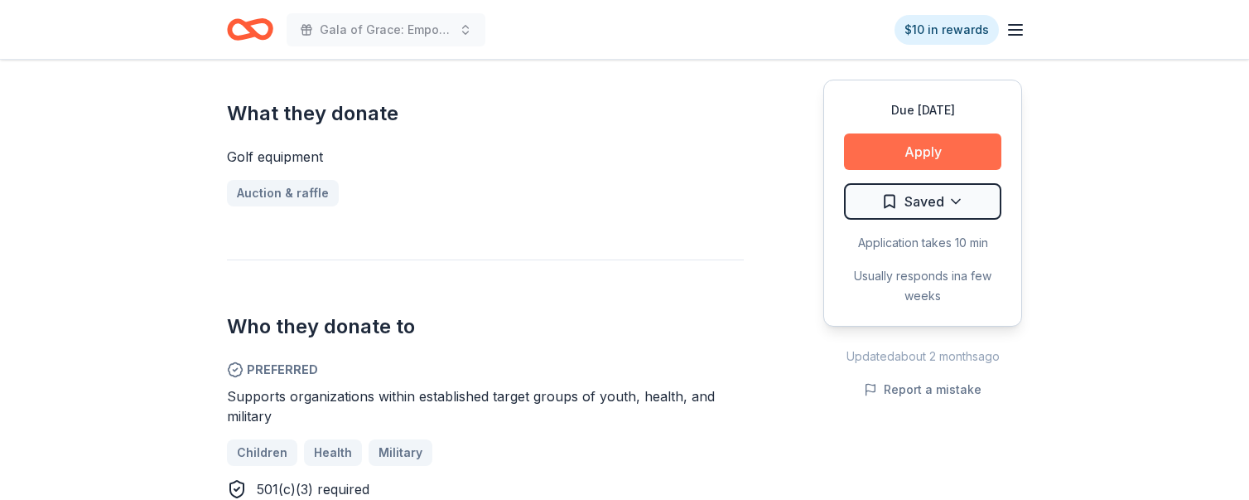
click at [877, 156] on button "Apply" at bounding box center [922, 151] width 157 height 36
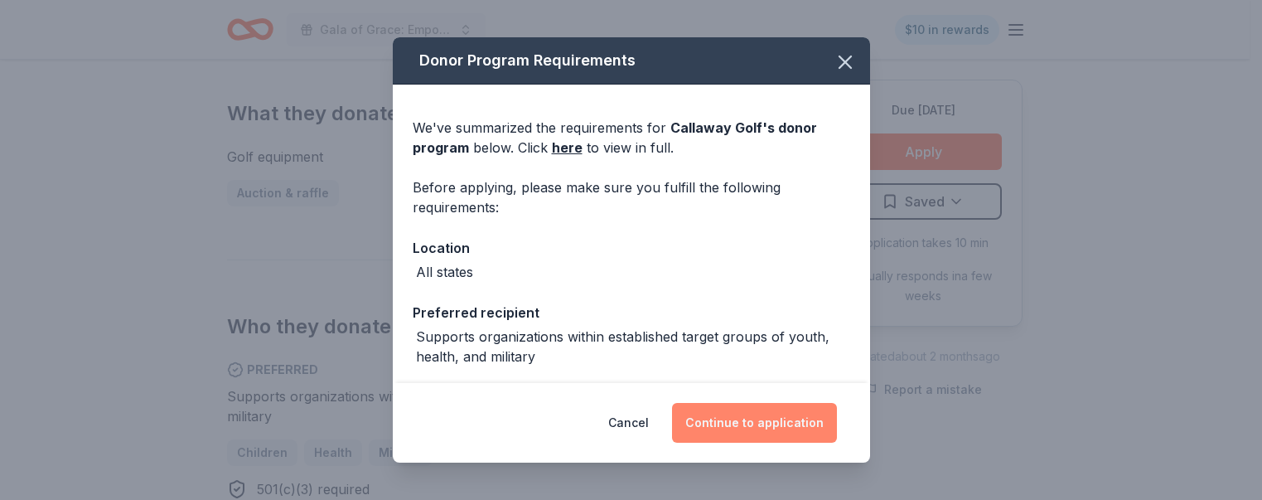
click at [780, 432] on button "Continue to application" at bounding box center [754, 423] width 165 height 40
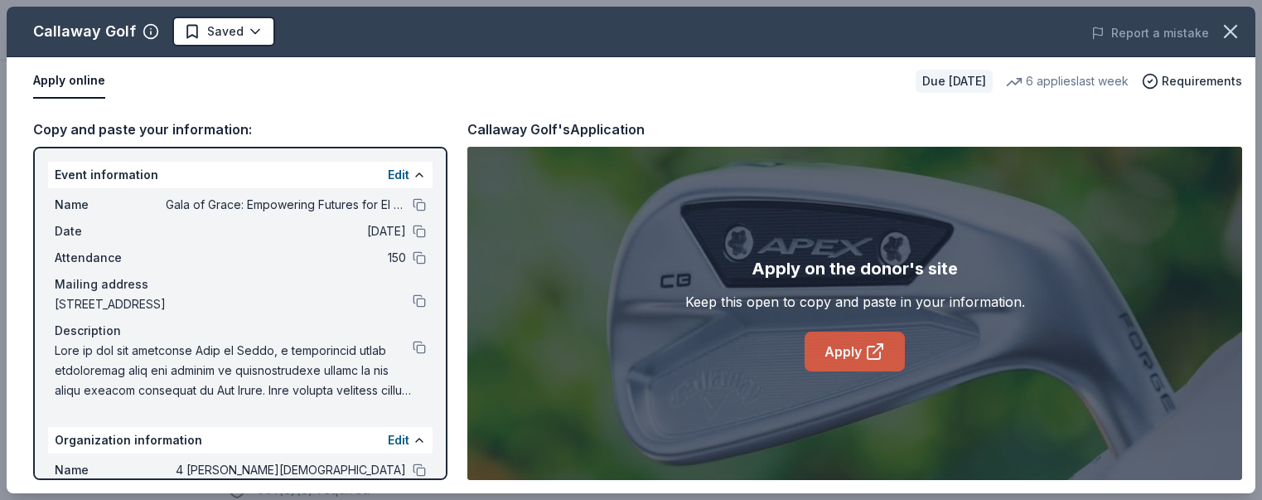
click at [853, 340] on link "Apply" at bounding box center [854, 351] width 100 height 40
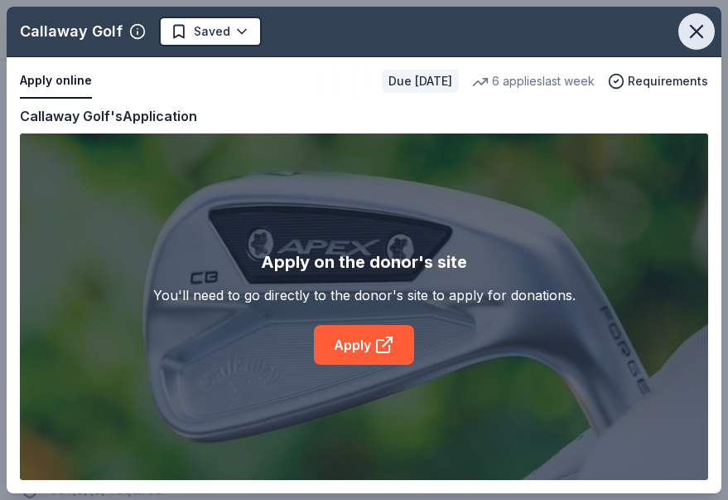
click at [694, 38] on icon "button" at bounding box center [696, 31] width 23 height 23
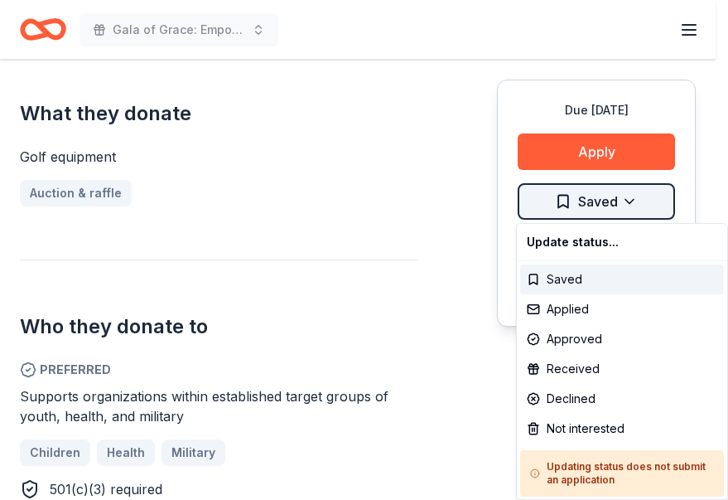
click at [574, 428] on div "Not interested" at bounding box center [622, 428] width 204 height 30
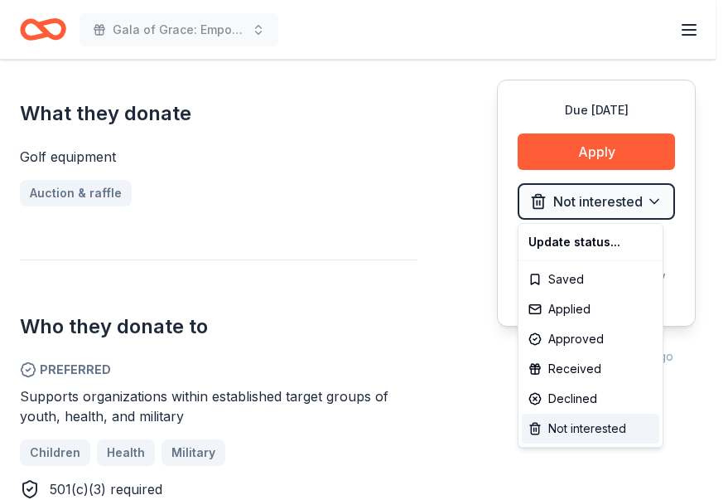
click at [567, 419] on div "Not interested" at bounding box center [591, 428] width 138 height 30
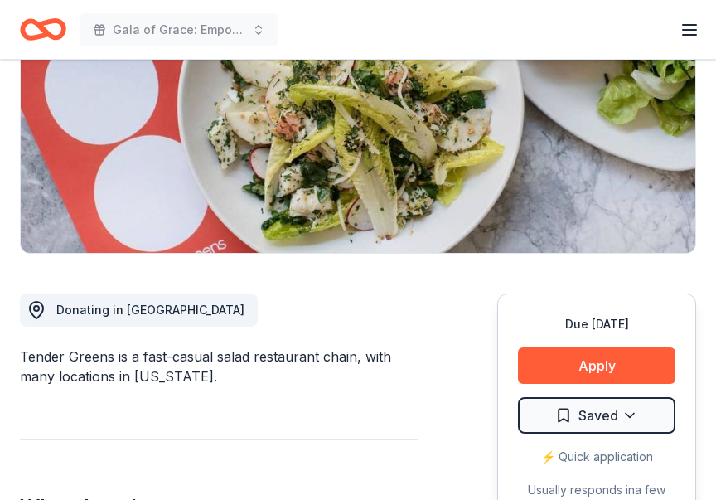
scroll to position [414, 0]
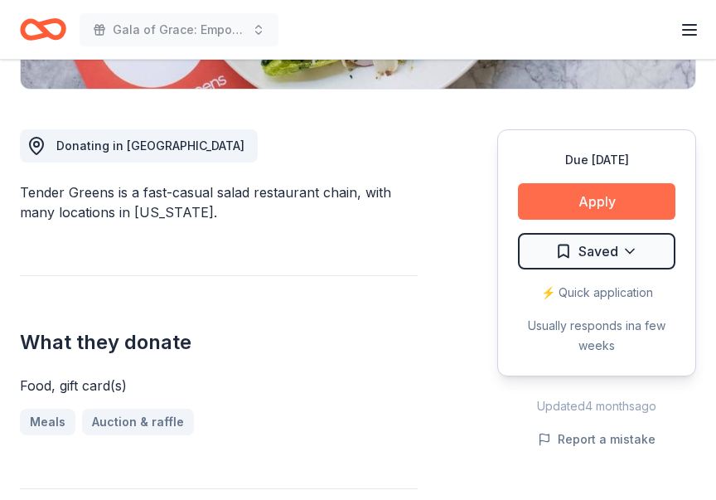
click at [553, 203] on button "Apply" at bounding box center [596, 201] width 157 height 36
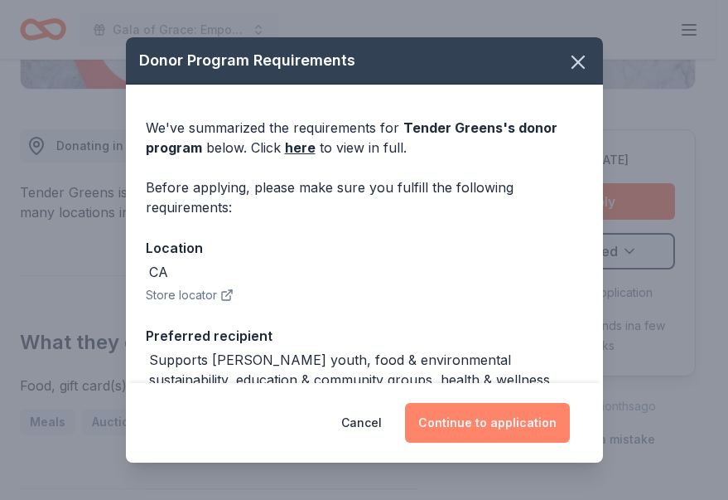
click at [468, 418] on button "Continue to application" at bounding box center [487, 423] width 165 height 40
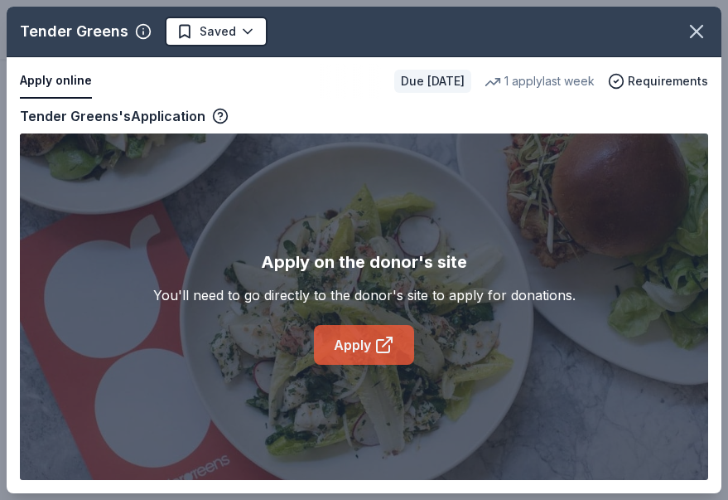
click at [367, 352] on link "Apply" at bounding box center [364, 345] width 100 height 40
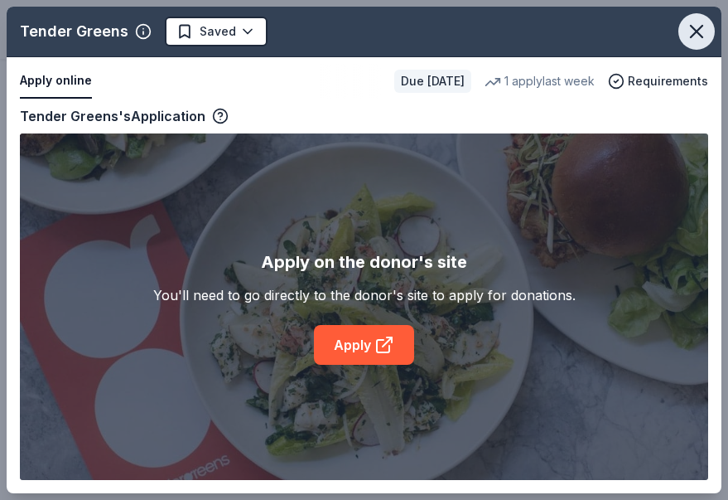
drag, startPoint x: 707, startPoint y: 31, endPoint x: 693, endPoint y: 27, distance: 14.2
click at [707, 31] on icon "button" at bounding box center [696, 31] width 23 height 23
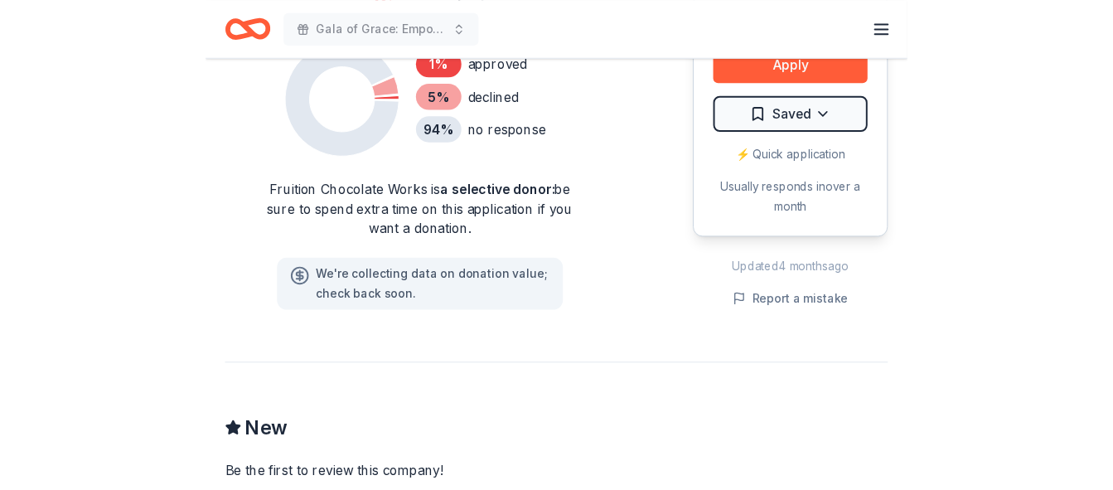
scroll to position [1243, 0]
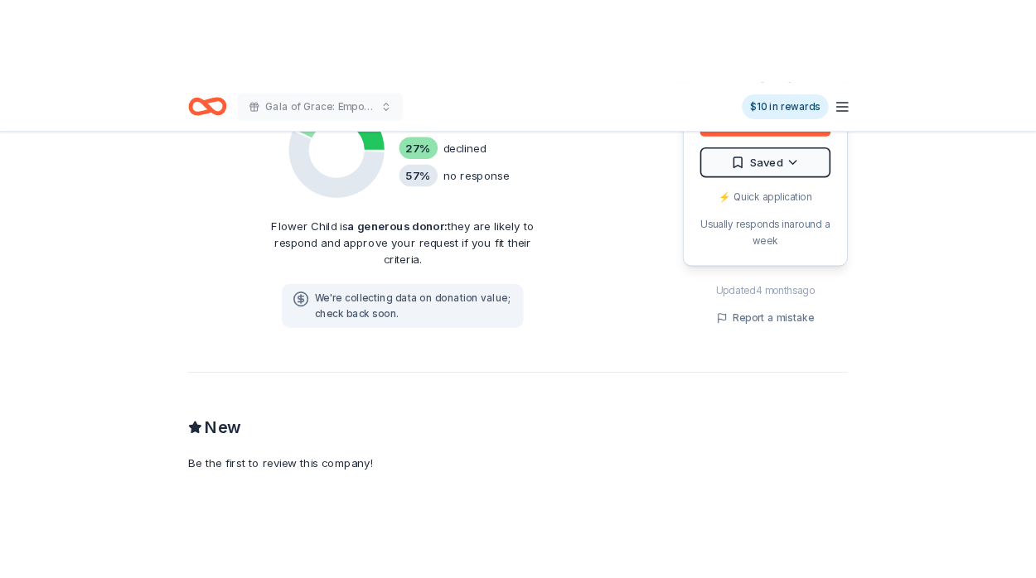
scroll to position [1160, 0]
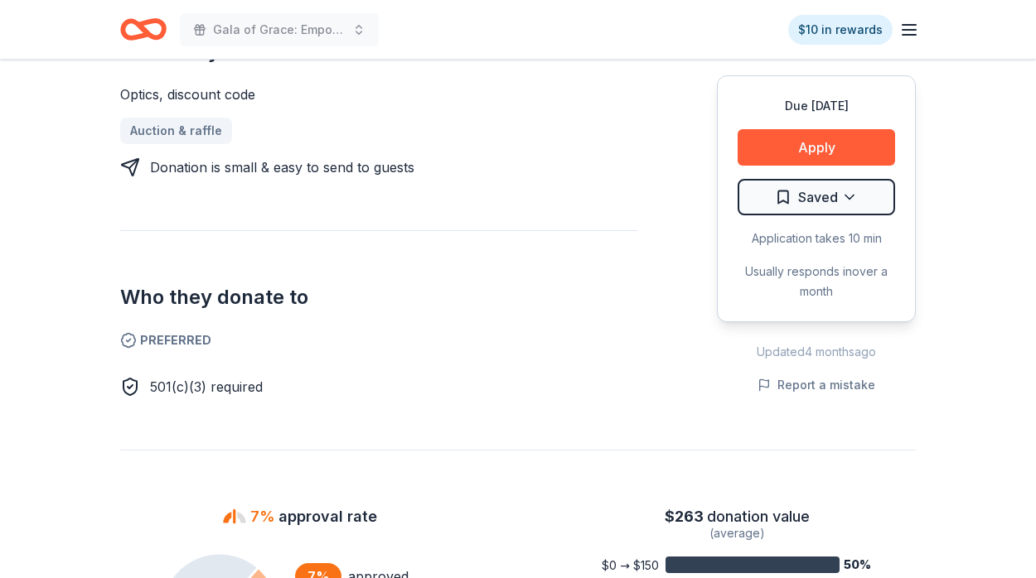
scroll to position [663, 0]
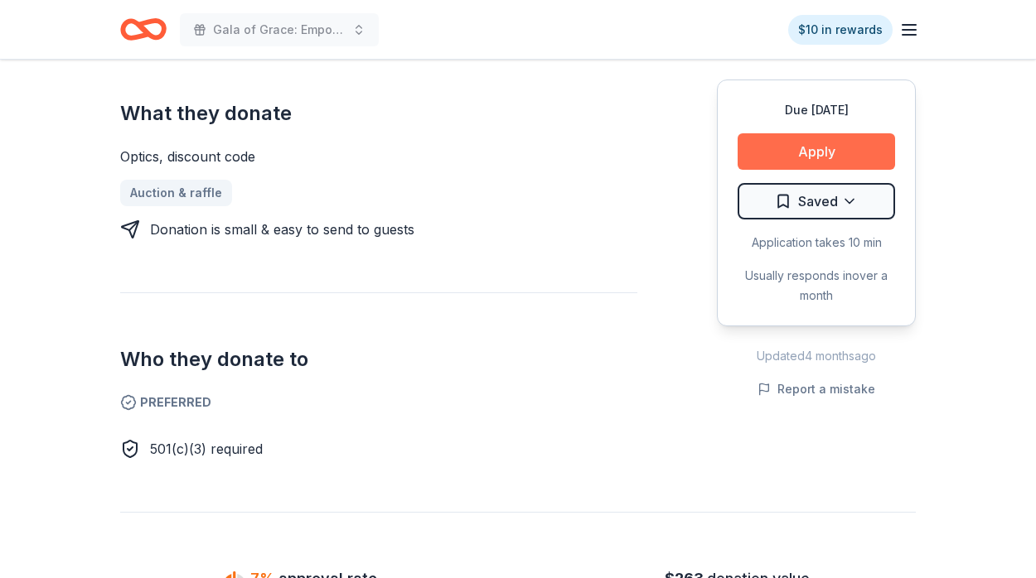
click at [775, 146] on button "Apply" at bounding box center [815, 151] width 157 height 36
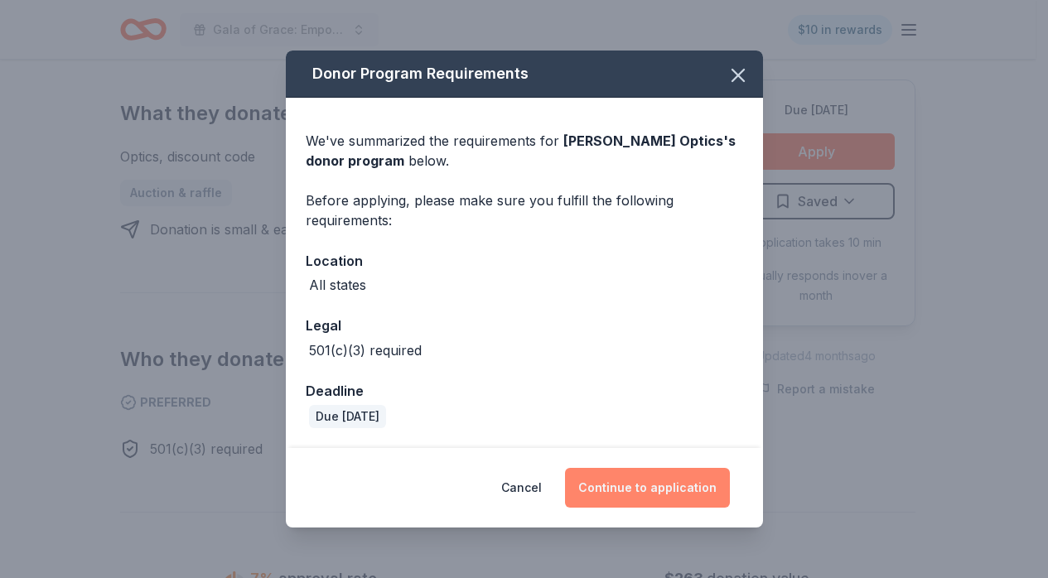
click at [674, 485] on button "Continue to application" at bounding box center [647, 488] width 165 height 40
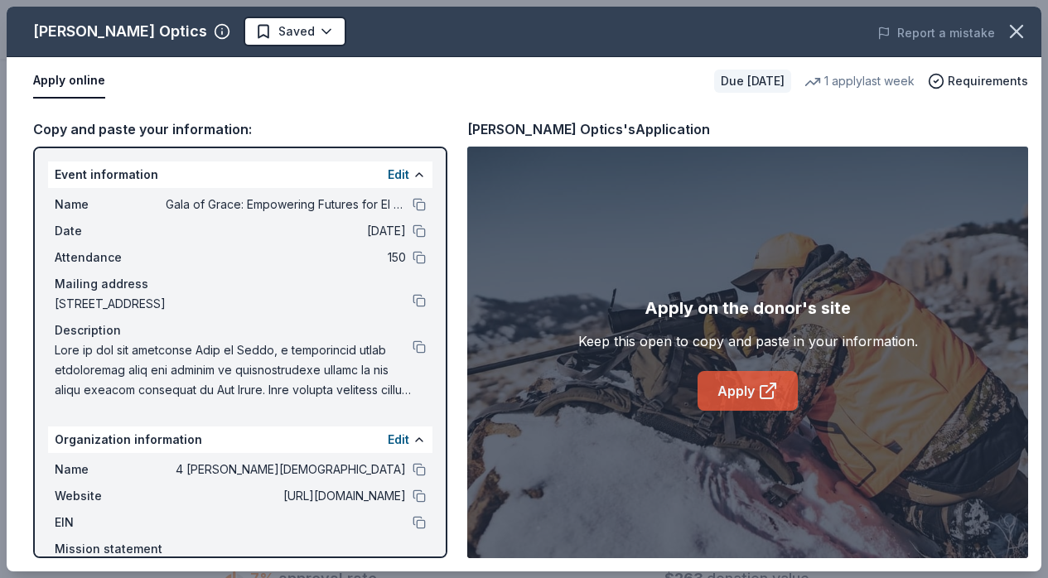
click at [771, 402] on link "Apply" at bounding box center [748, 391] width 100 height 40
click at [1008, 29] on icon "button" at bounding box center [1016, 31] width 23 height 23
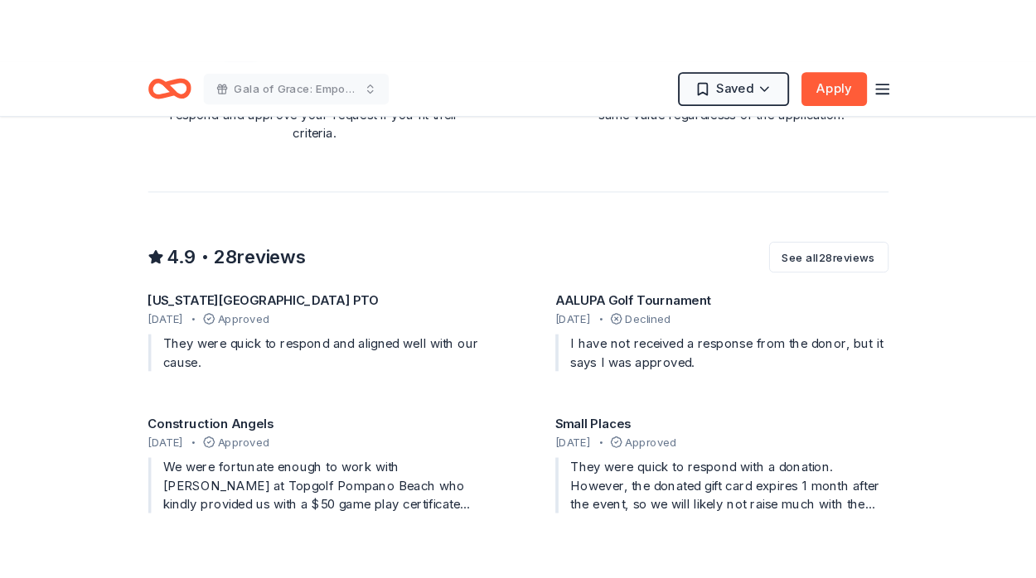
scroll to position [1740, 0]
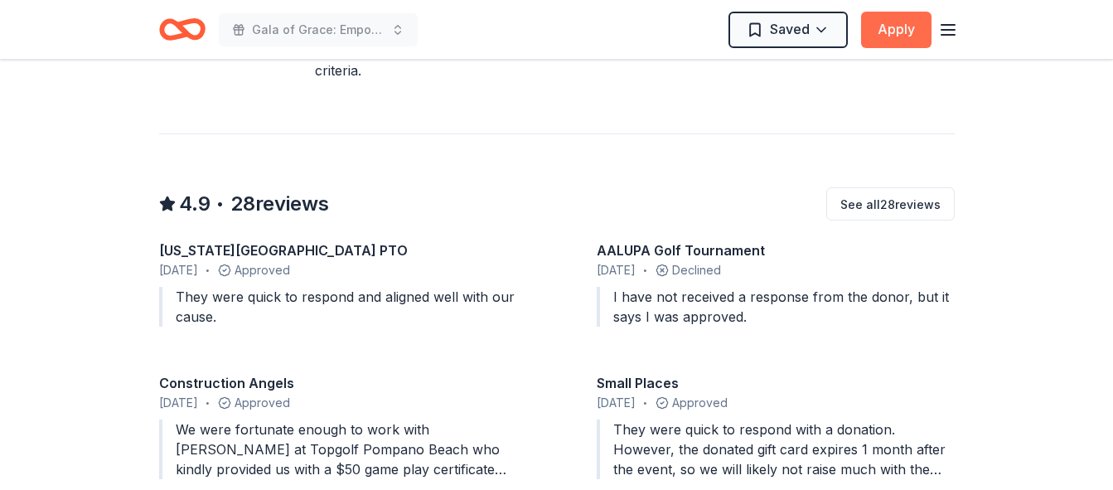
click at [901, 25] on button "Apply" at bounding box center [896, 30] width 70 height 36
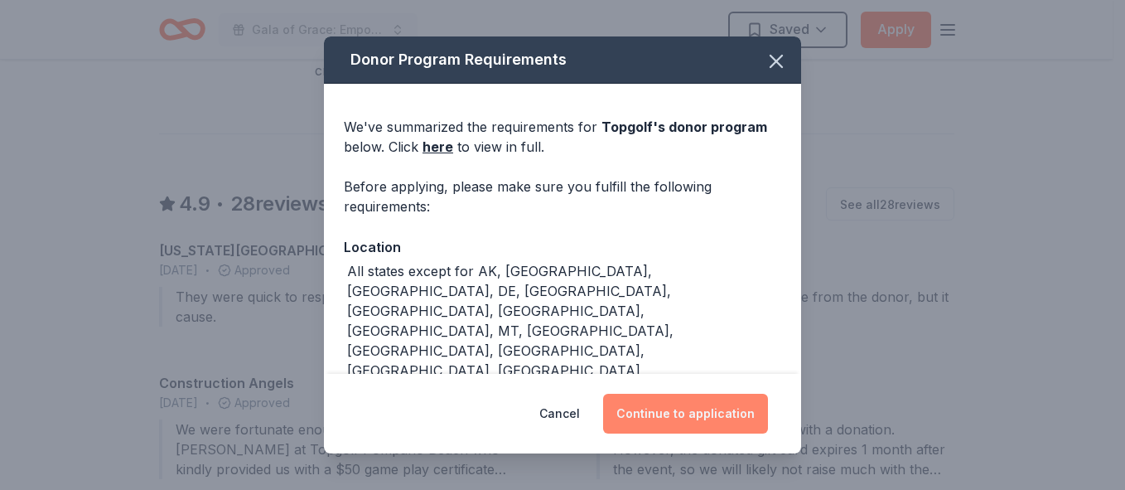
click at [697, 408] on button "Continue to application" at bounding box center [685, 414] width 165 height 40
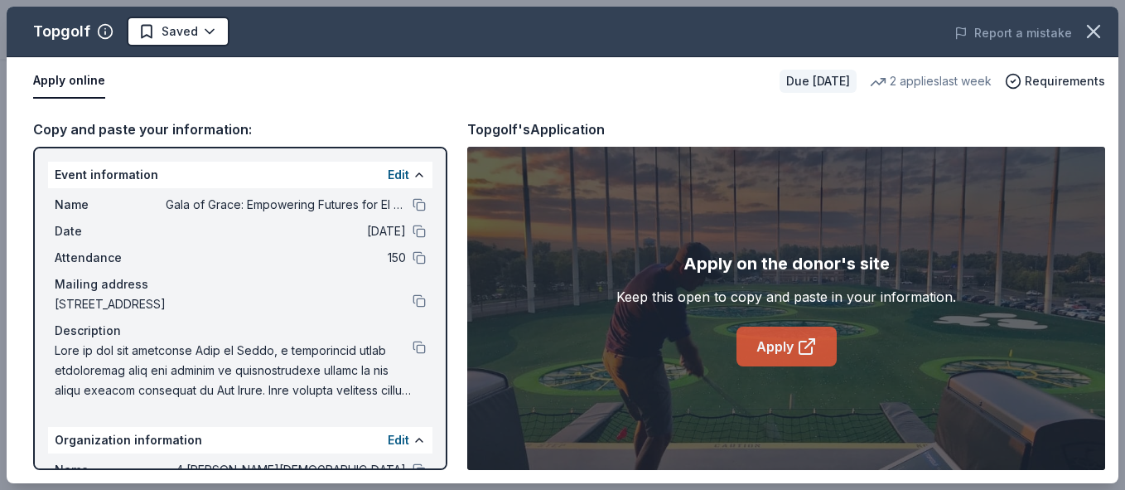
click at [785, 340] on link "Apply" at bounding box center [786, 346] width 100 height 40
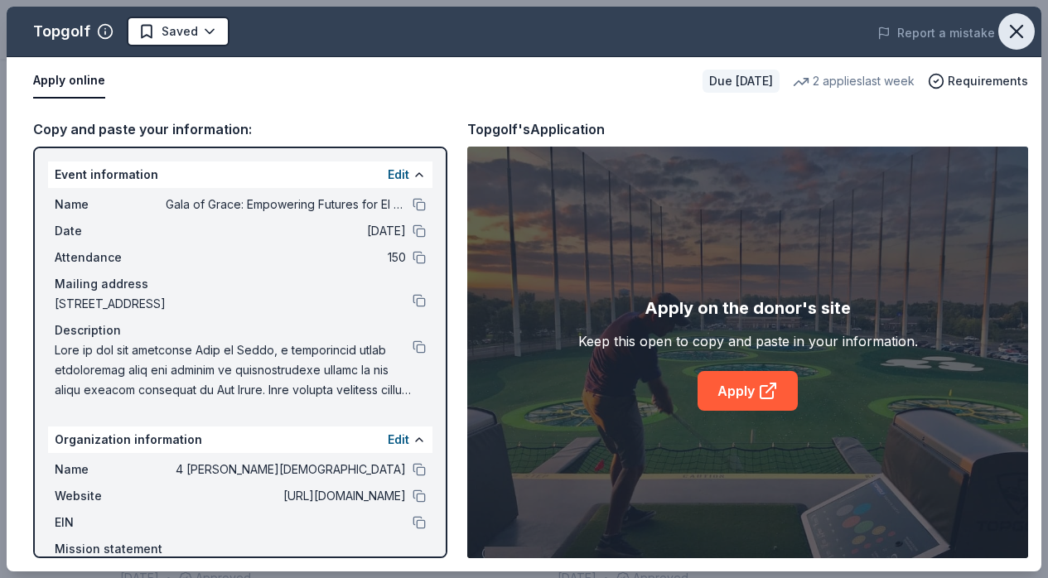
click at [1011, 23] on icon "button" at bounding box center [1016, 31] width 23 height 23
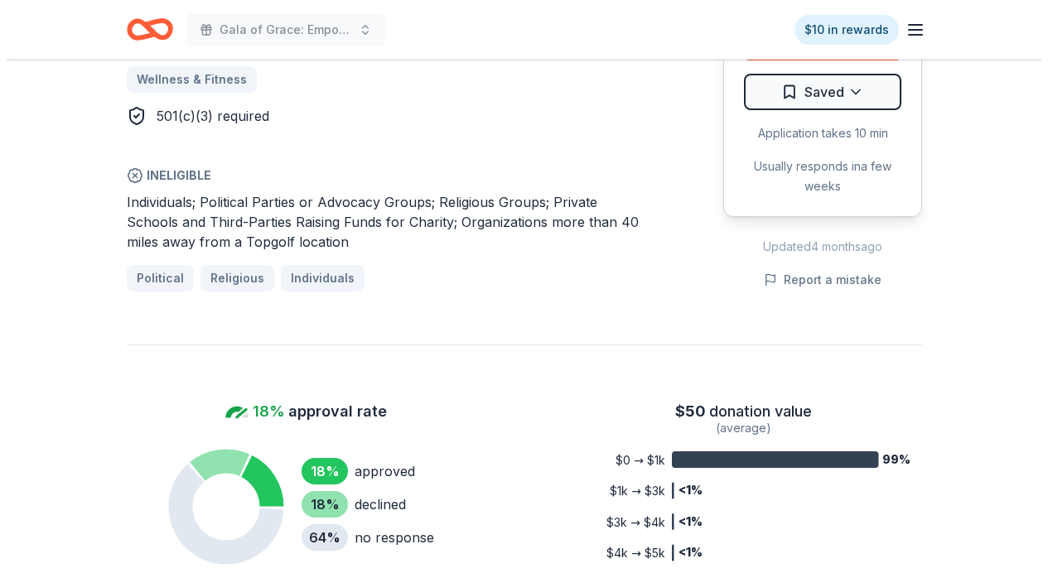
scroll to position [1077, 0]
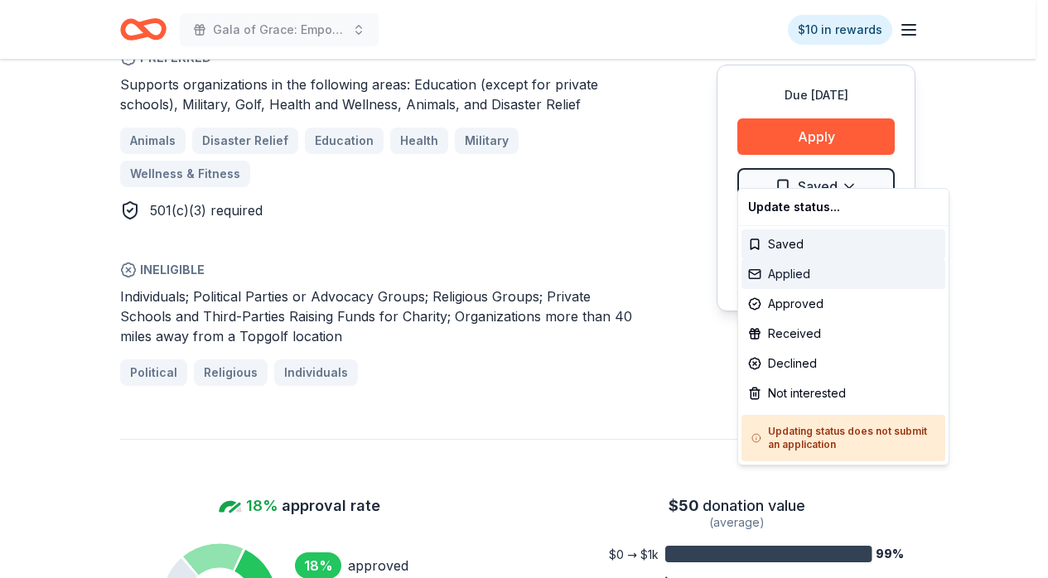
click at [848, 265] on div "Applied" at bounding box center [843, 274] width 204 height 30
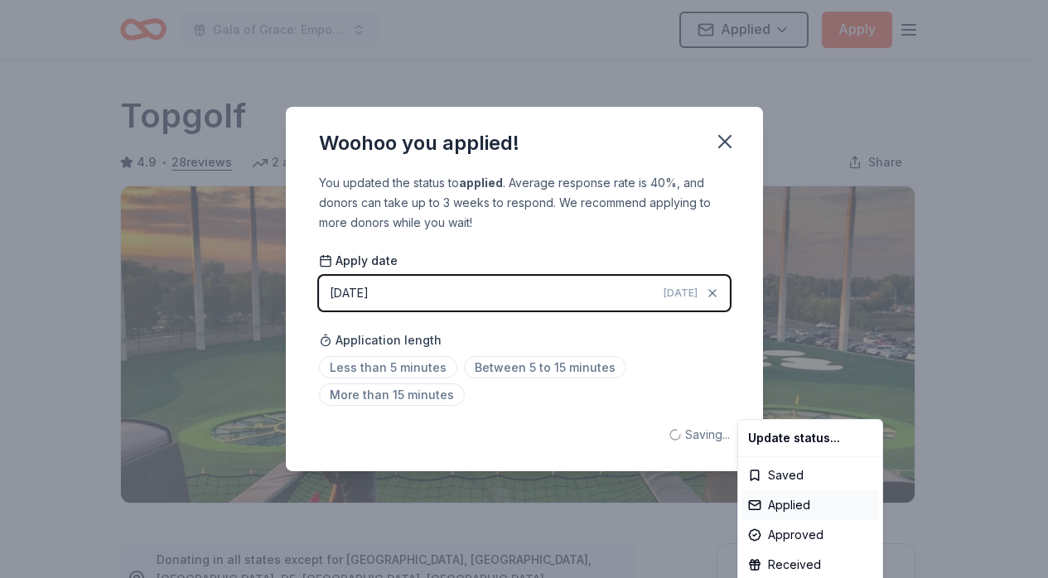
scroll to position [0, 0]
click at [729, 147] on html "Gala of Grace: Empowering Futures for El Porvenir Applied Apply Due [DATE] Shar…" at bounding box center [524, 289] width 1048 height 578
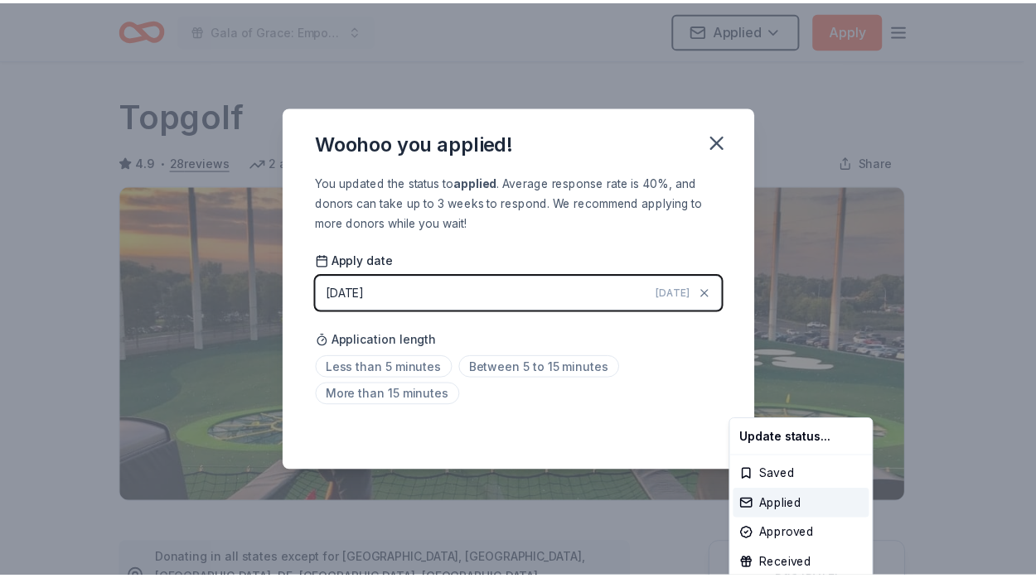
scroll to position [376, 0]
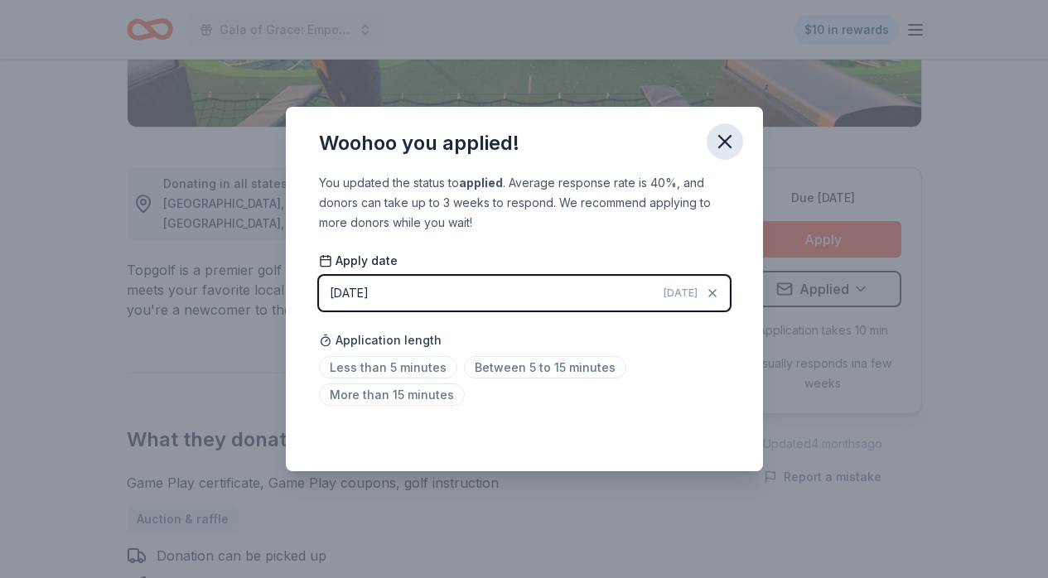
drag, startPoint x: 716, startPoint y: 145, endPoint x: 718, endPoint y: 126, distance: 19.2
click at [717, 145] on icon "button" at bounding box center [724, 141] width 23 height 23
